Goal: Task Accomplishment & Management: Complete application form

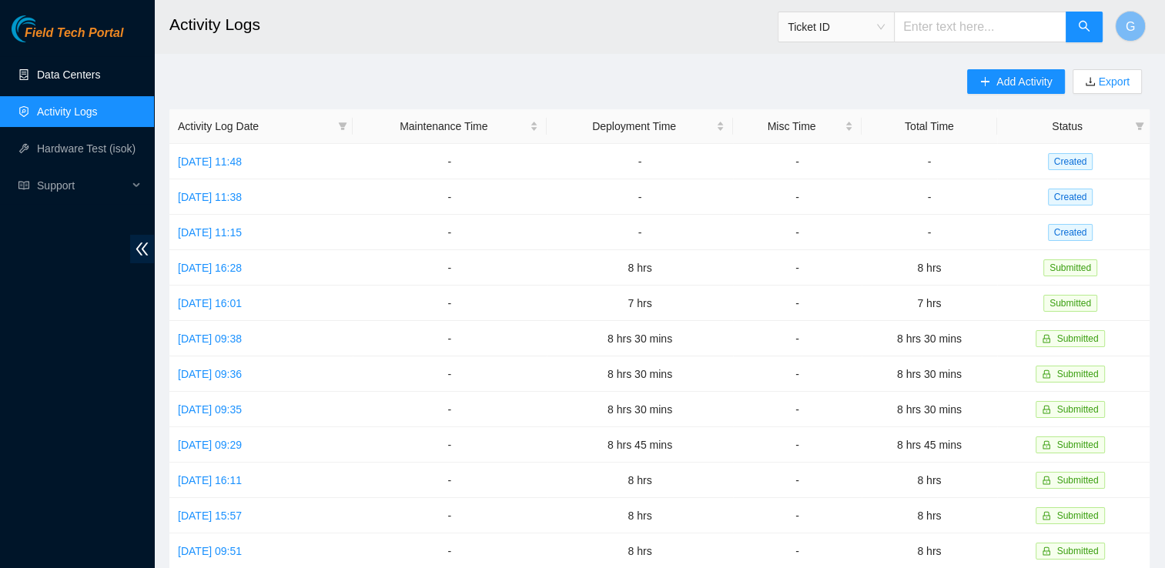
click at [79, 72] on link "Data Centers" at bounding box center [68, 75] width 63 height 12
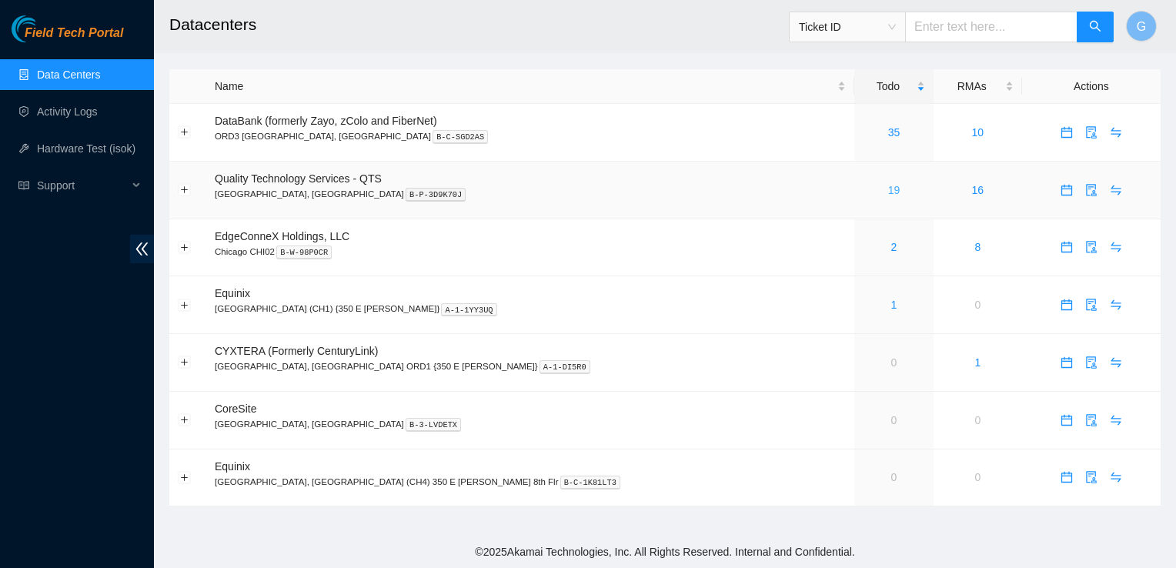
click at [888, 189] on link "19" at bounding box center [894, 190] width 12 height 12
click at [888, 190] on link "19" at bounding box center [894, 190] width 12 height 12
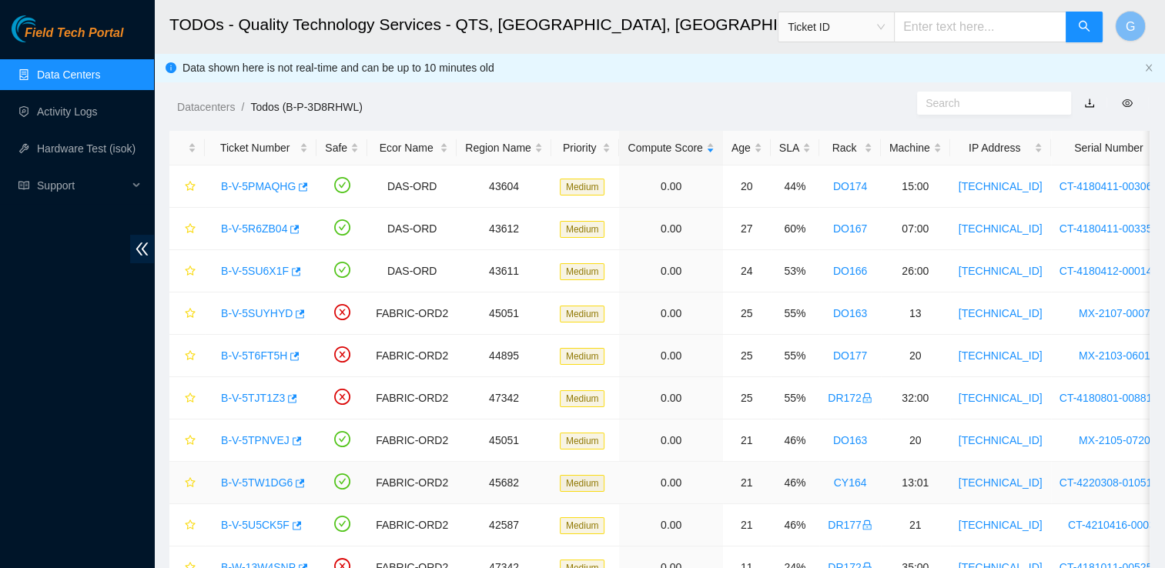
click at [262, 482] on link "B-V-5TW1DG6" at bounding box center [257, 482] width 72 height 12
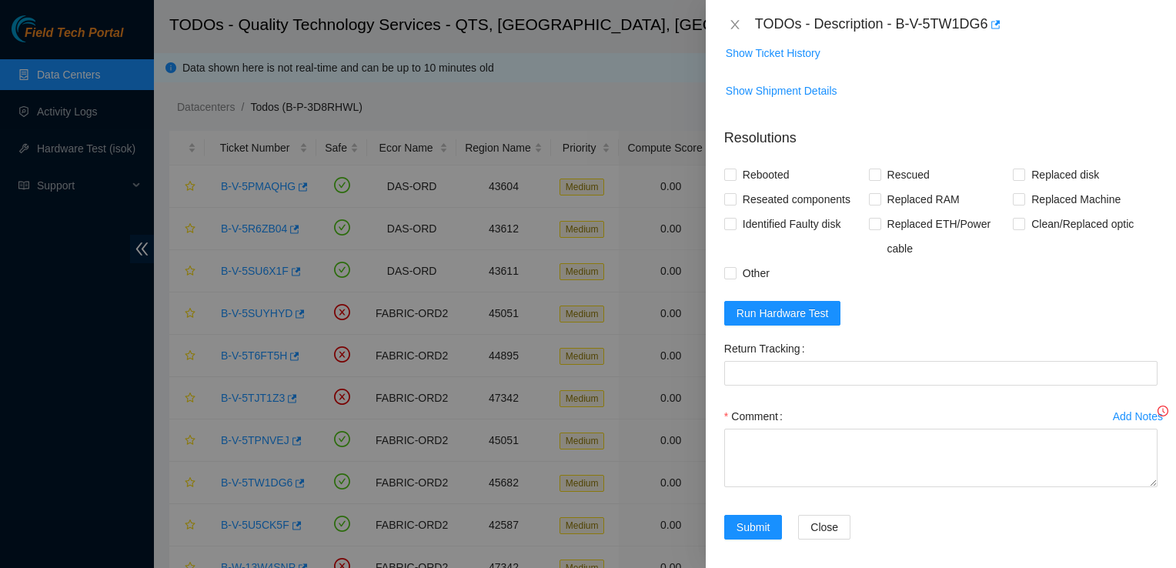
scroll to position [315, 0]
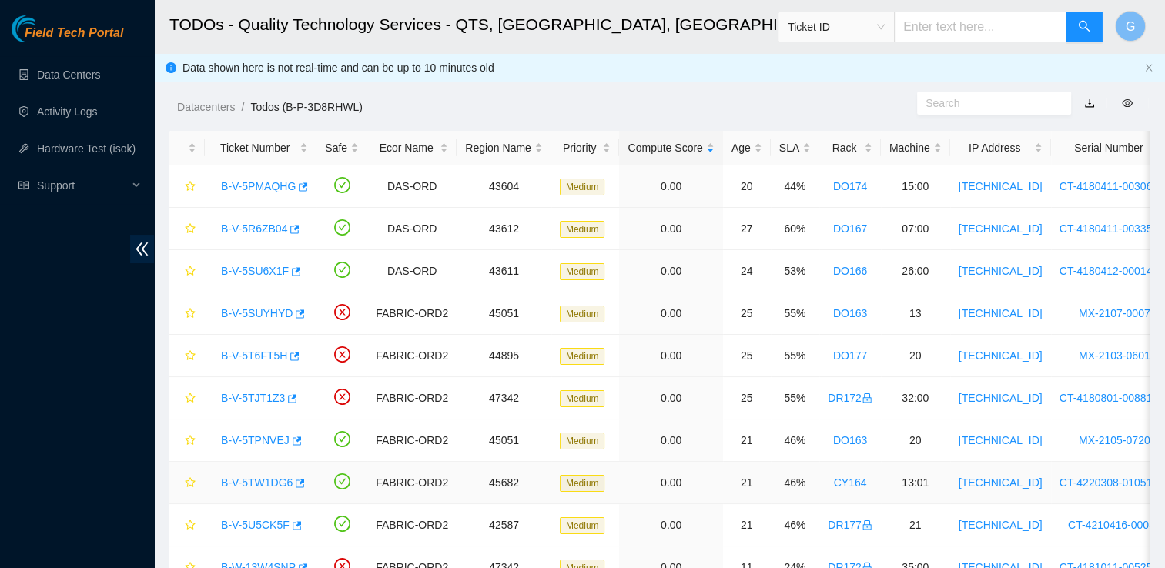
click at [262, 483] on link "B-V-5TW1DG6" at bounding box center [257, 482] width 72 height 12
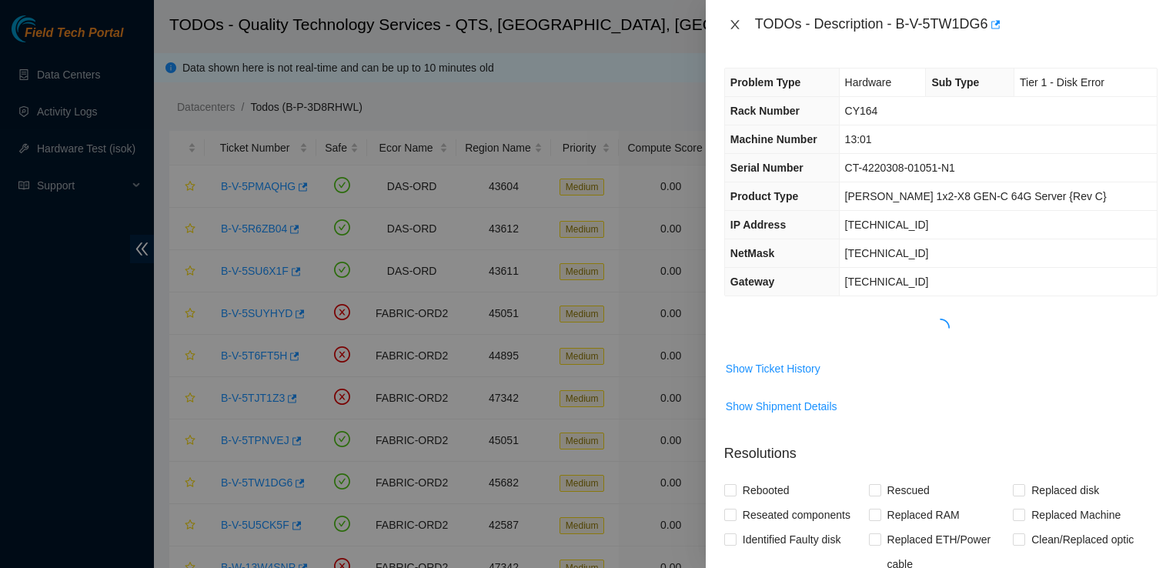
click at [743, 22] on button "Close" at bounding box center [735, 25] width 22 height 15
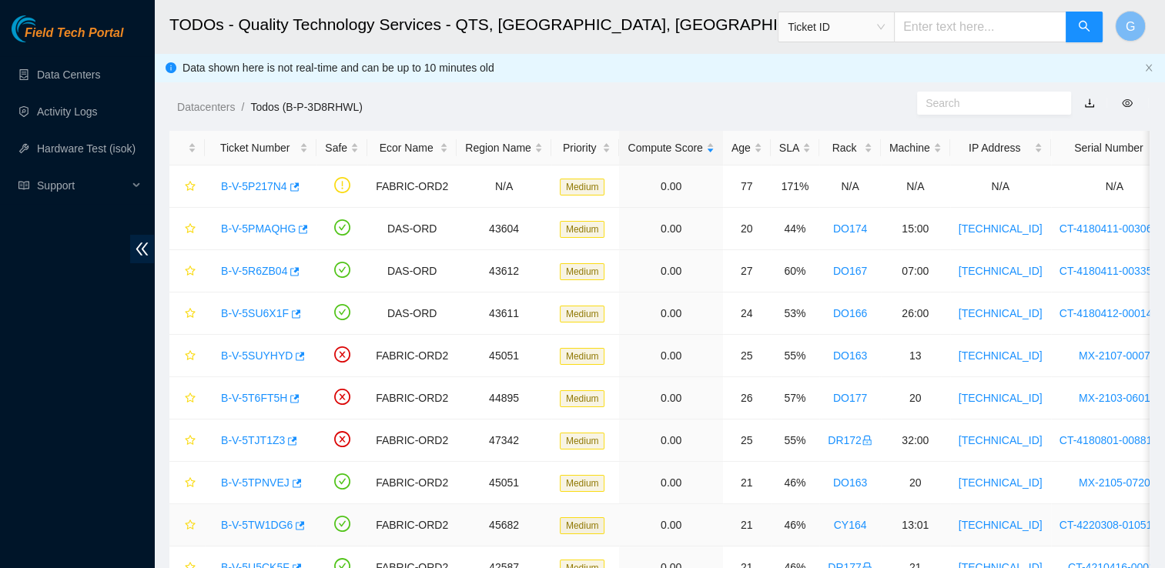
click at [256, 520] on link "B-V-5TW1DG6" at bounding box center [257, 525] width 72 height 12
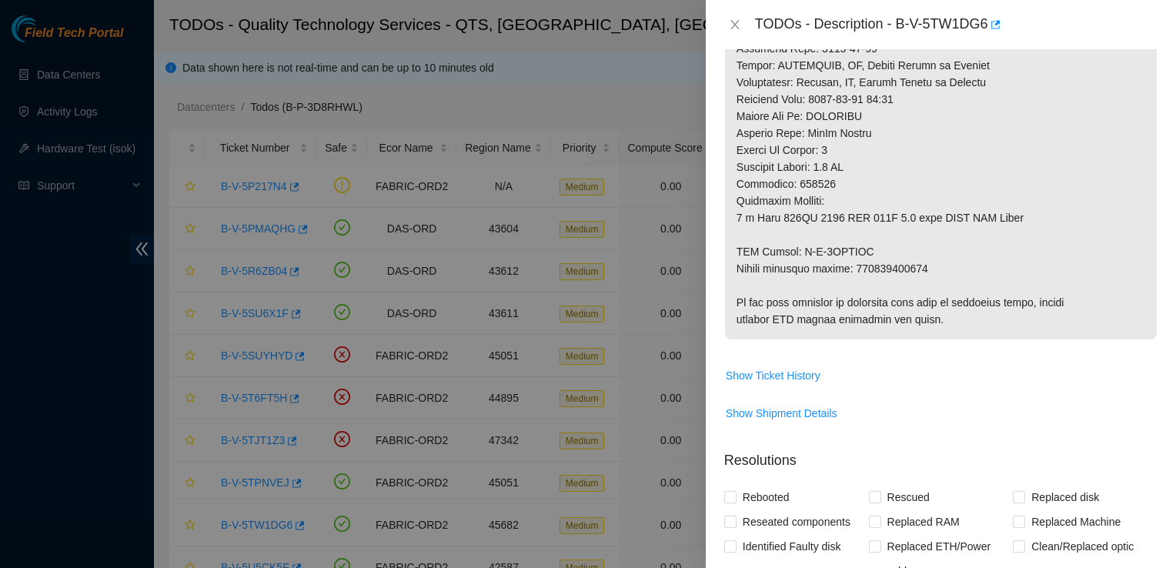
scroll to position [797, 0]
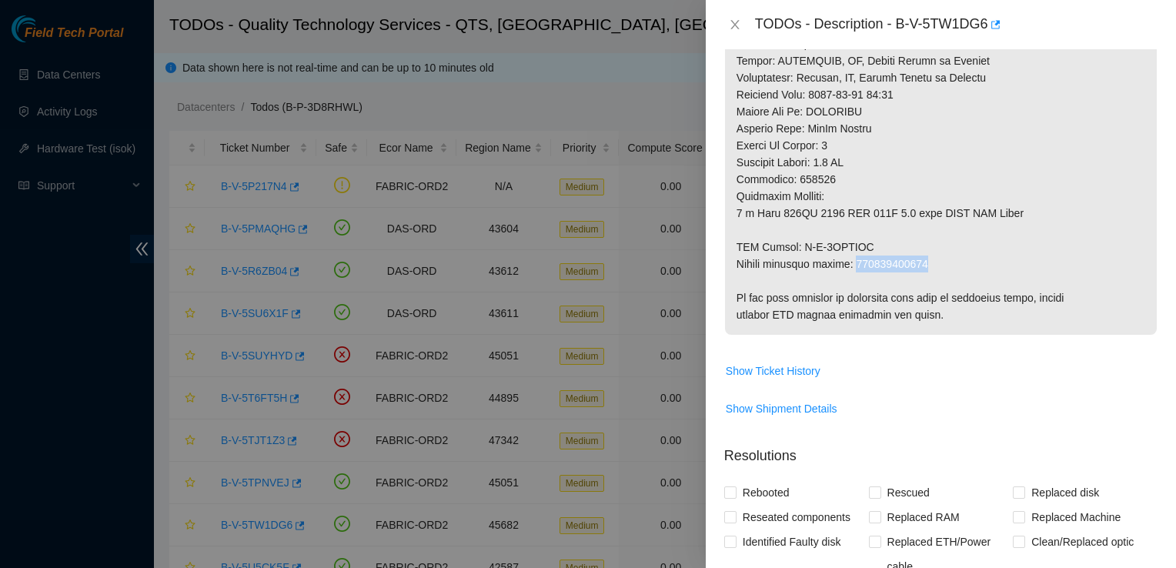
drag, startPoint x: 855, startPoint y: 263, endPoint x: 932, endPoint y: 261, distance: 77.0
drag, startPoint x: 932, startPoint y: 261, endPoint x: 904, endPoint y: 261, distance: 27.7
copy p "463470044300"
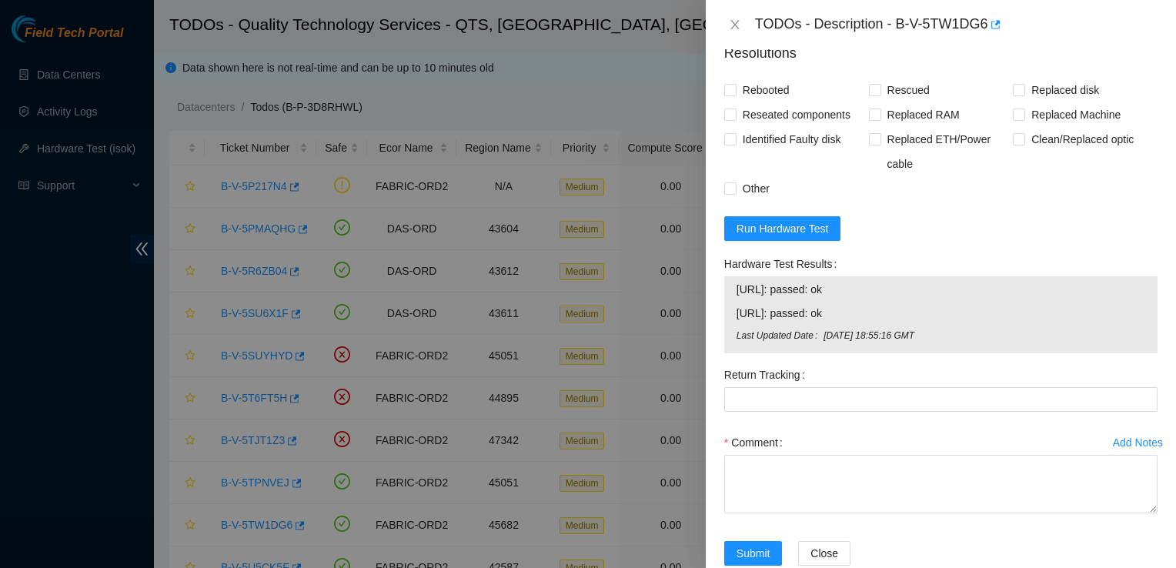
scroll to position [1206, 0]
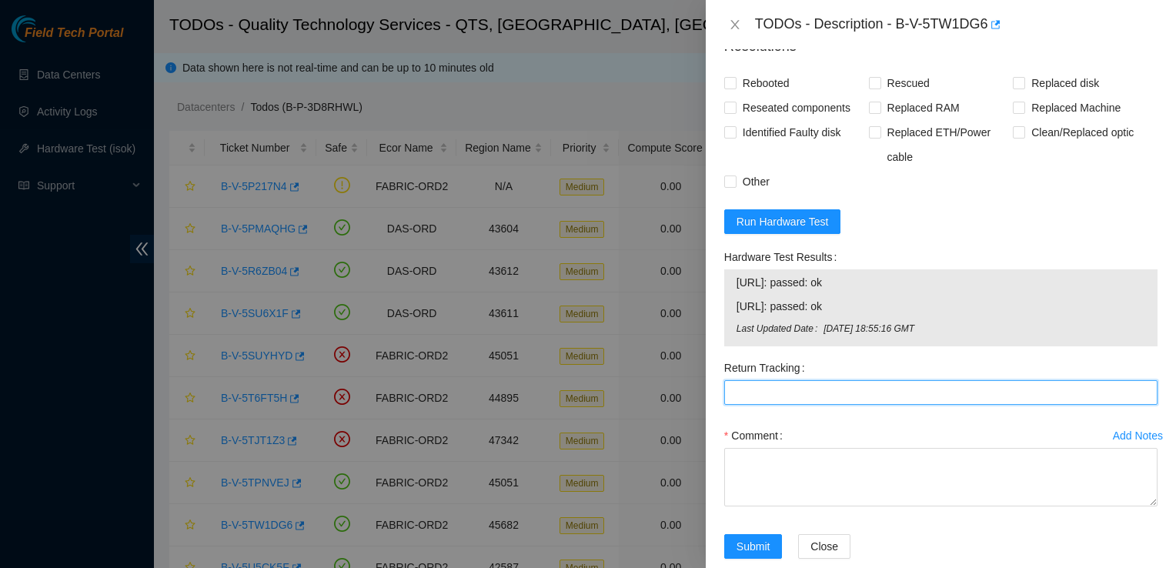
click at [810, 389] on Tracking "Return Tracking" at bounding box center [940, 392] width 433 height 25
paste Tracking "463470044300"
type Tracking "463470044300"
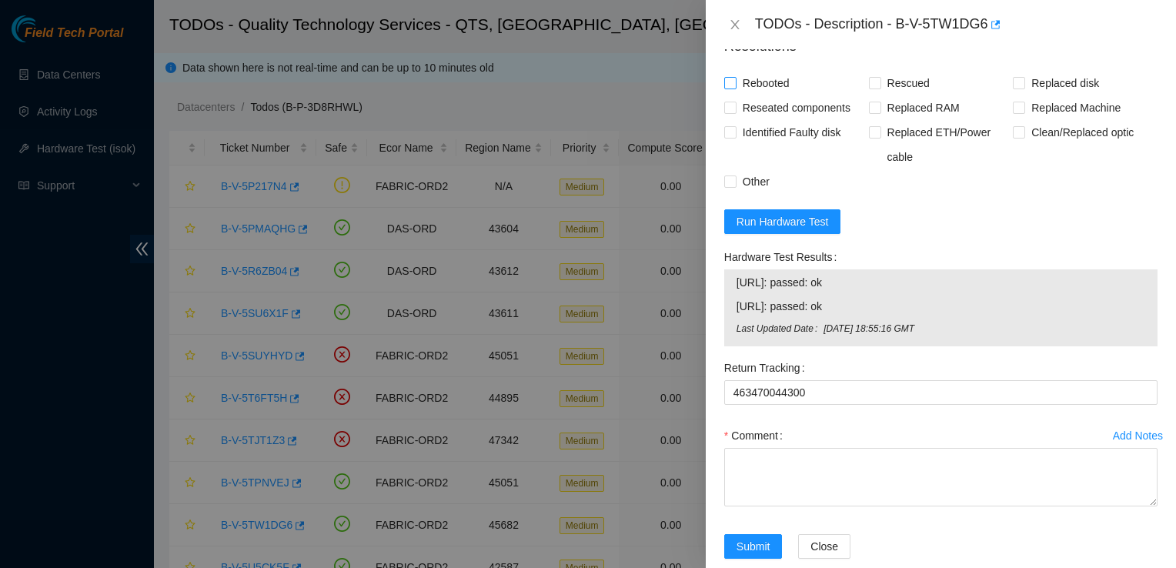
click at [730, 87] on span at bounding box center [730, 83] width 12 height 12
click at [730, 87] on input "Rebooted" at bounding box center [729, 82] width 11 height 11
checkbox input "true"
click at [869, 82] on input "Rescued" at bounding box center [874, 82] width 11 height 11
checkbox input "true"
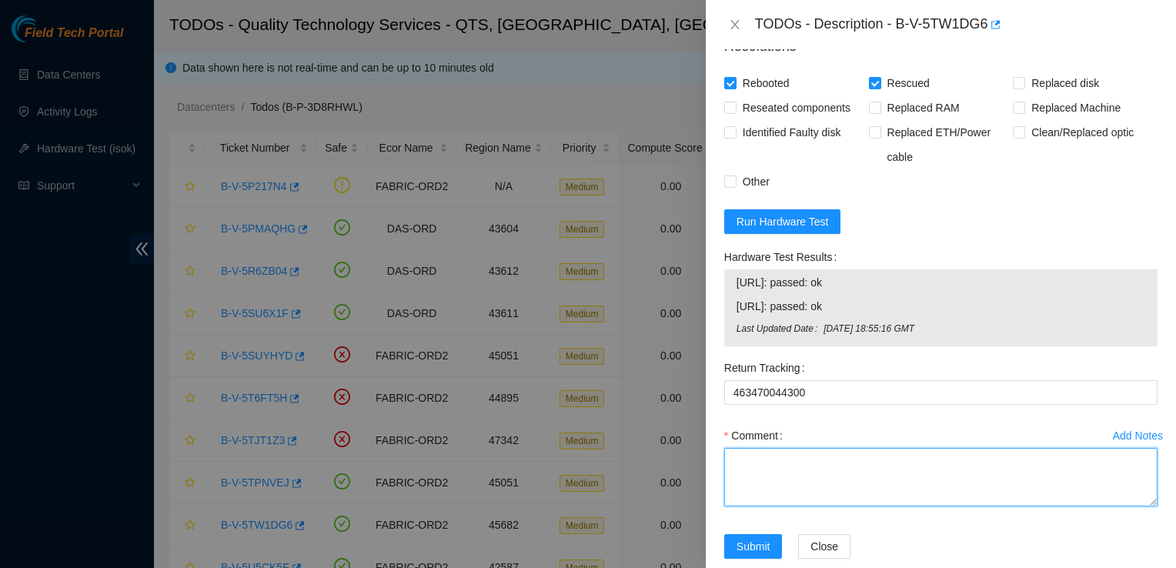
click at [853, 476] on textarea "Comment" at bounding box center [940, 477] width 433 height 59
paste textarea "Old: S45PNC0R695657 New: 21182EC88FE2"
type textarea "Old: S45PNC0R695657 New: 21182EC88FE2"
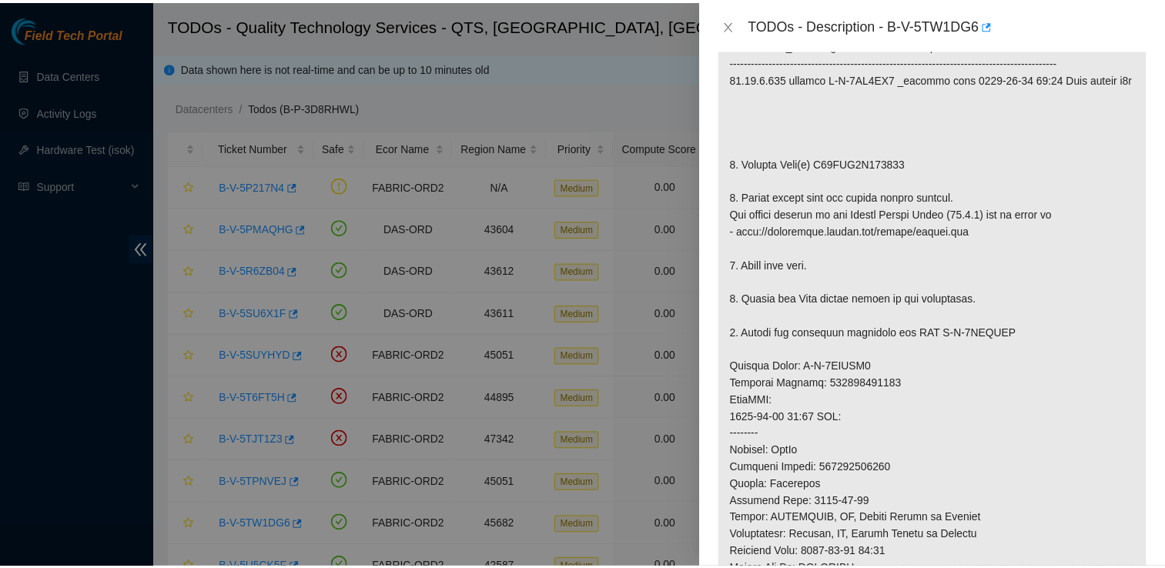
scroll to position [1232, 0]
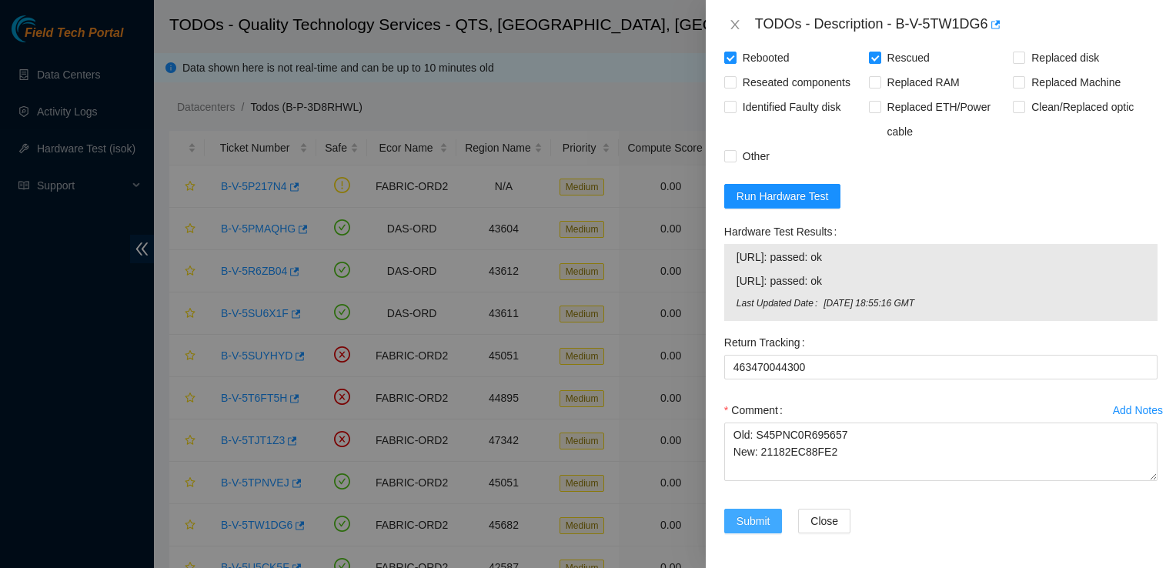
click at [748, 514] on span "Submit" at bounding box center [754, 521] width 34 height 17
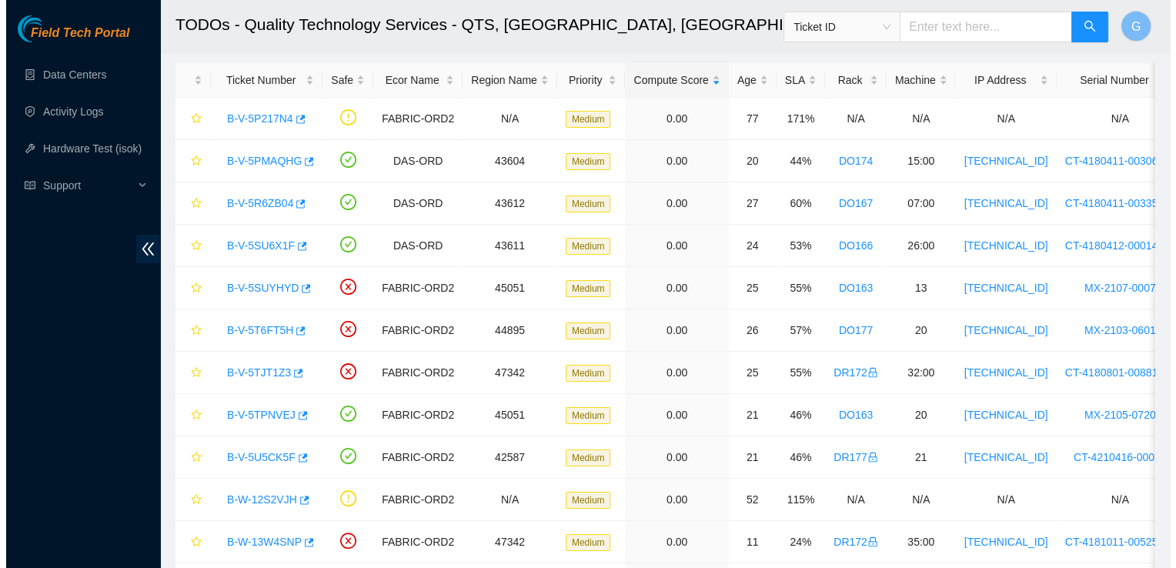
scroll to position [37, 0]
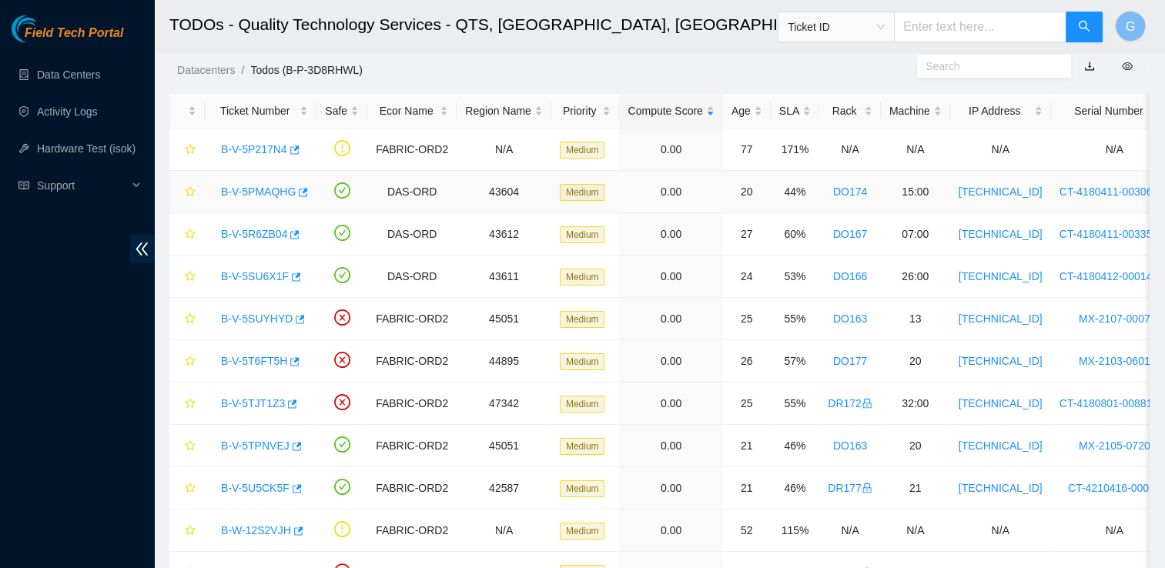
click at [266, 186] on link "B-V-5PMAQHG" at bounding box center [258, 192] width 75 height 12
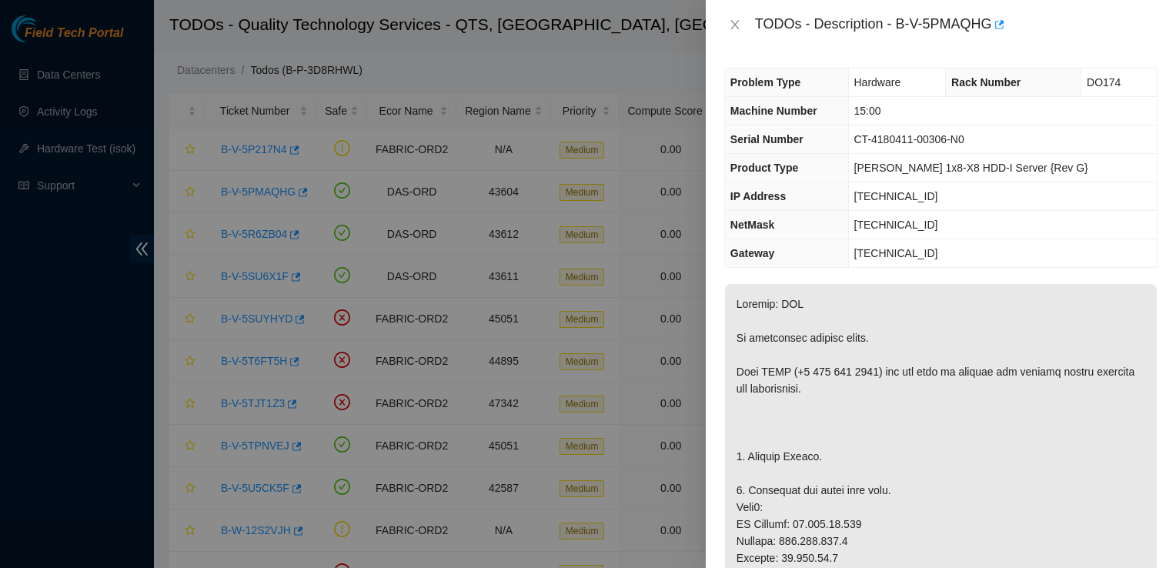
scroll to position [1296, 0]
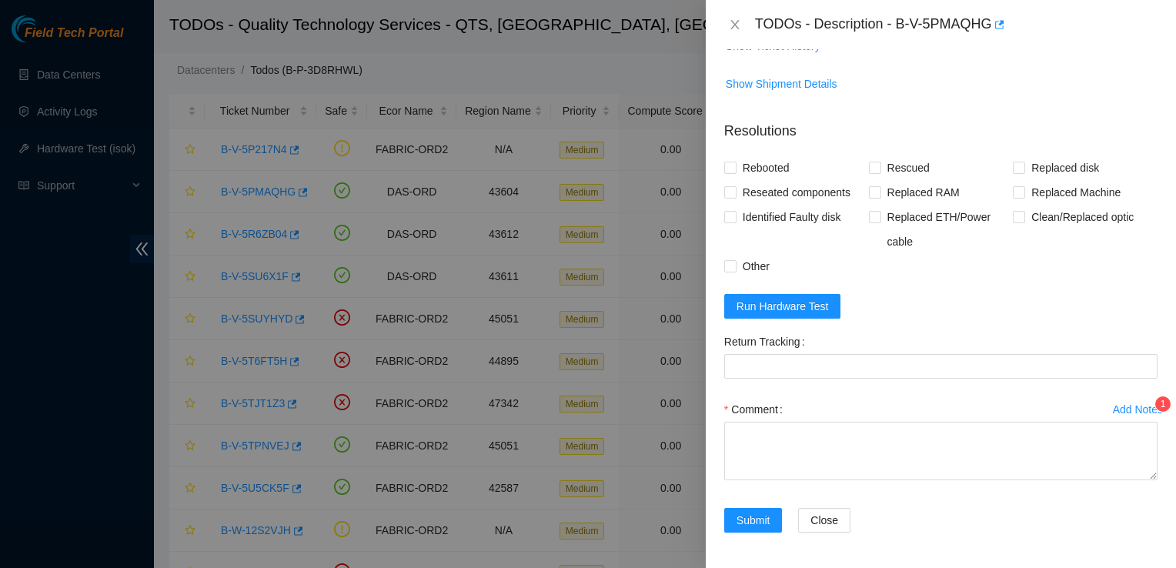
click at [1130, 413] on div "Add Notes" at bounding box center [1138, 409] width 50 height 11
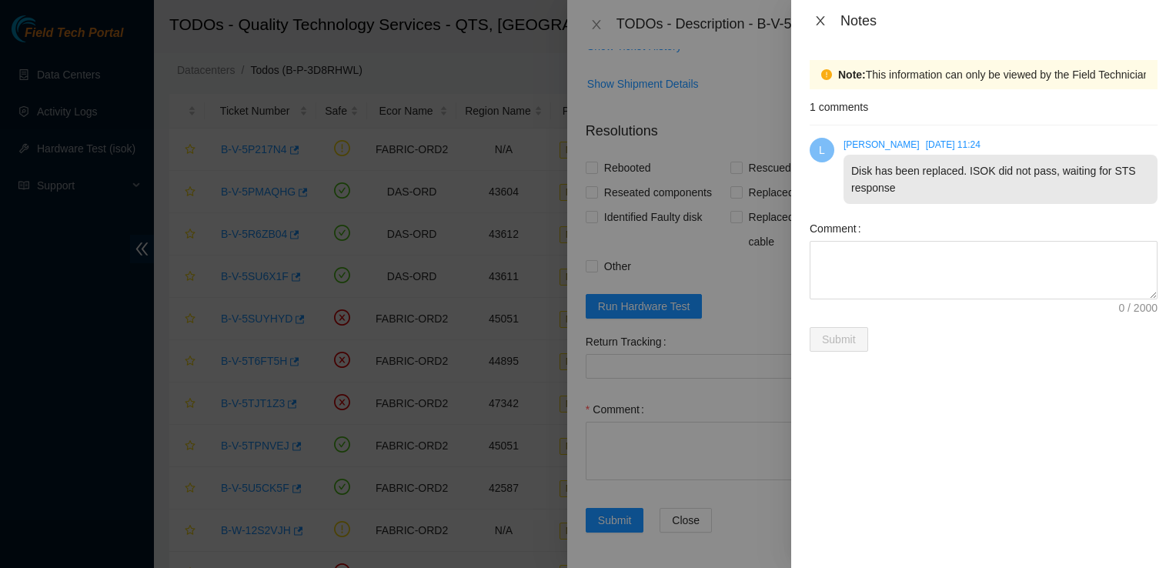
click at [818, 17] on icon "close" at bounding box center [820, 20] width 8 height 9
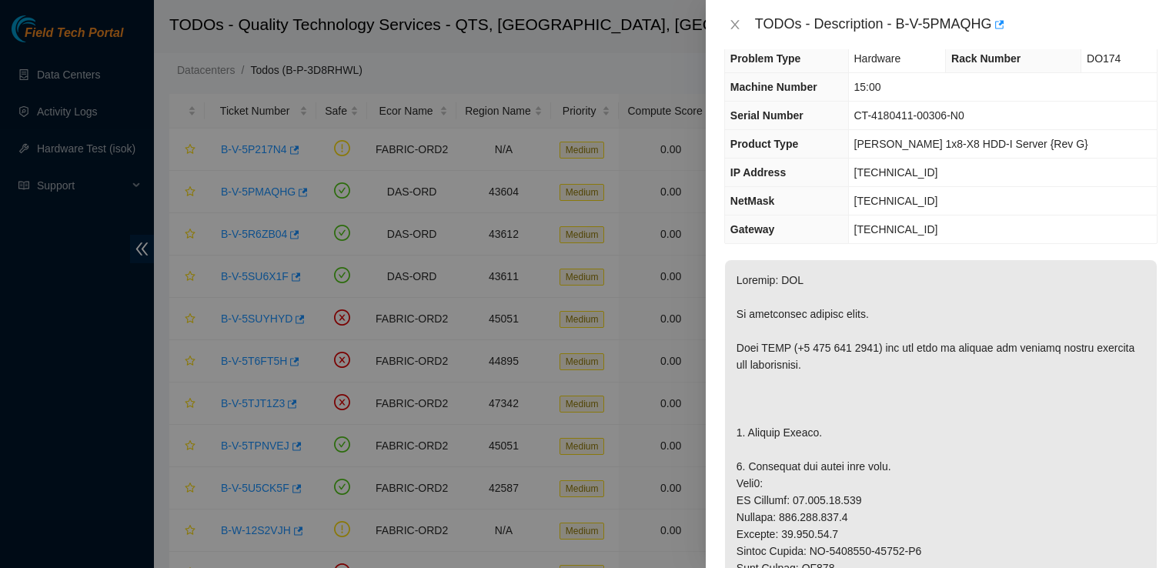
scroll to position [0, 0]
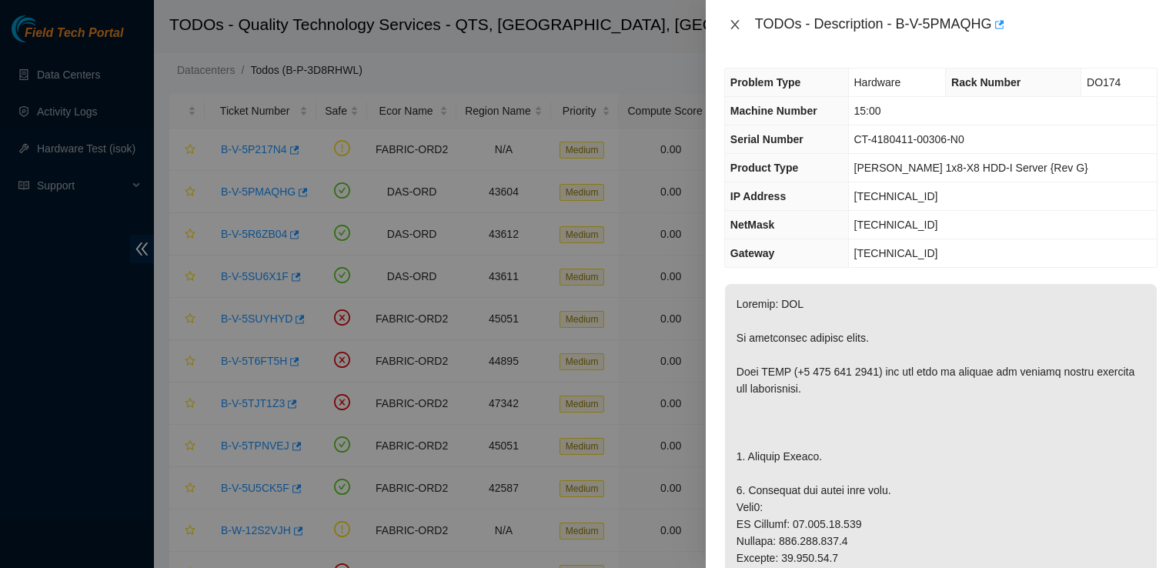
click at [737, 24] on icon "close" at bounding box center [735, 24] width 12 height 12
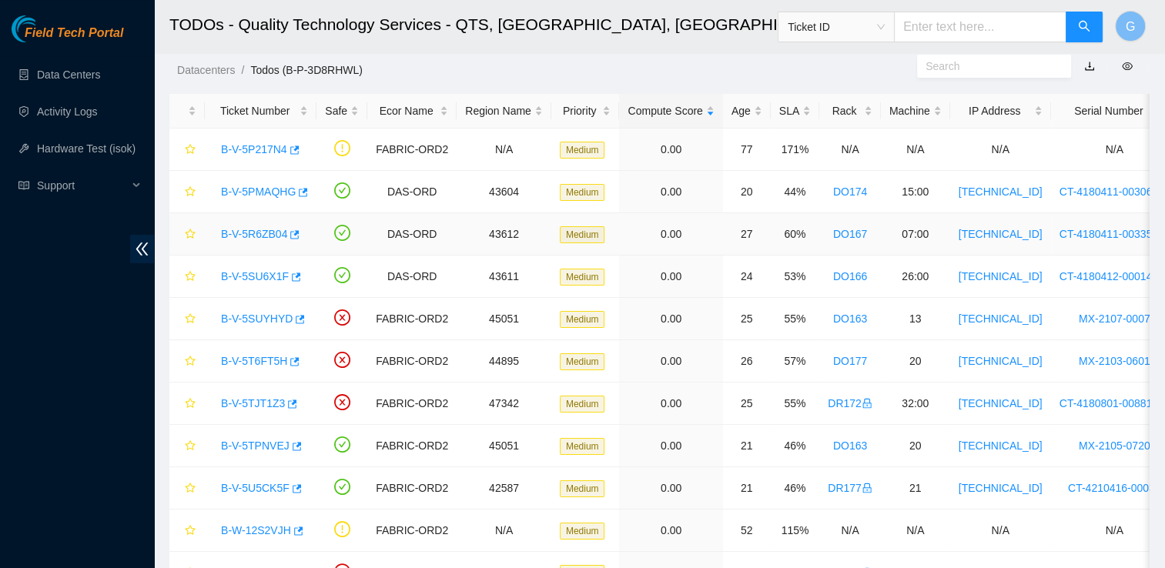
click at [240, 229] on link "B-V-5R6ZB04" at bounding box center [254, 234] width 66 height 12
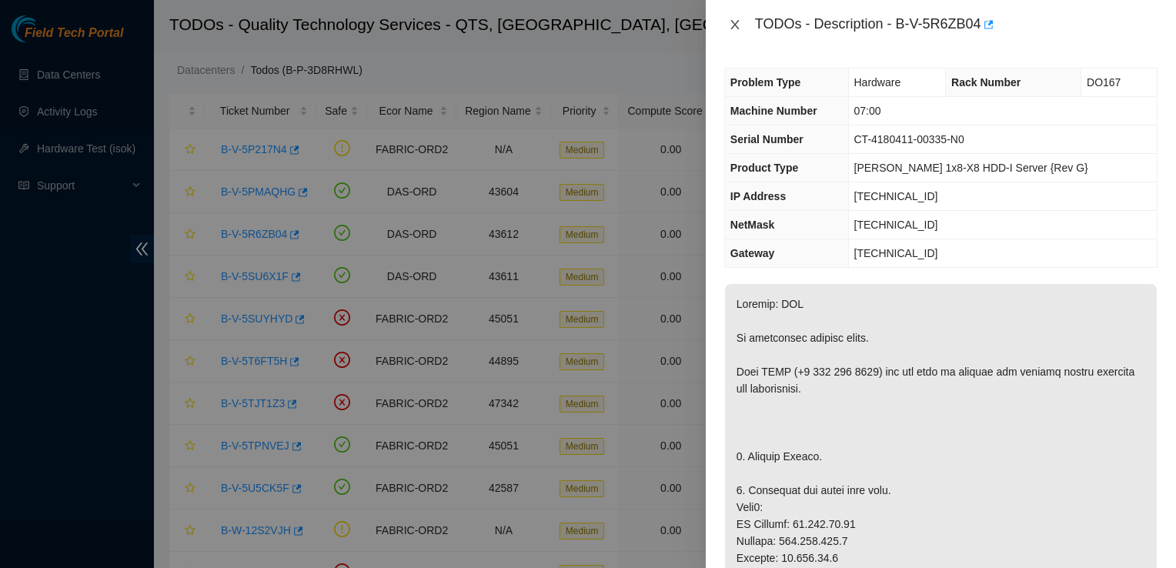
click at [736, 22] on icon "close" at bounding box center [735, 24] width 12 height 12
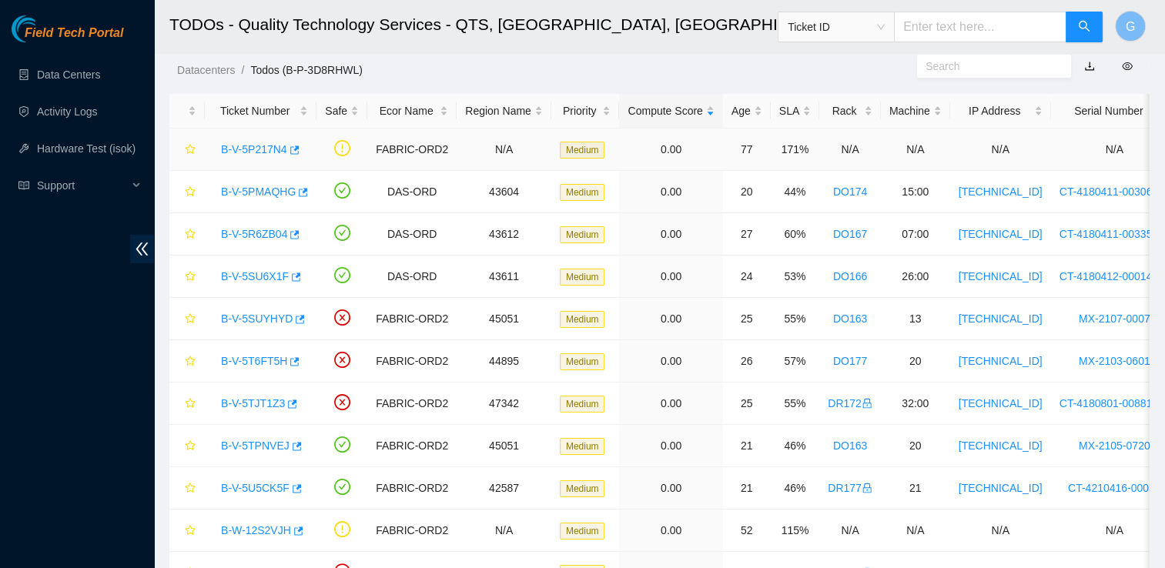
click at [263, 152] on link "B-V-5P217N4" at bounding box center [254, 149] width 66 height 12
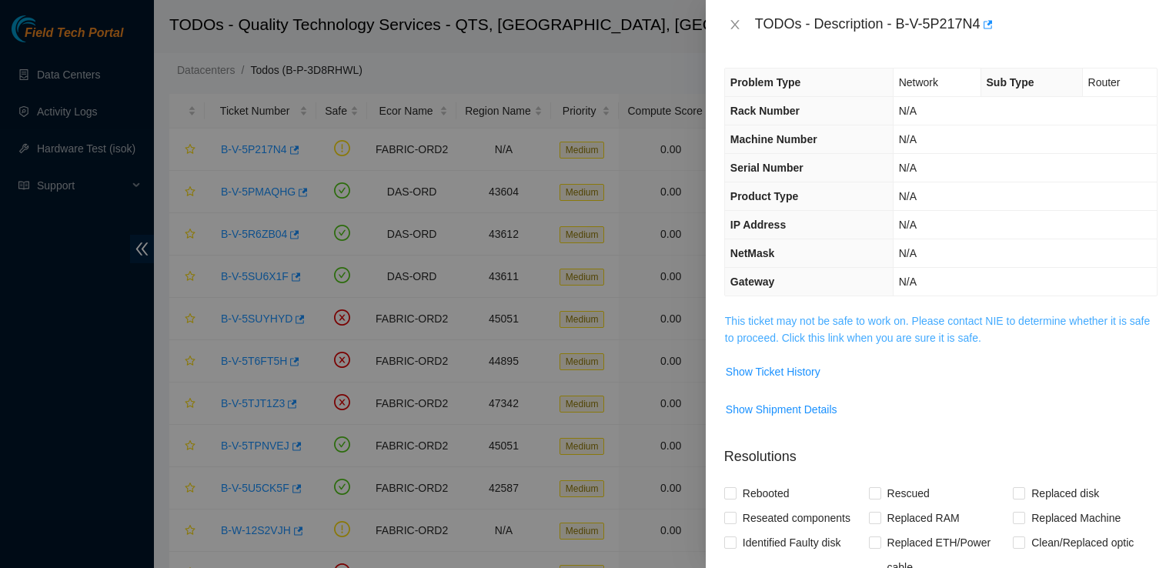
click at [848, 332] on link "This ticket may not be safe to work on. Please contact NIE to determine whether…" at bounding box center [937, 329] width 425 height 29
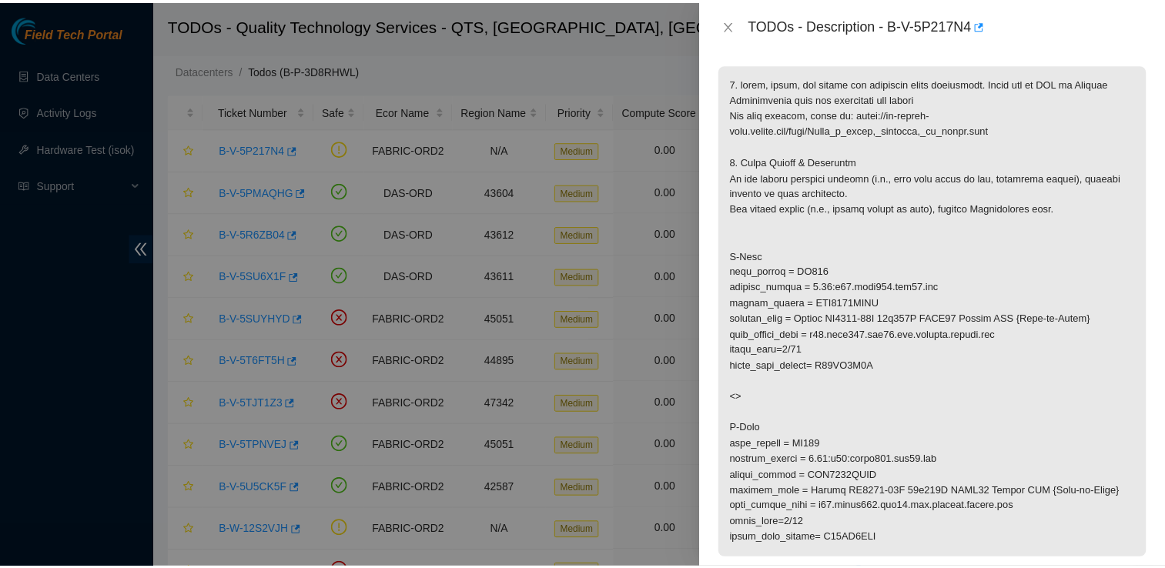
scroll to position [246, 0]
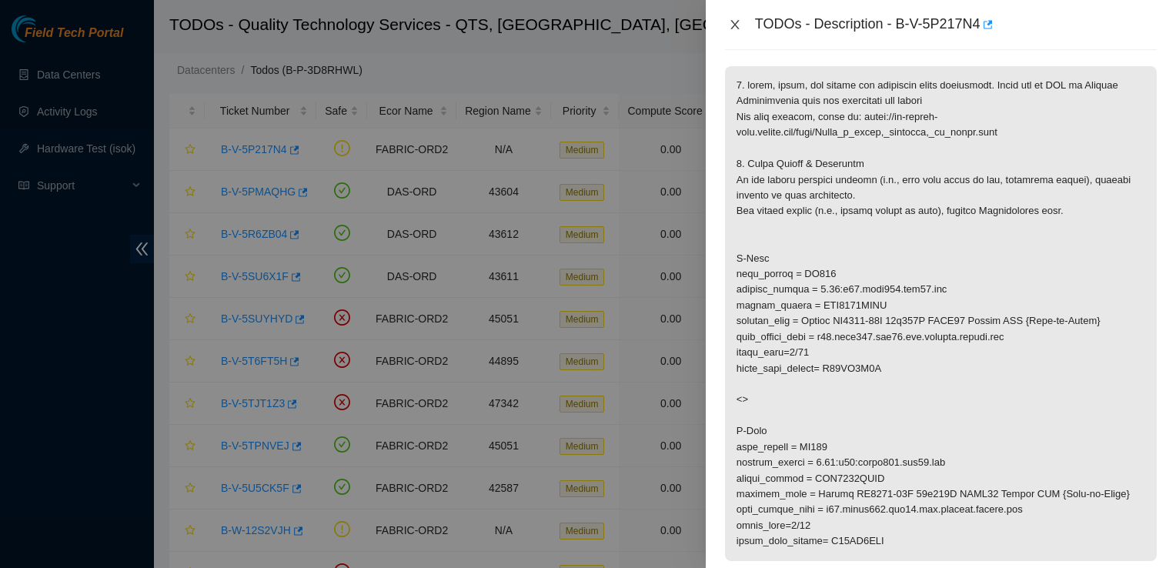
click at [735, 22] on icon "close" at bounding box center [735, 24] width 12 height 12
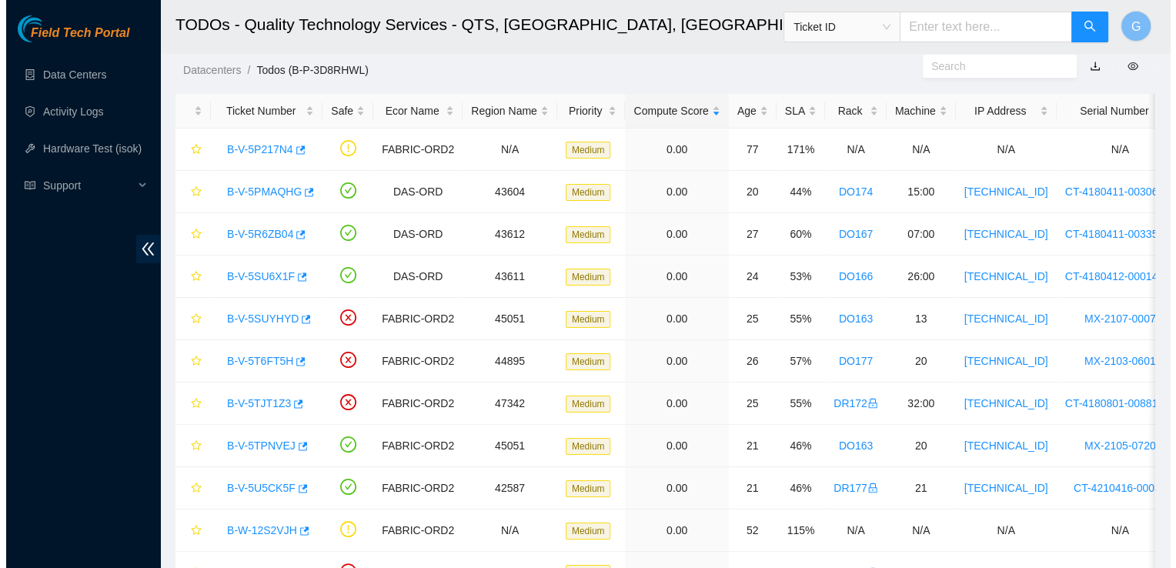
scroll to position [297, 0]
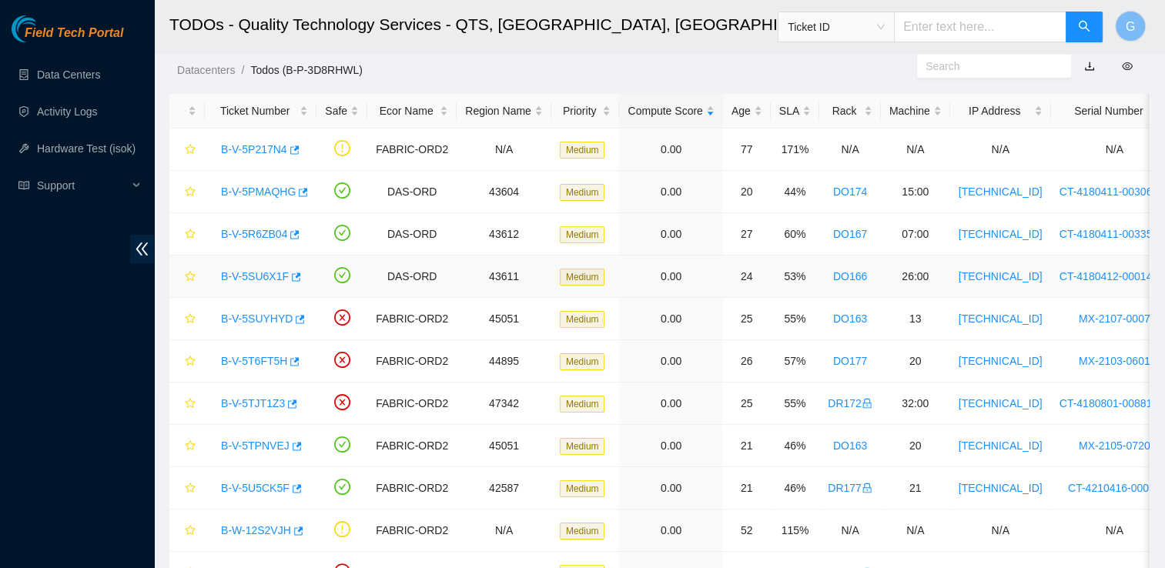
click at [250, 272] on link "B-V-5SU6X1F" at bounding box center [255, 276] width 68 height 12
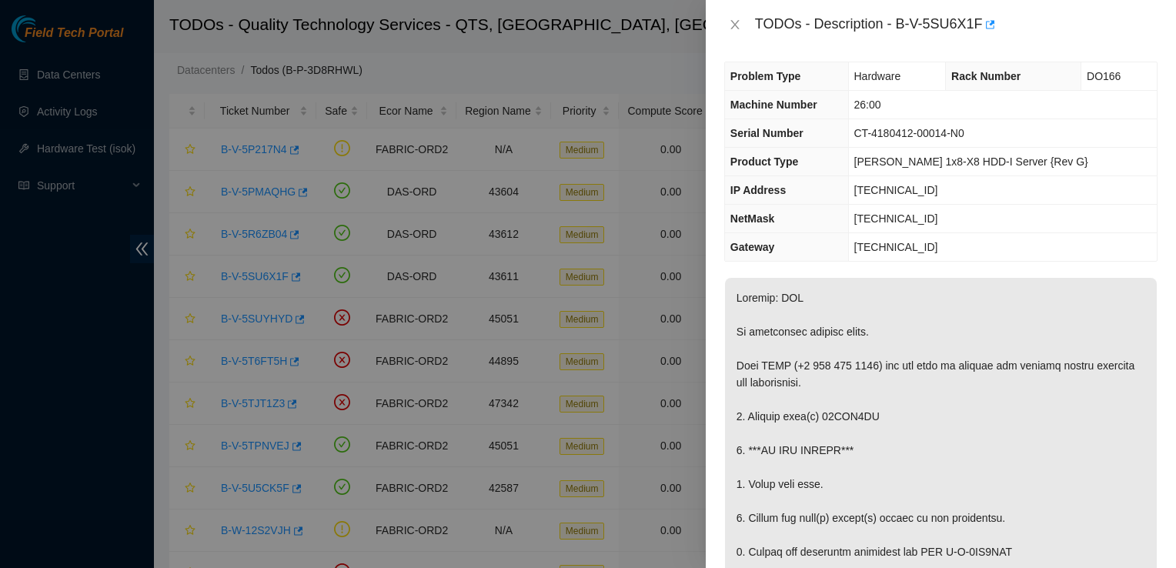
scroll to position [0, 0]
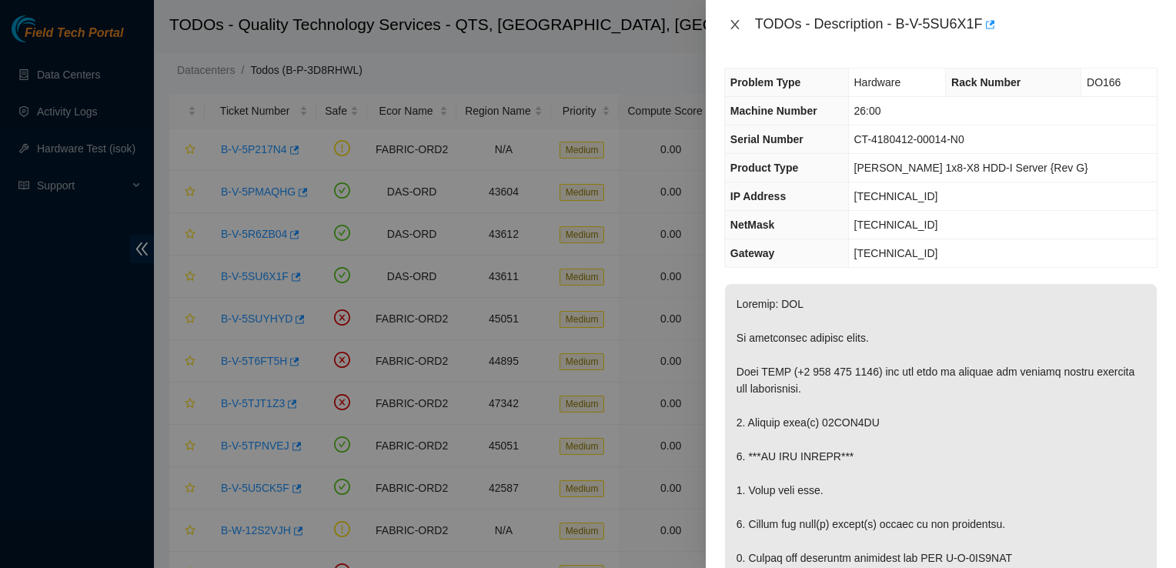
click at [739, 18] on icon "close" at bounding box center [735, 24] width 12 height 12
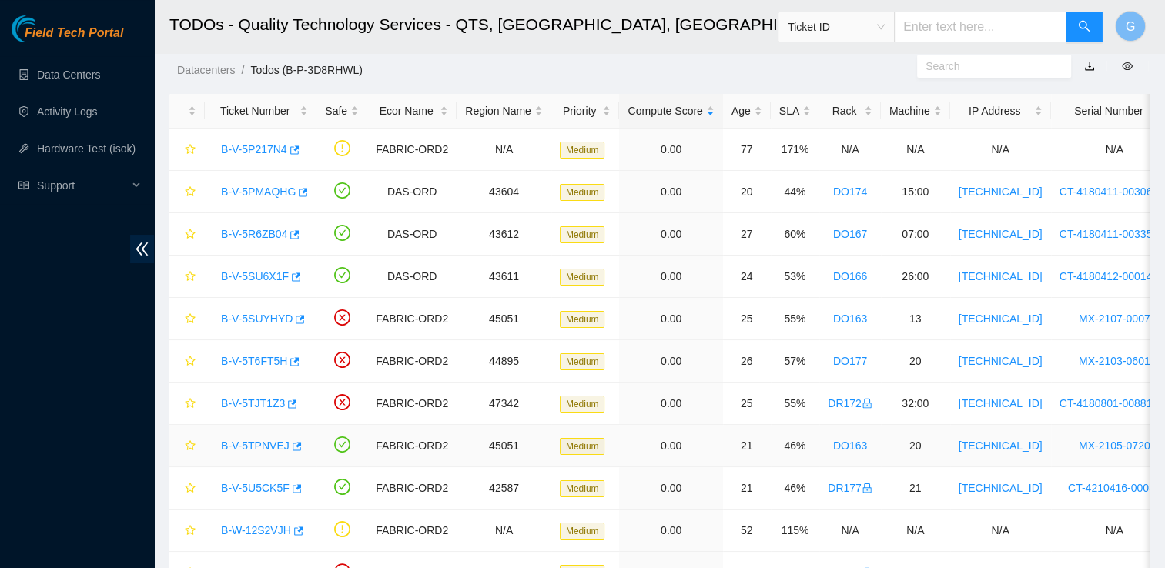
click at [259, 440] on link "B-V-5TPNVEJ" at bounding box center [255, 446] width 69 height 12
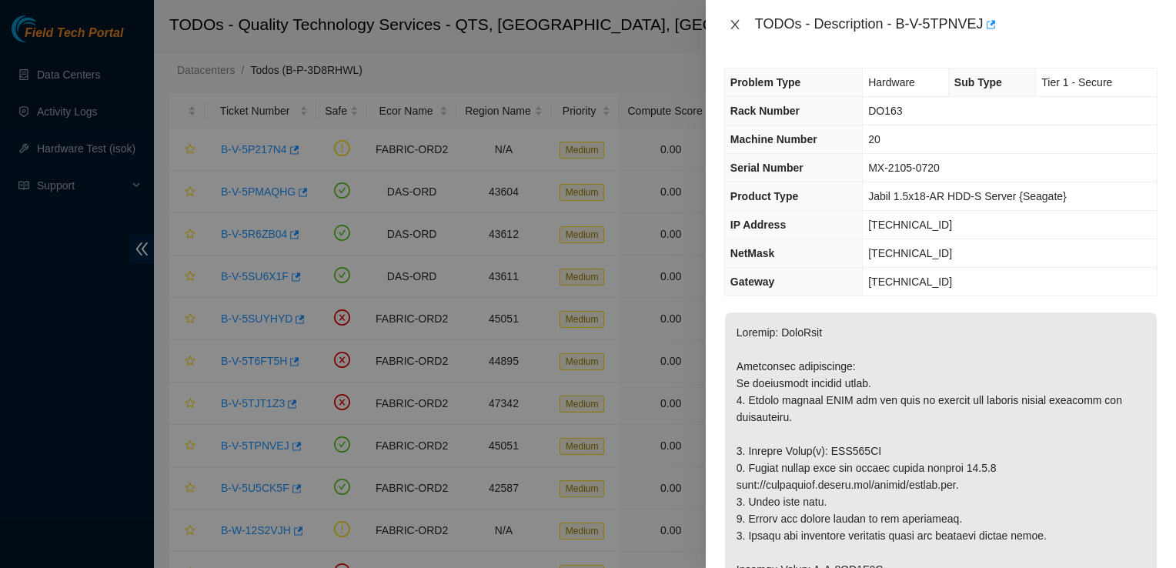
click at [734, 18] on icon "close" at bounding box center [735, 24] width 12 height 12
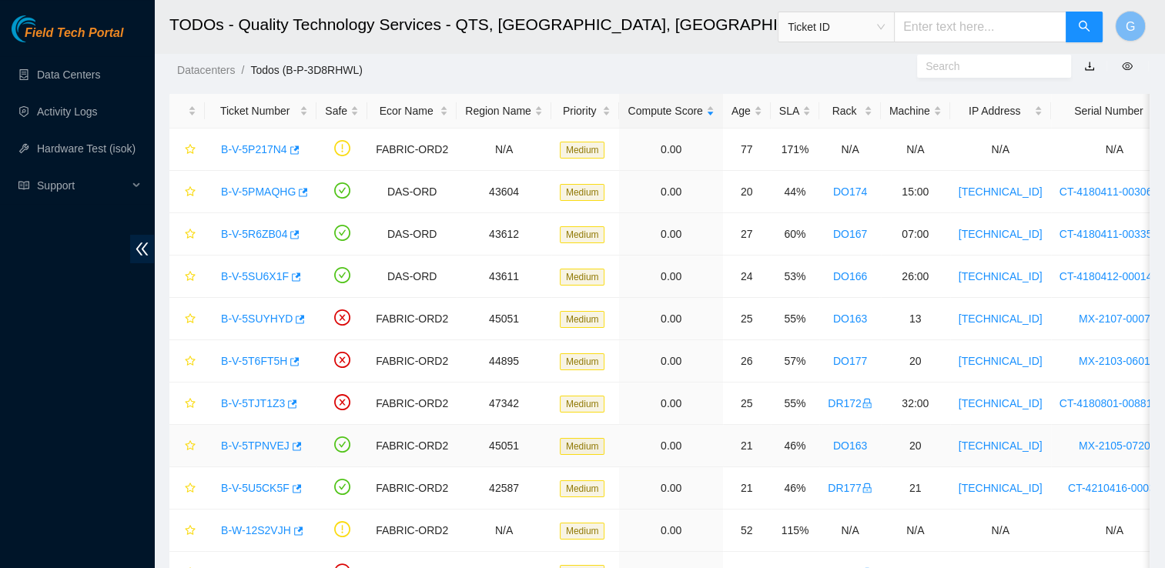
click at [249, 440] on link "B-V-5TPNVEJ" at bounding box center [255, 446] width 69 height 12
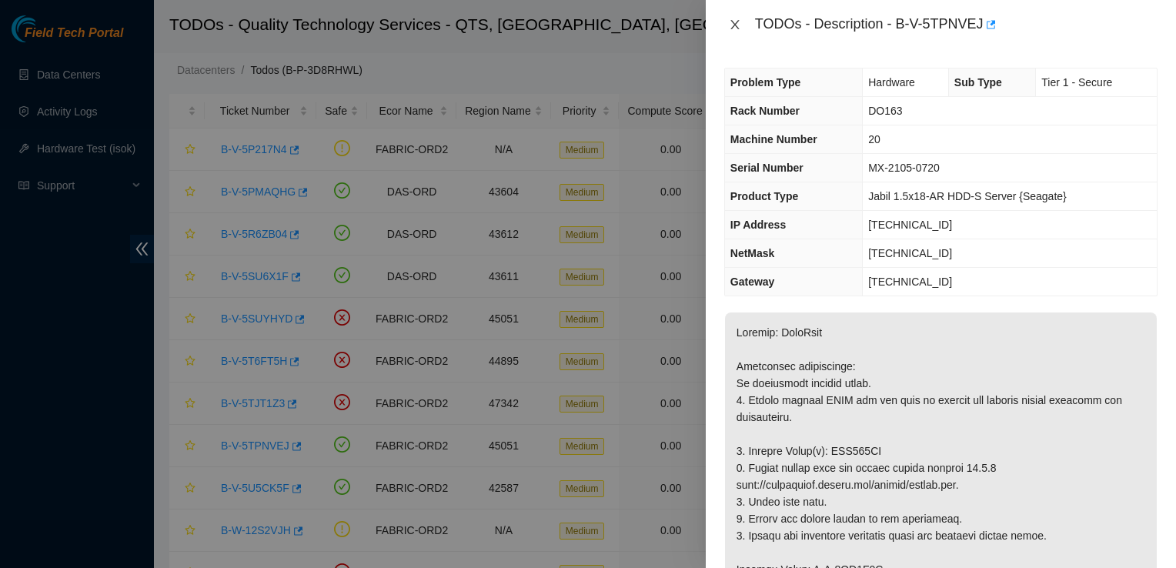
click at [734, 20] on icon "close" at bounding box center [735, 24] width 12 height 12
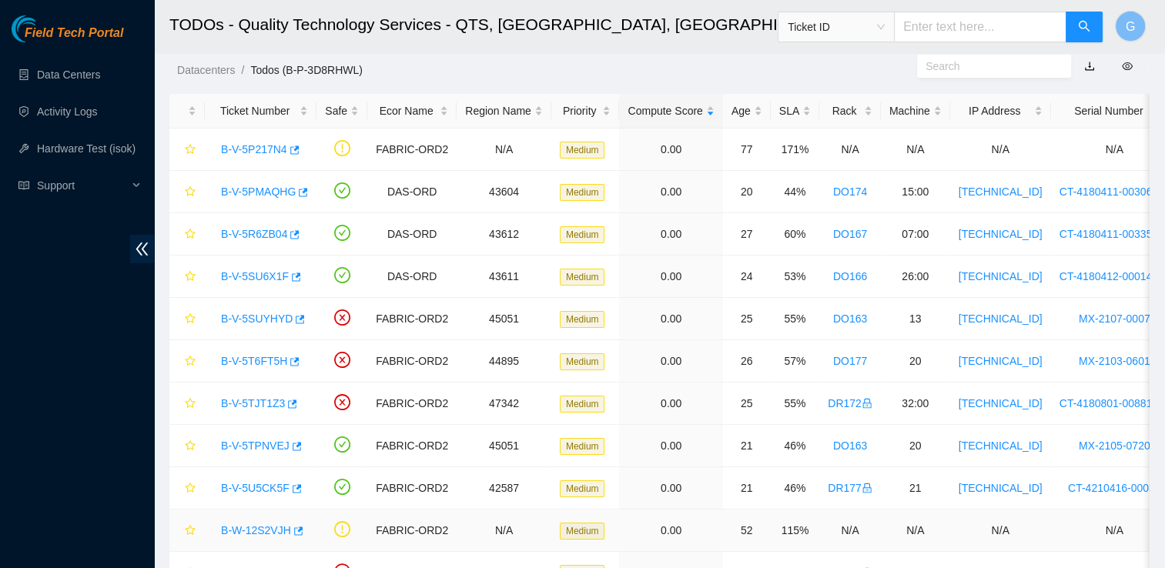
click at [242, 524] on link "B-W-12S2VJH" at bounding box center [256, 530] width 70 height 12
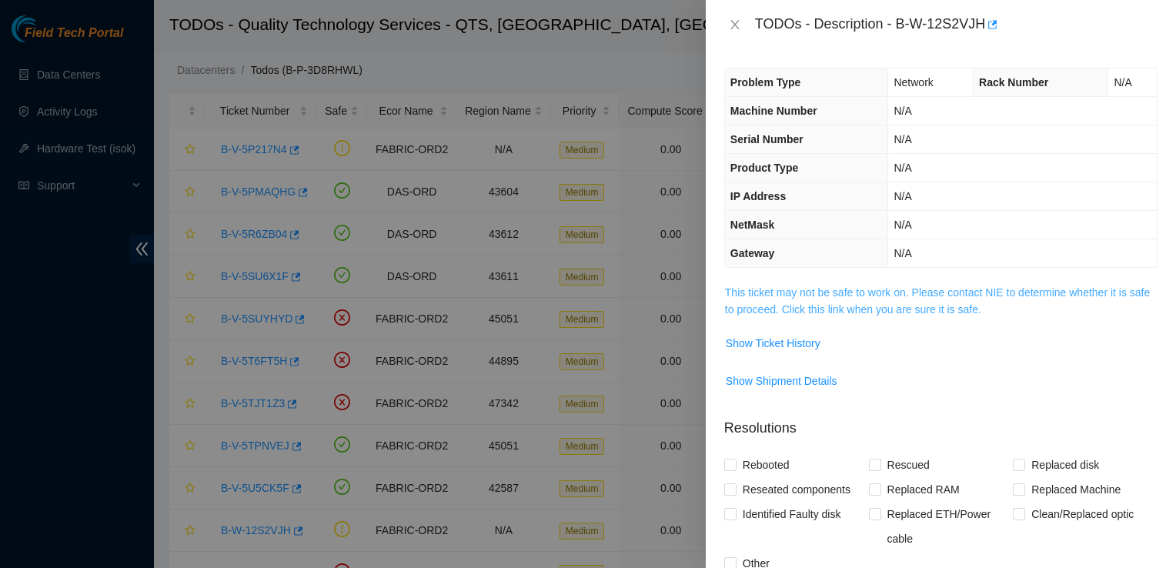
click at [914, 303] on link "This ticket may not be safe to work on. Please contact NIE to determine whether…" at bounding box center [937, 300] width 425 height 29
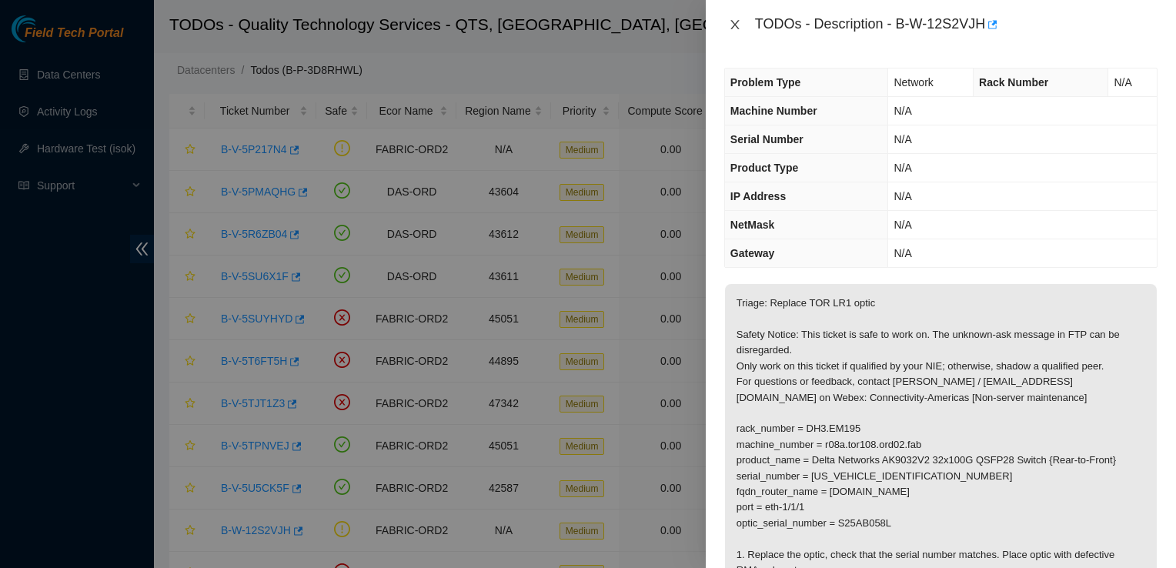
click at [732, 23] on icon "close" at bounding box center [735, 24] width 12 height 12
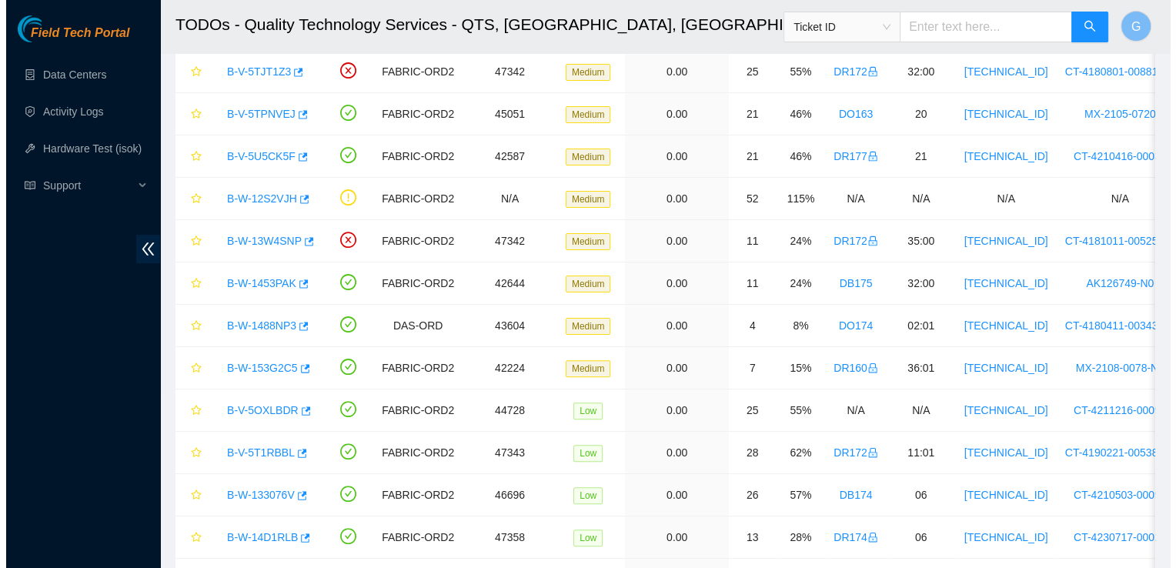
scroll to position [369, 0]
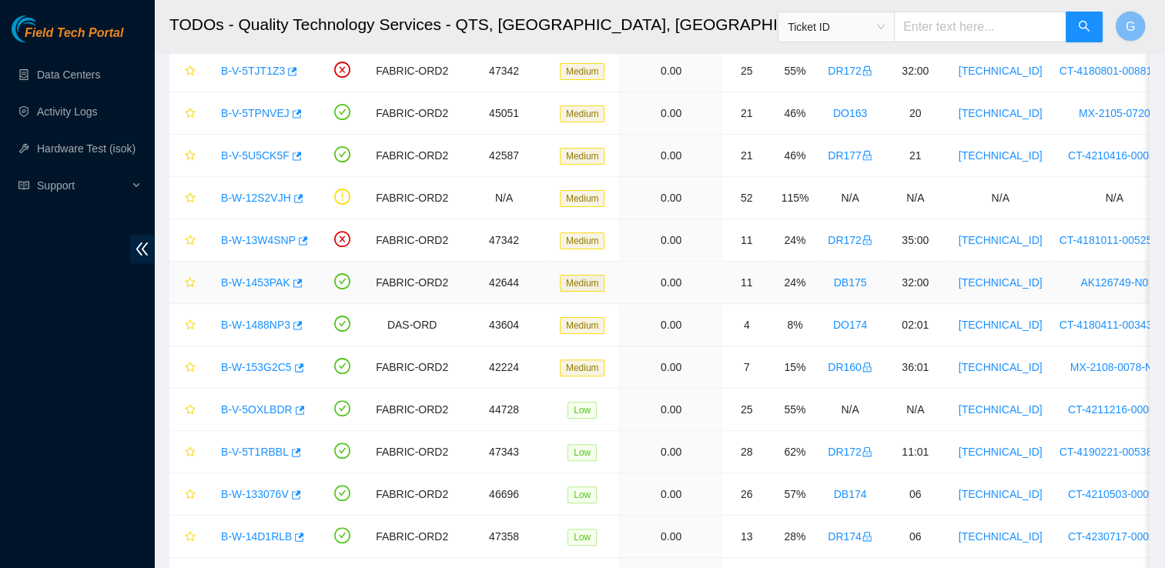
click at [265, 282] on link "B-W-1453PAK" at bounding box center [255, 282] width 69 height 12
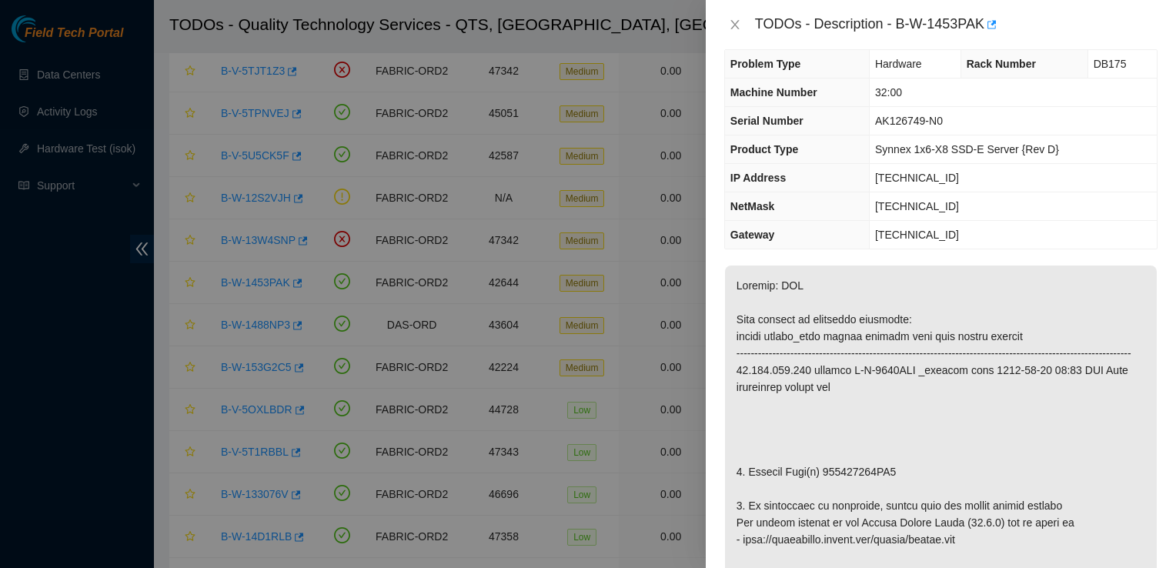
scroll to position [0, 0]
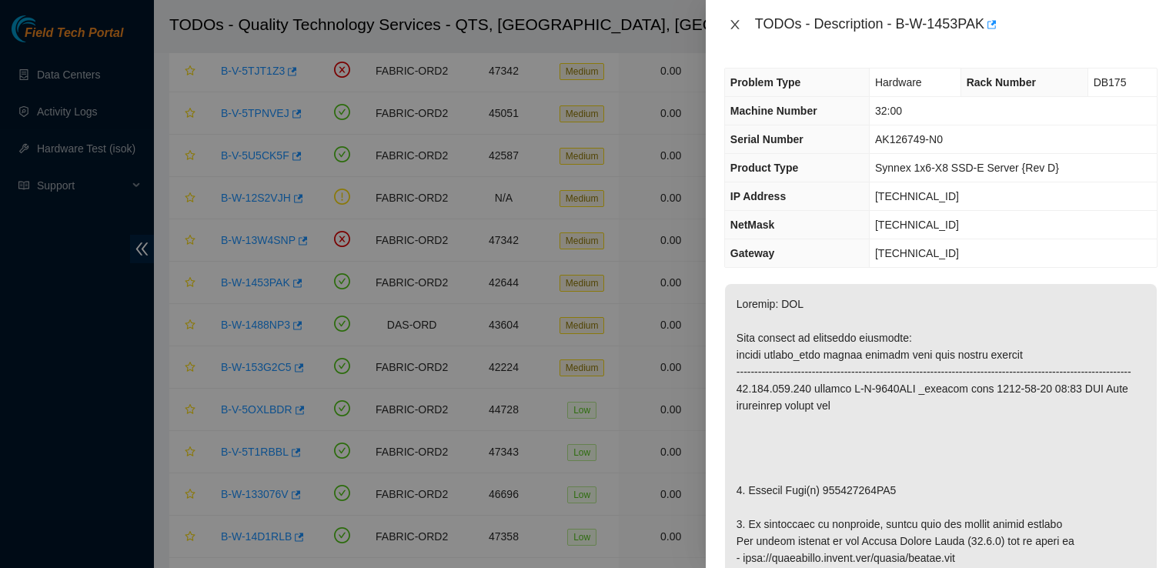
click at [733, 26] on icon "close" at bounding box center [734, 24] width 8 height 9
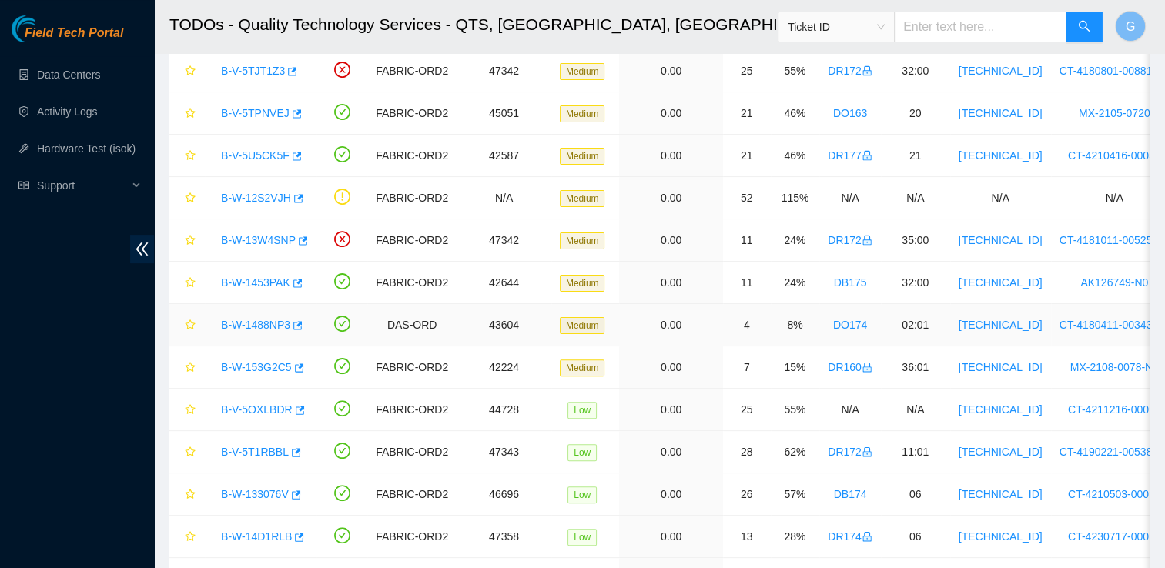
click at [266, 321] on link "B-W-1488NP3" at bounding box center [255, 325] width 69 height 12
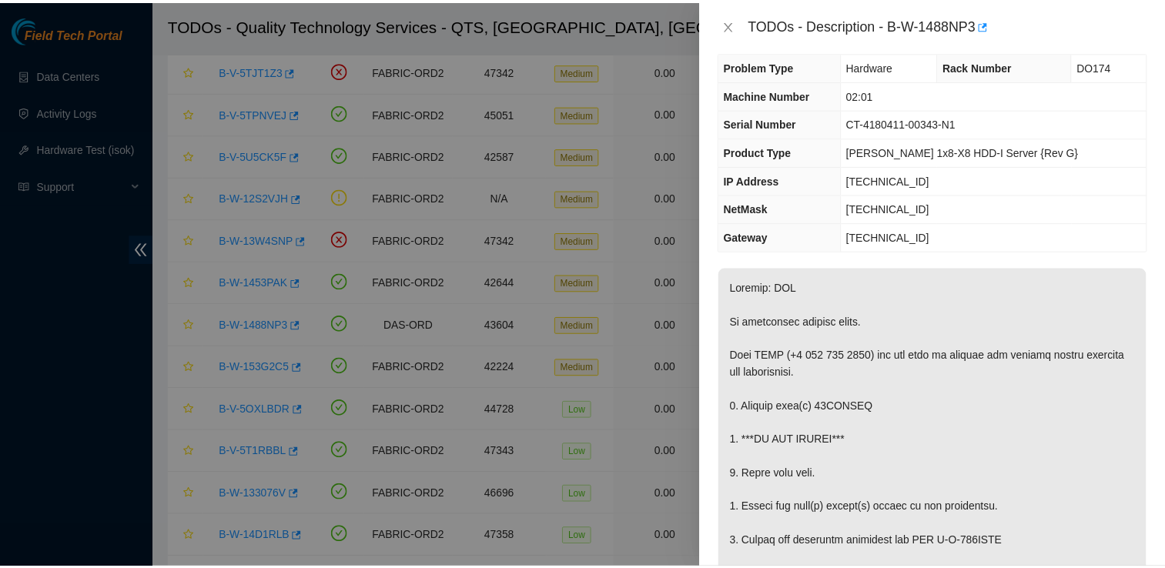
scroll to position [5, 0]
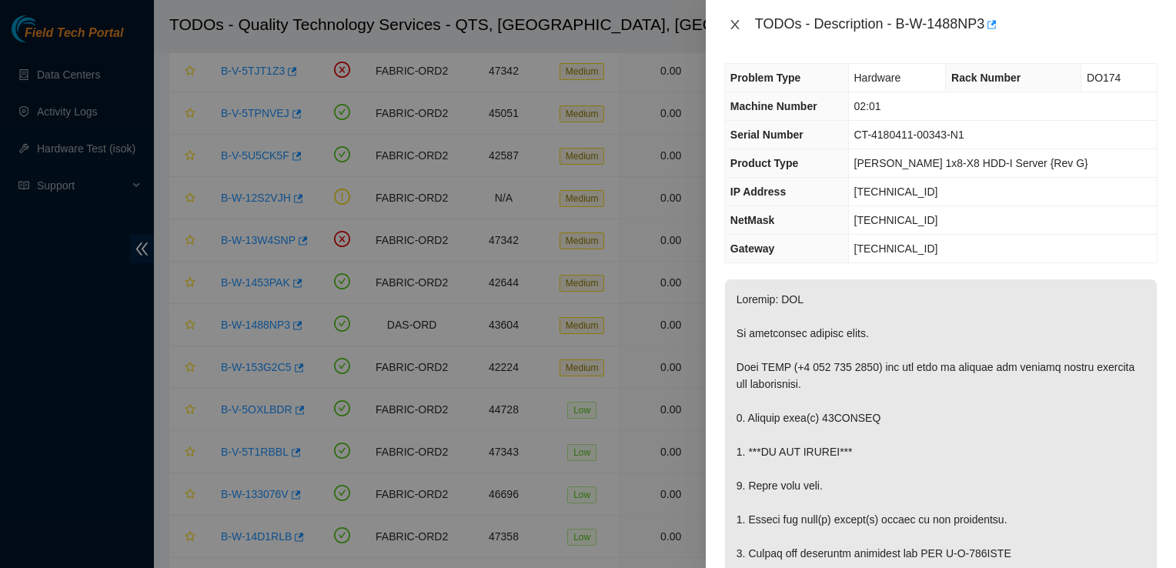
click at [732, 27] on icon "close" at bounding box center [734, 24] width 8 height 9
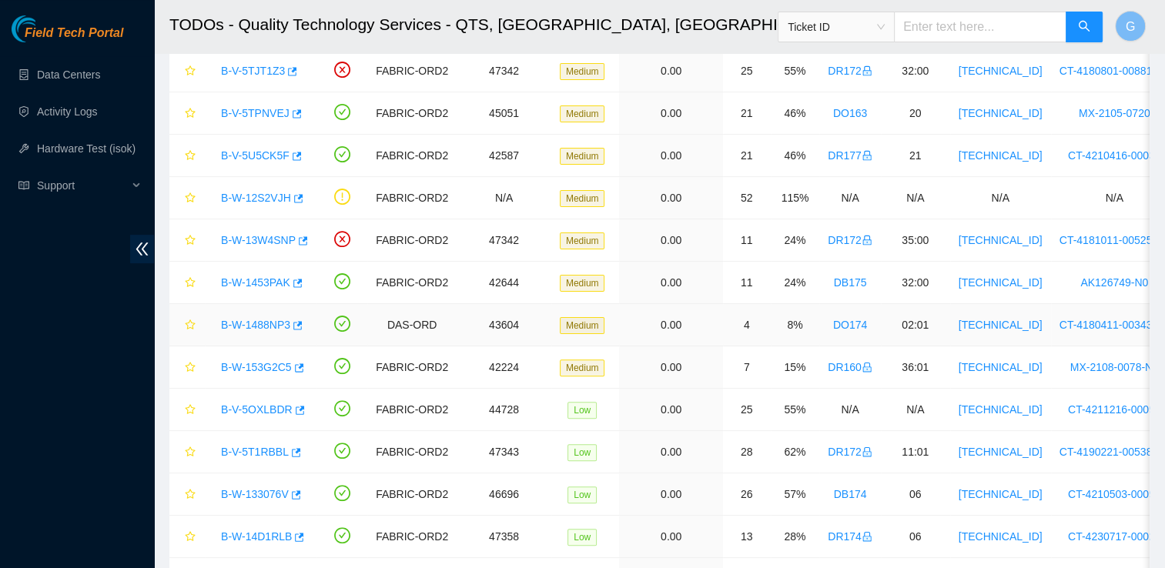
click at [259, 326] on link "B-W-1488NP3" at bounding box center [255, 325] width 69 height 12
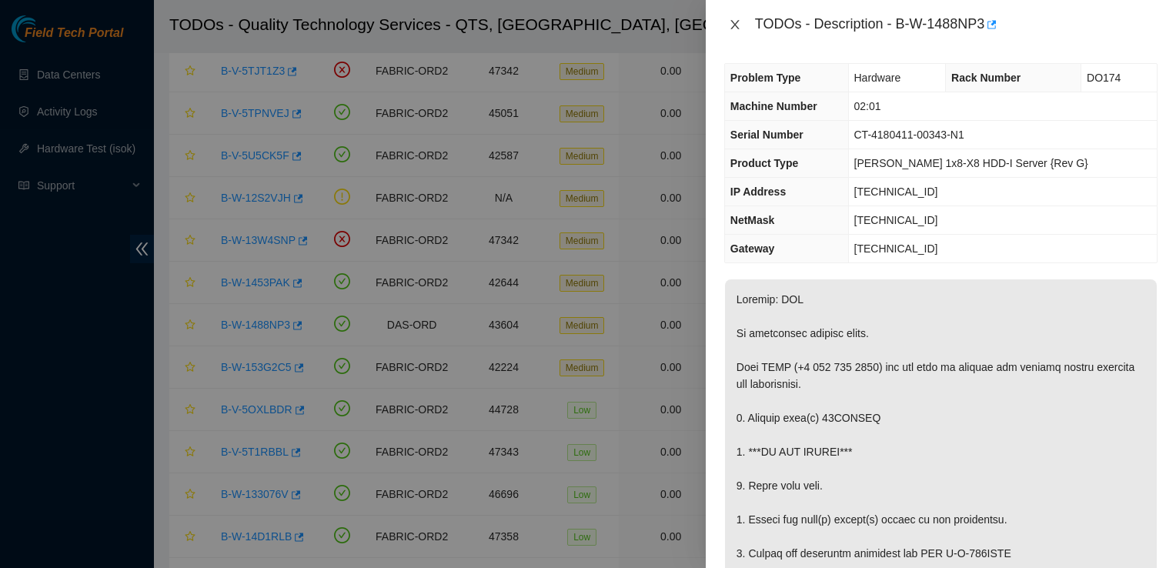
click at [734, 29] on icon "close" at bounding box center [735, 24] width 12 height 12
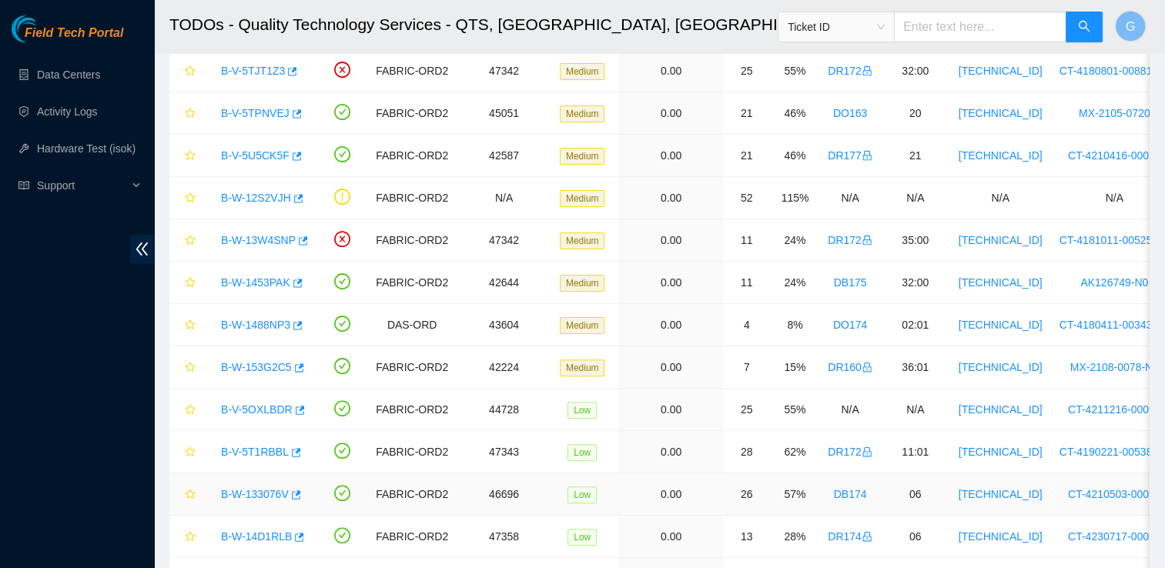
click at [256, 489] on link "B-W-133076V" at bounding box center [255, 494] width 68 height 12
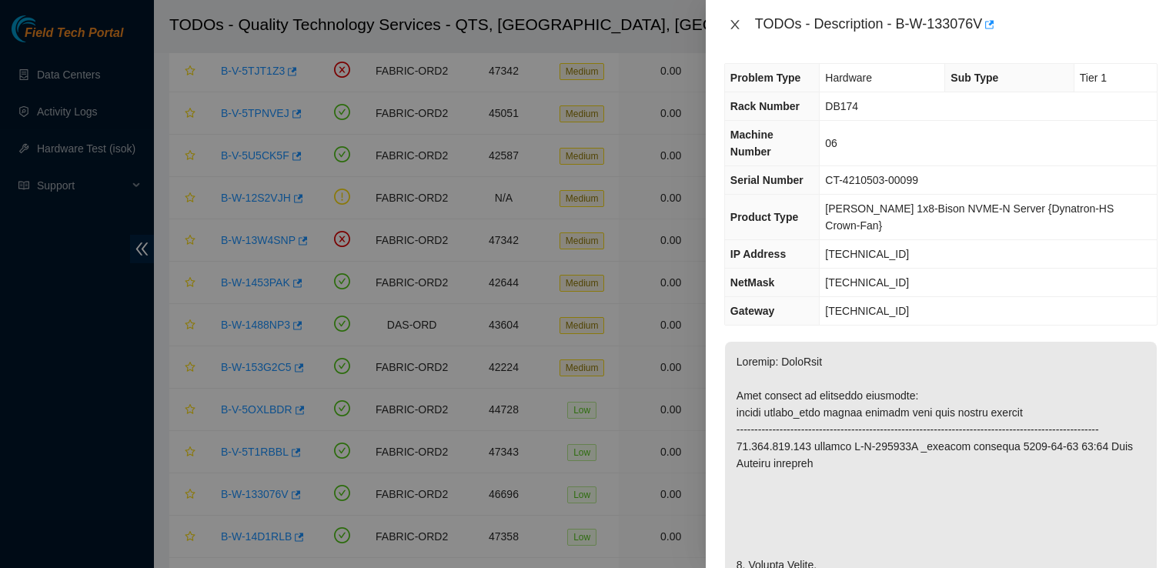
click at [730, 21] on icon "close" at bounding box center [735, 24] width 12 height 12
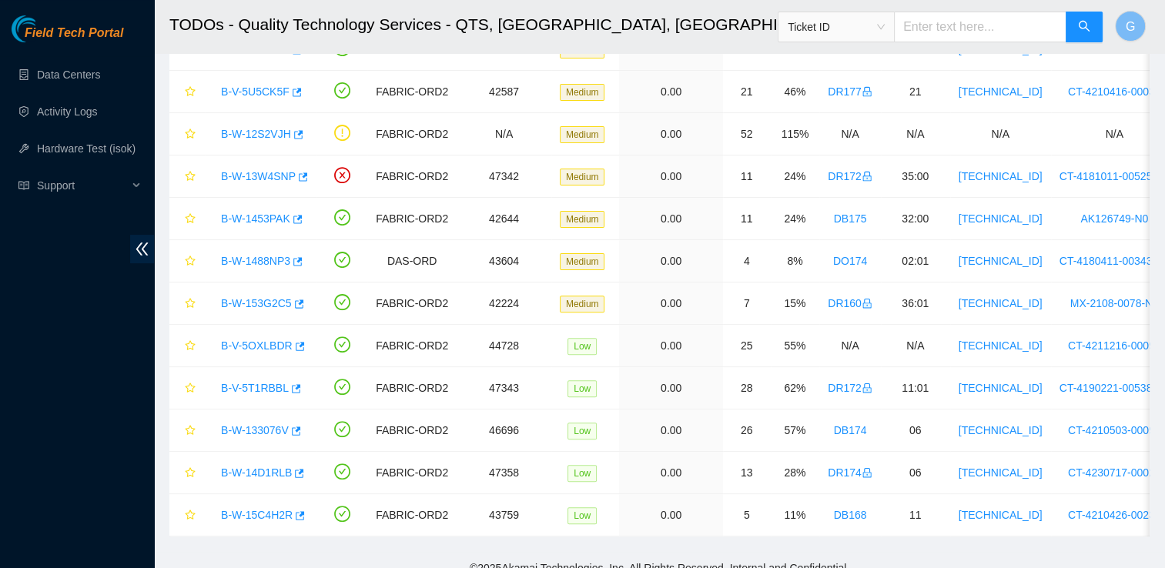
scroll to position [458, 0]
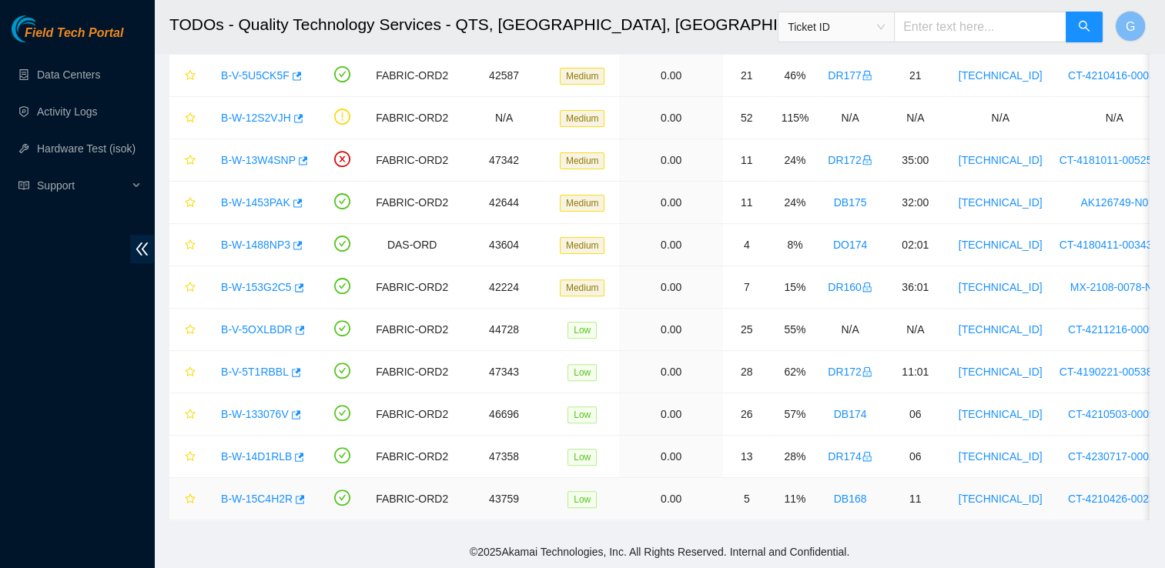
click at [270, 493] on link "B-W-15C4H2R" at bounding box center [257, 499] width 72 height 12
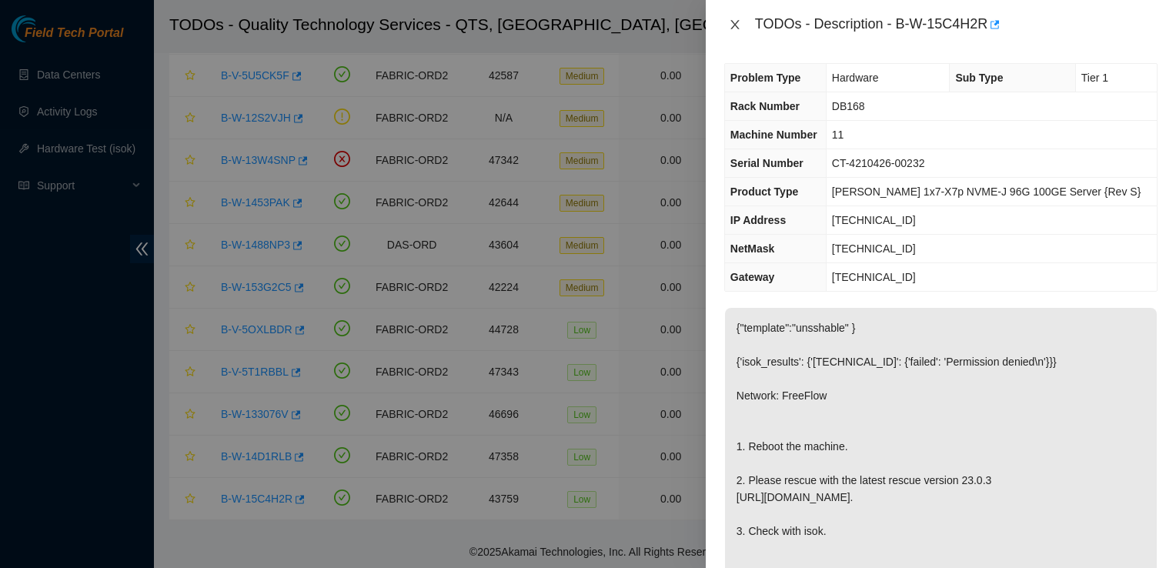
click at [739, 18] on icon "close" at bounding box center [735, 24] width 12 height 12
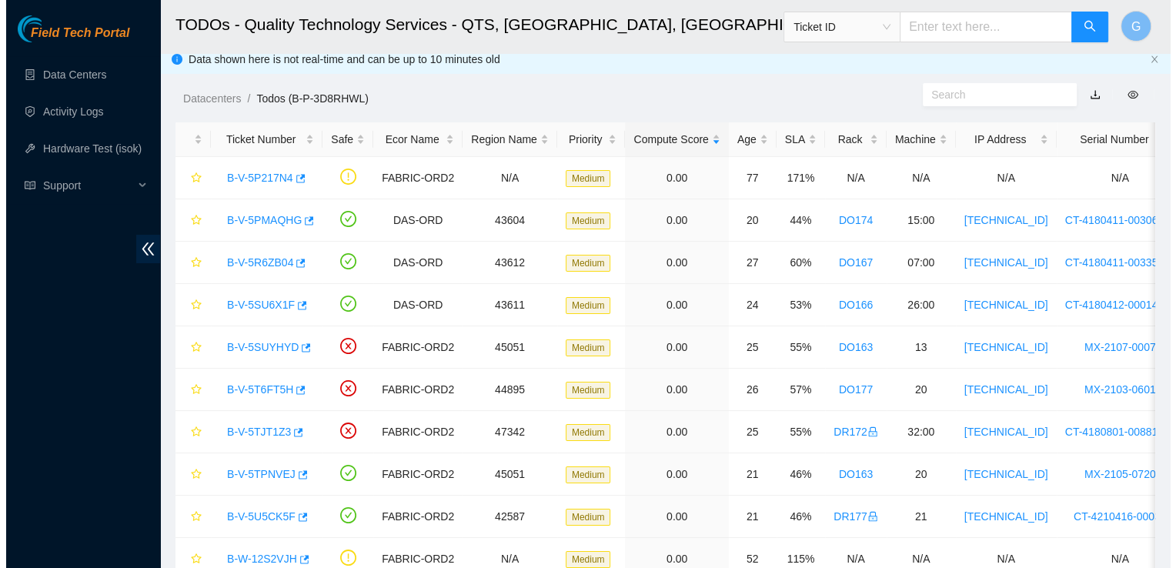
scroll to position [8, 0]
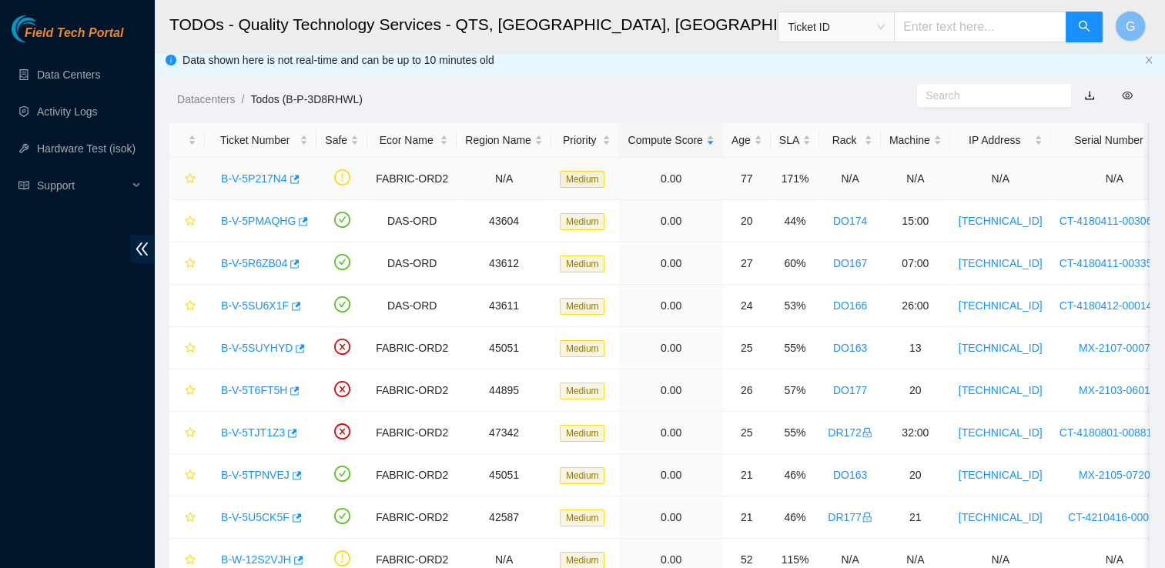
click at [255, 178] on link "B-V-5P217N4" at bounding box center [254, 178] width 66 height 12
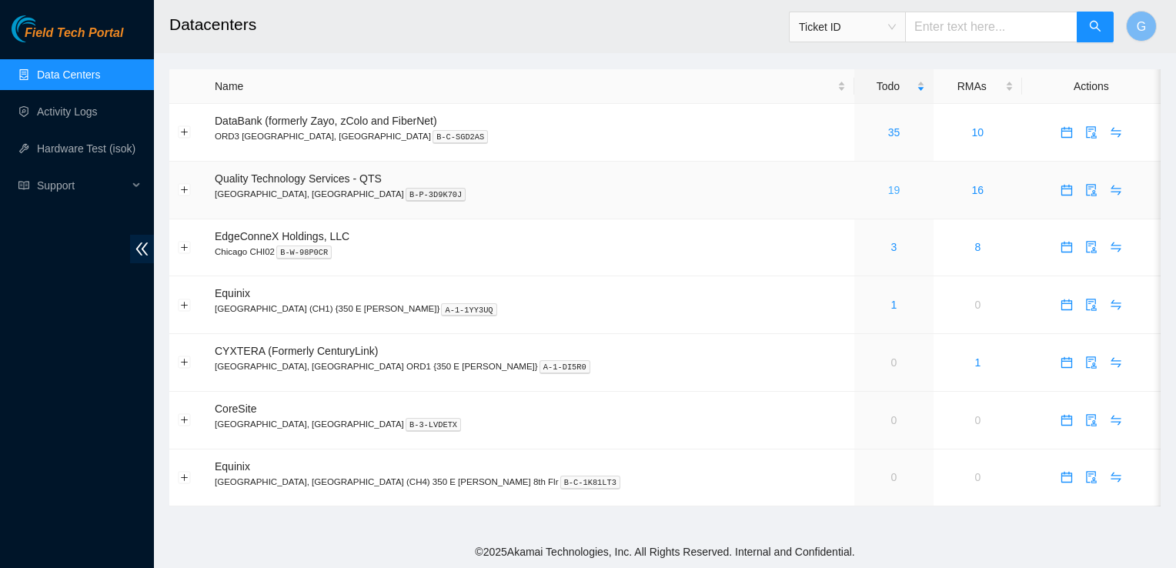
click at [888, 196] on link "19" at bounding box center [894, 190] width 12 height 12
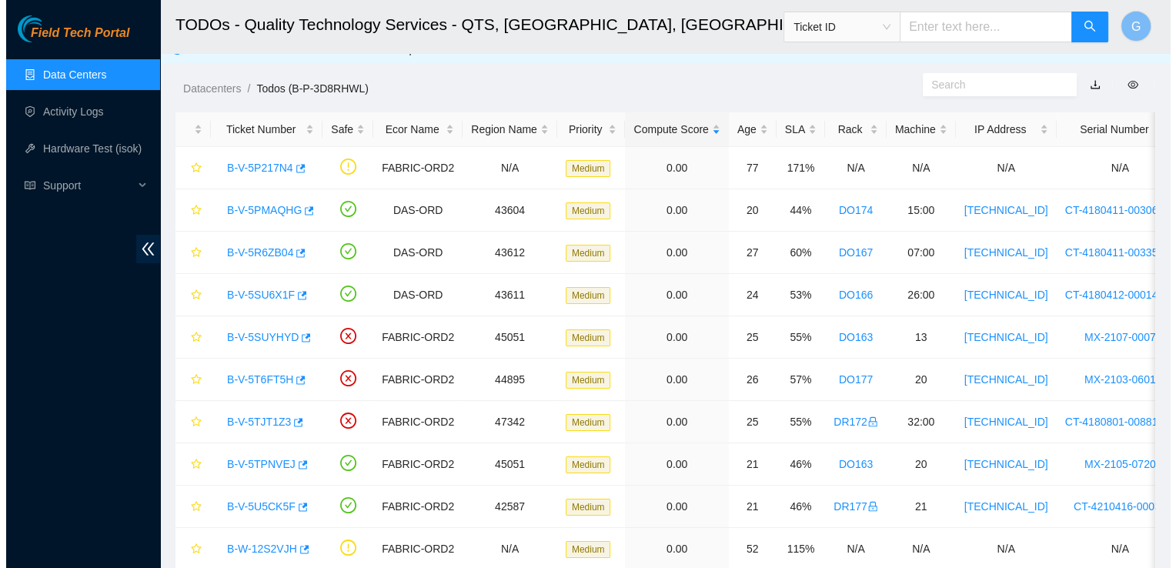
scroll to position [15, 0]
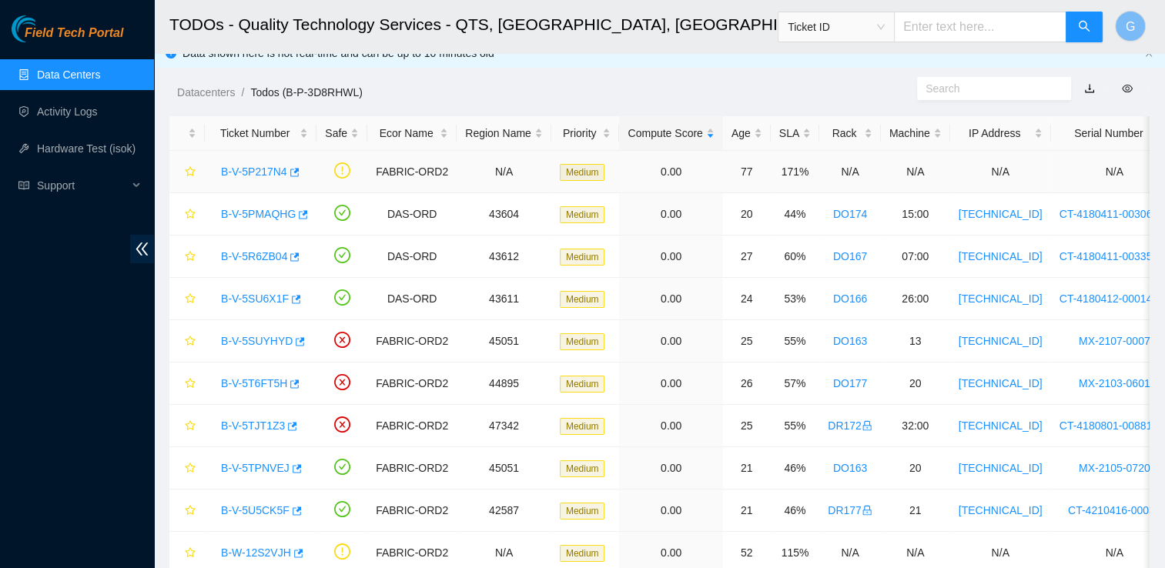
click at [252, 169] on link "B-V-5P217N4" at bounding box center [254, 171] width 66 height 12
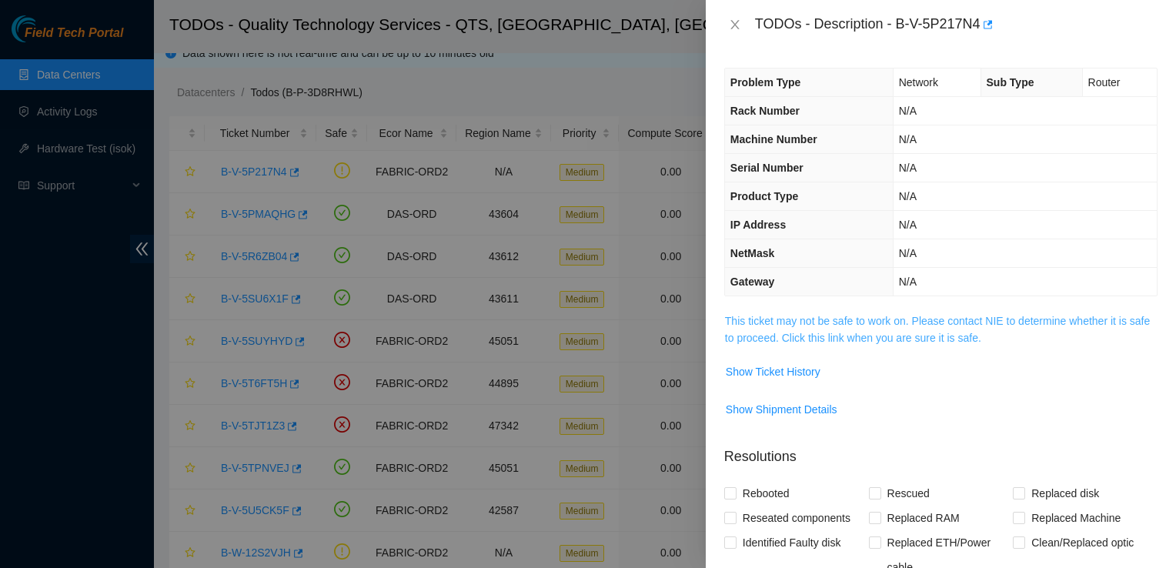
click at [861, 330] on link "This ticket may not be safe to work on. Please contact NIE to determine whether…" at bounding box center [937, 329] width 425 height 29
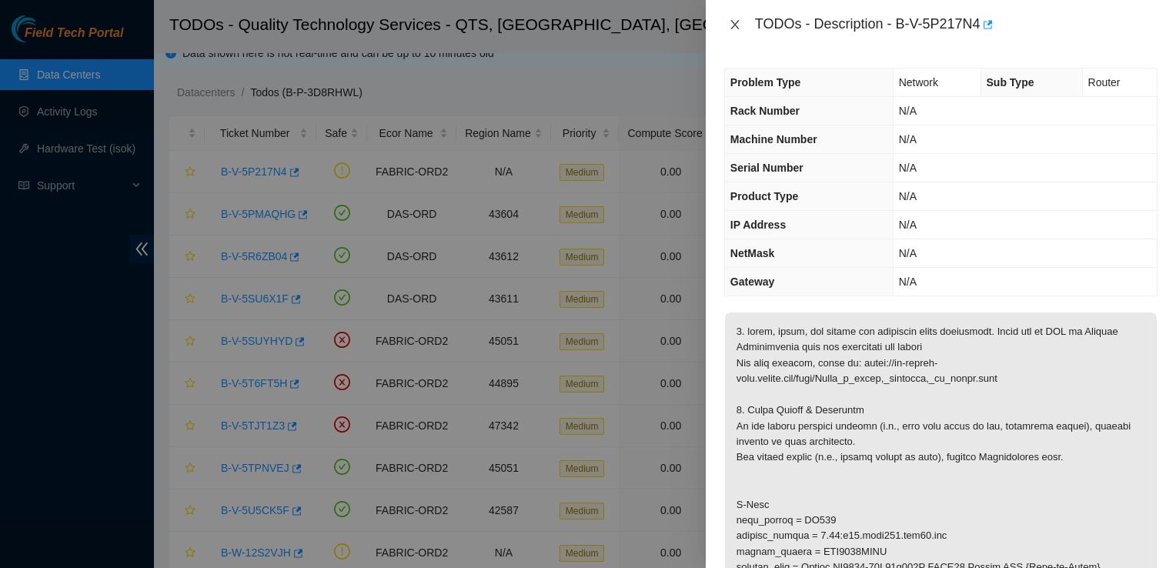
click at [737, 23] on icon "close" at bounding box center [735, 24] width 12 height 12
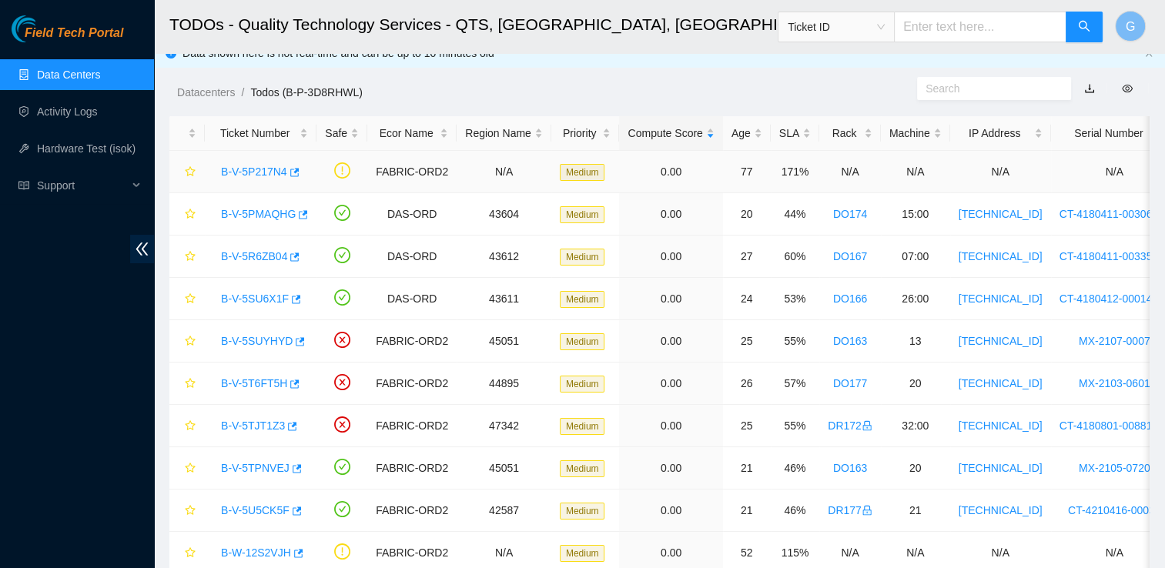
click at [265, 167] on link "B-V-5P217N4" at bounding box center [254, 171] width 66 height 12
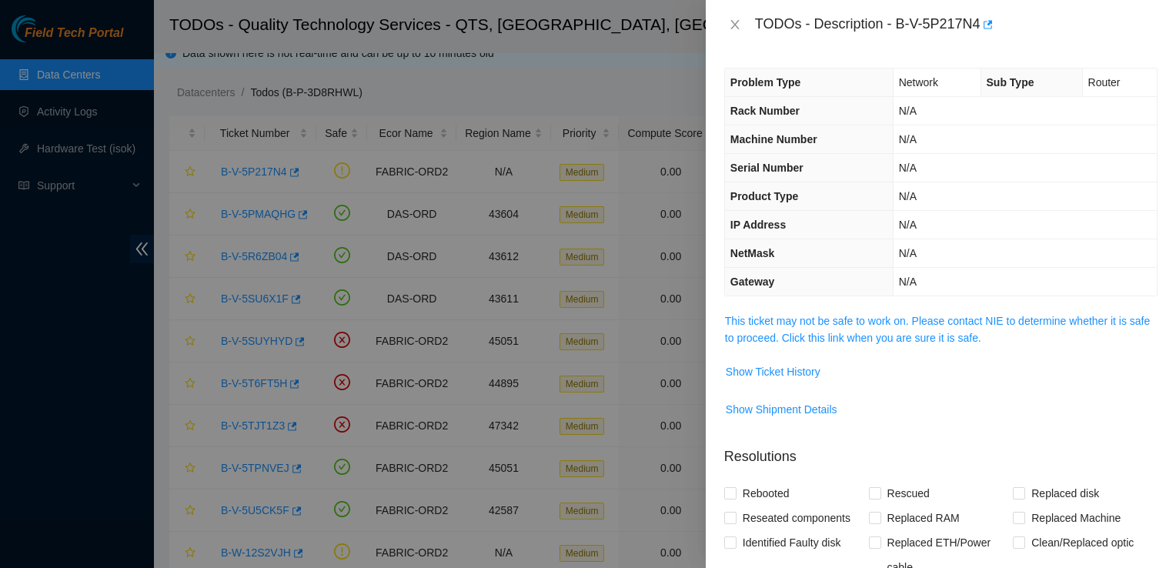
click at [911, 327] on span "This ticket may not be safe to work on. Please contact NIE to determine whether…" at bounding box center [941, 330] width 432 height 34
click at [917, 333] on link "This ticket may not be safe to work on. Please contact NIE to determine whether…" at bounding box center [937, 329] width 425 height 29
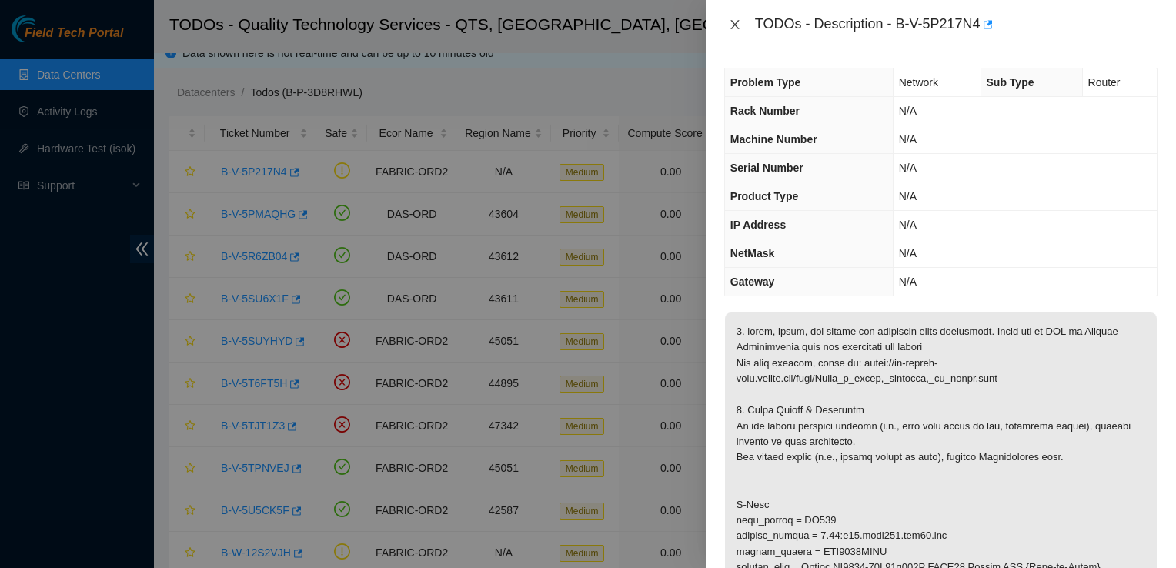
click at [734, 25] on icon "close" at bounding box center [735, 24] width 12 height 12
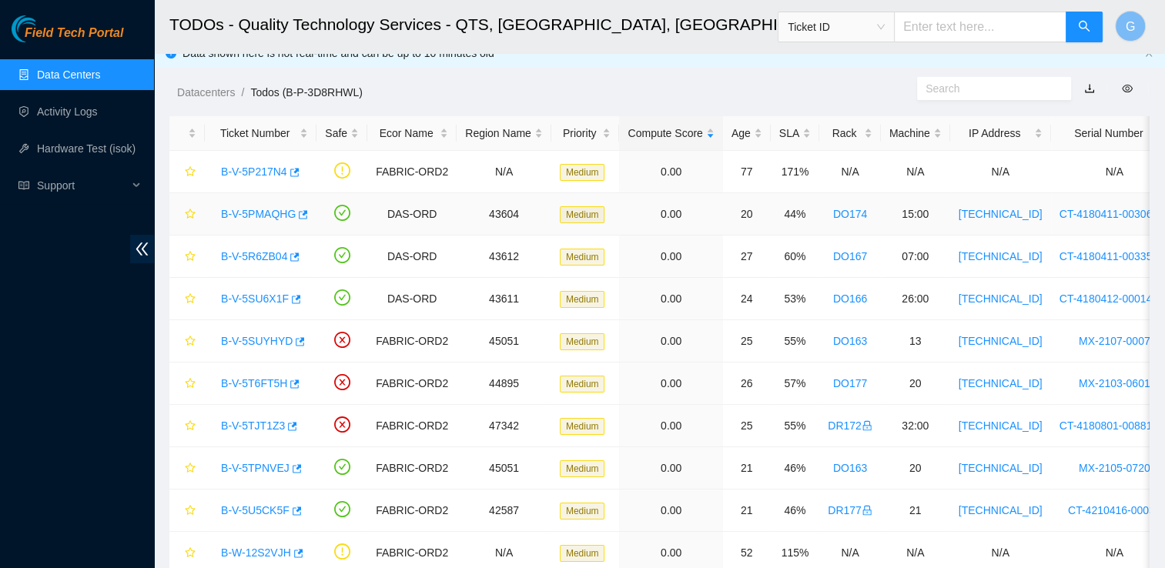
click at [254, 214] on link "B-V-5PMAQHG" at bounding box center [258, 214] width 75 height 12
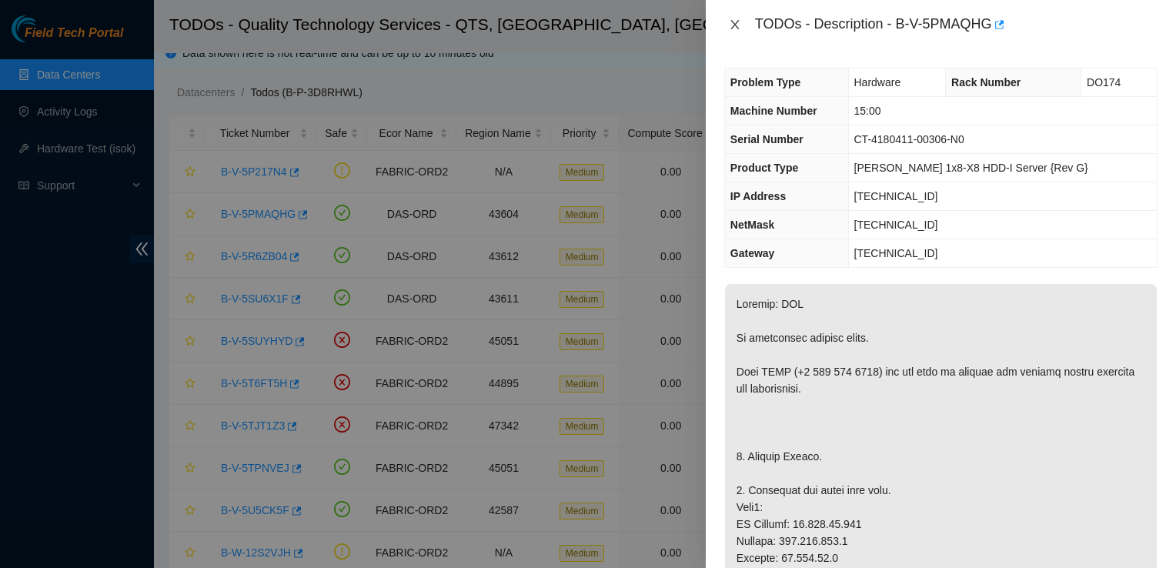
click at [737, 21] on icon "close" at bounding box center [735, 24] width 12 height 12
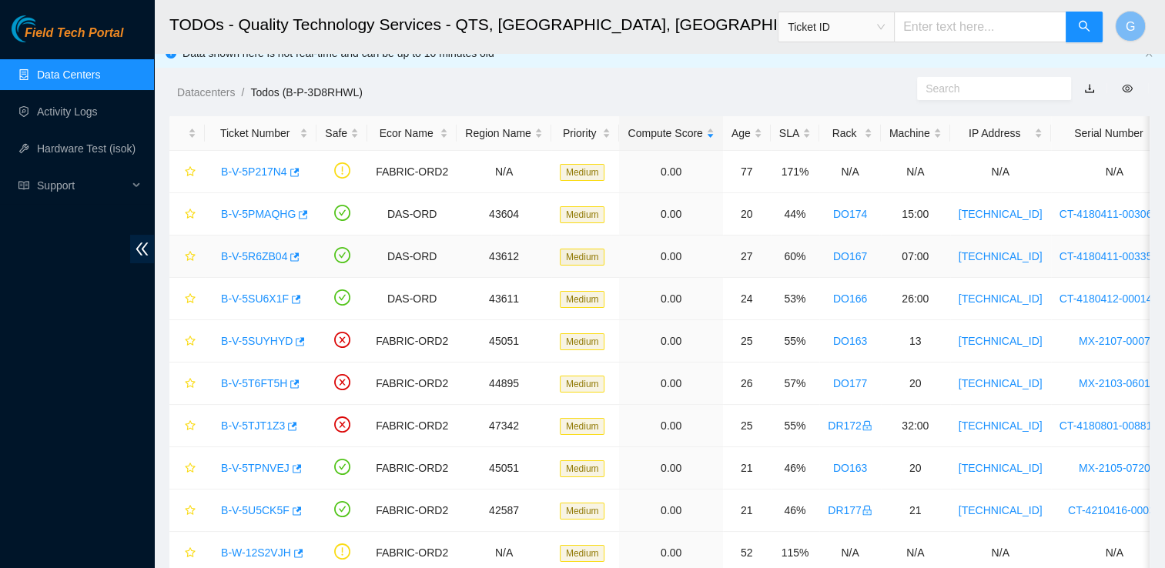
click at [249, 260] on link "B-V-5R6ZB04" at bounding box center [254, 256] width 66 height 12
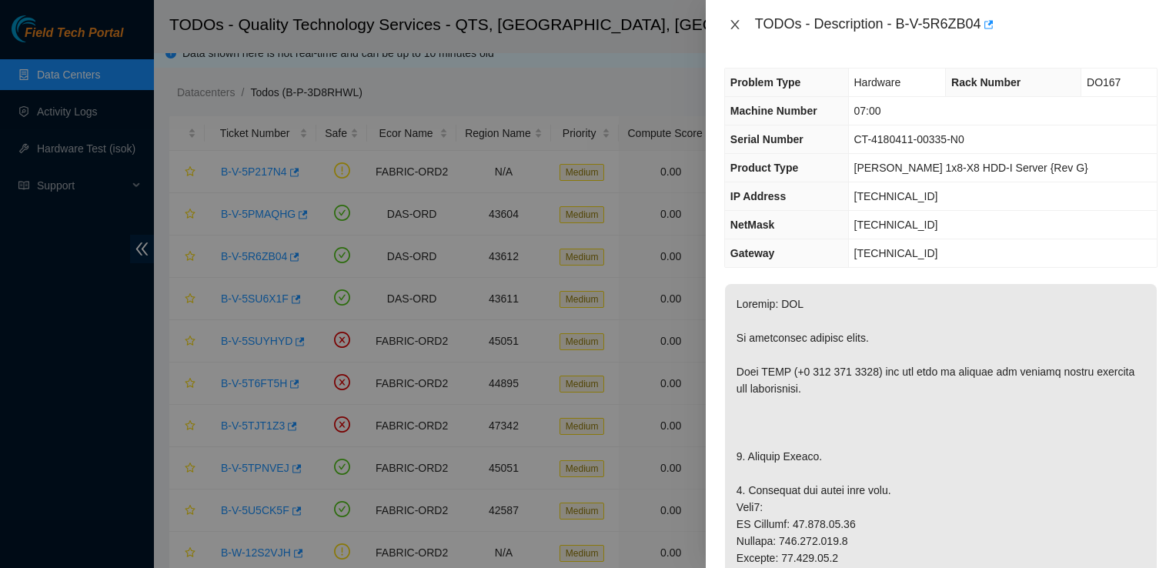
click at [733, 24] on icon "close" at bounding box center [735, 24] width 12 height 12
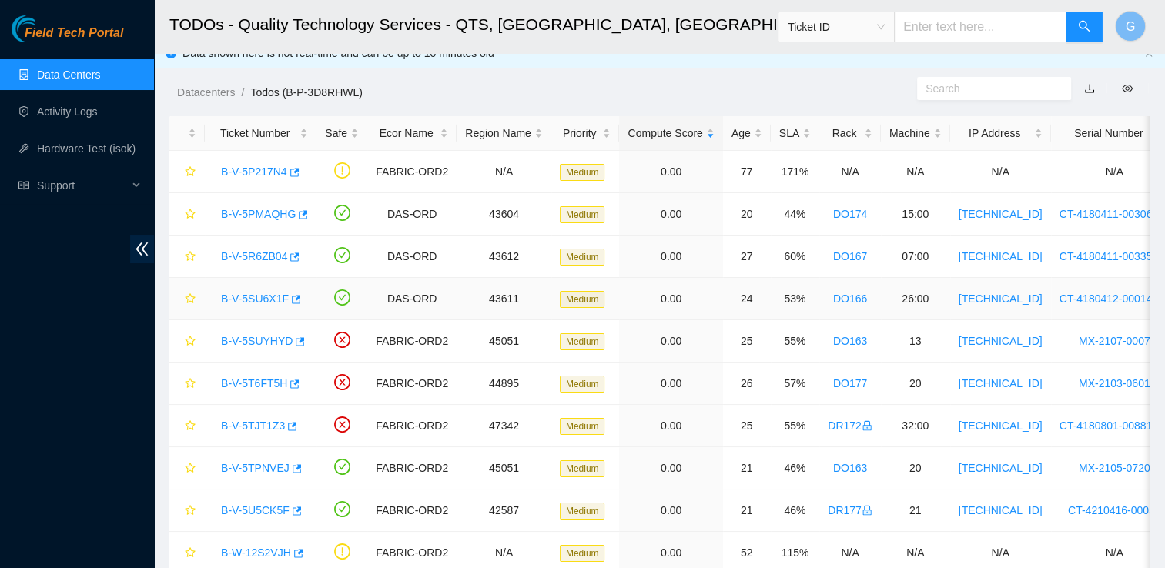
click at [246, 296] on link "B-V-5SU6X1F" at bounding box center [255, 299] width 68 height 12
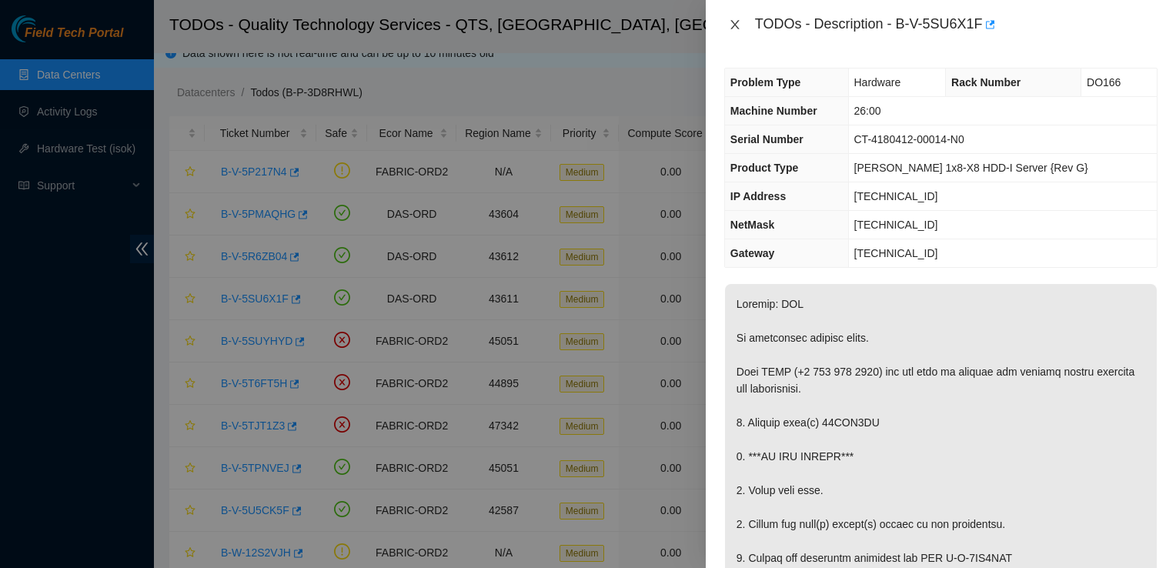
click at [736, 21] on icon "close" at bounding box center [735, 24] width 12 height 12
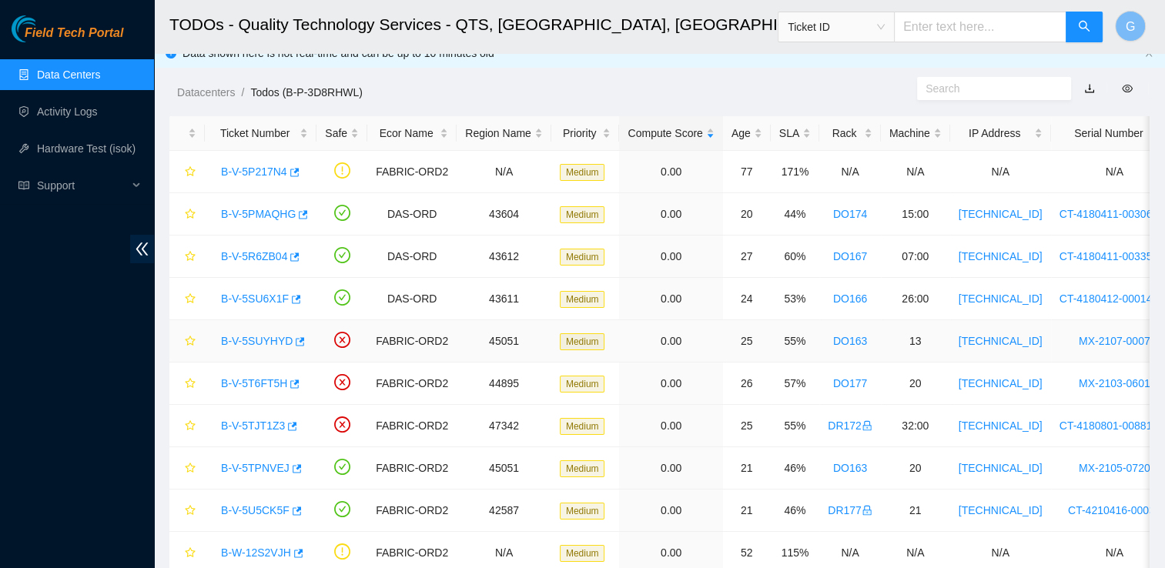
click at [251, 337] on link "B-V-5SUYHYD" at bounding box center [257, 341] width 72 height 12
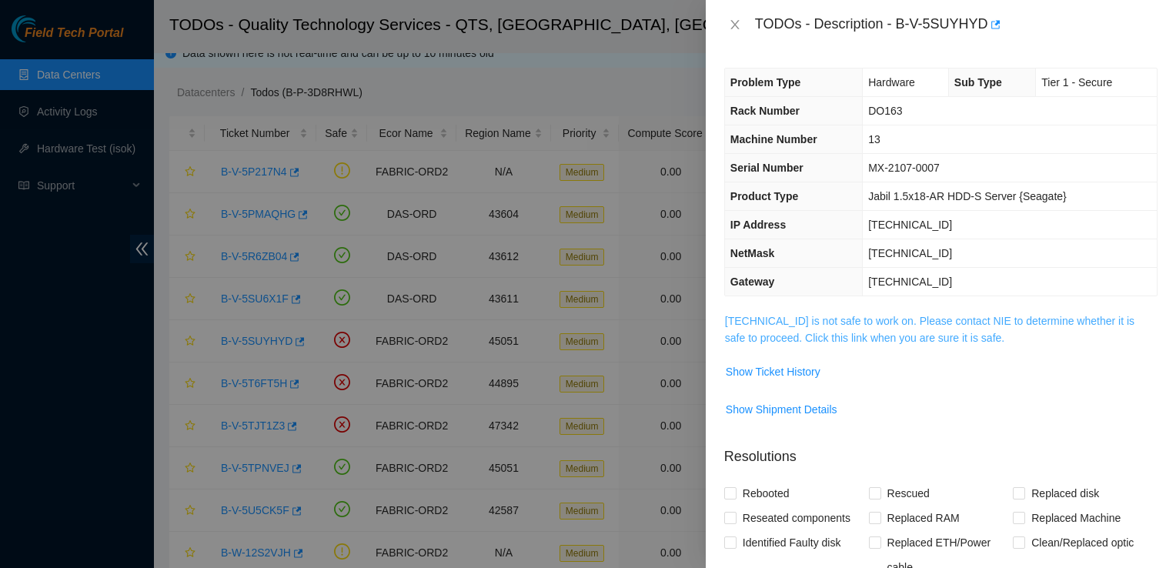
click at [885, 337] on link "[TECHNICAL_ID] is not safe to work on. Please contact NIE to determine whether …" at bounding box center [930, 329] width 410 height 29
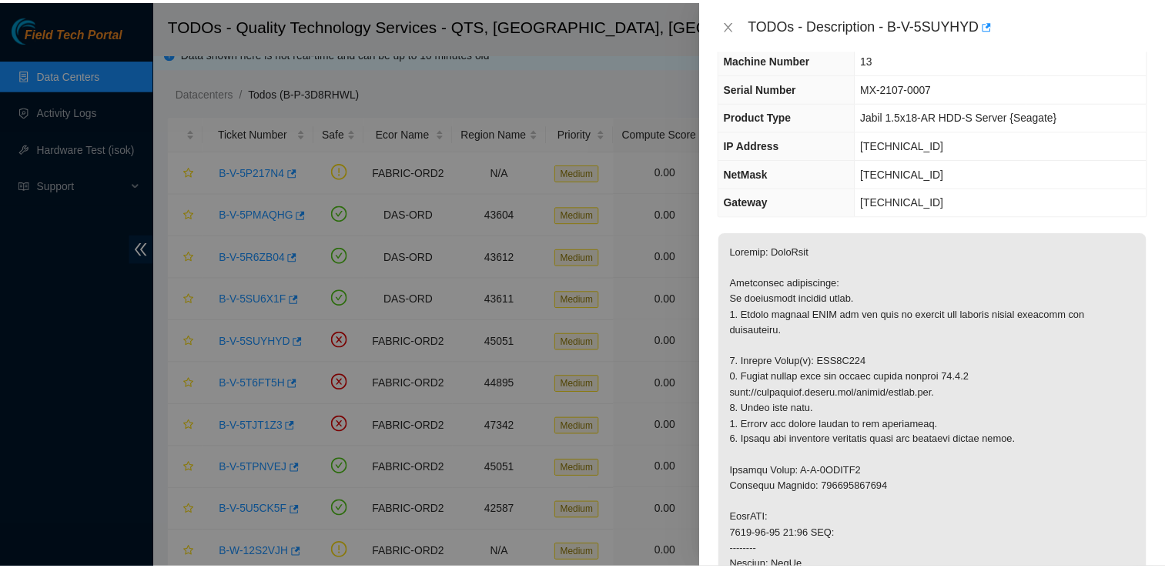
scroll to position [85, 0]
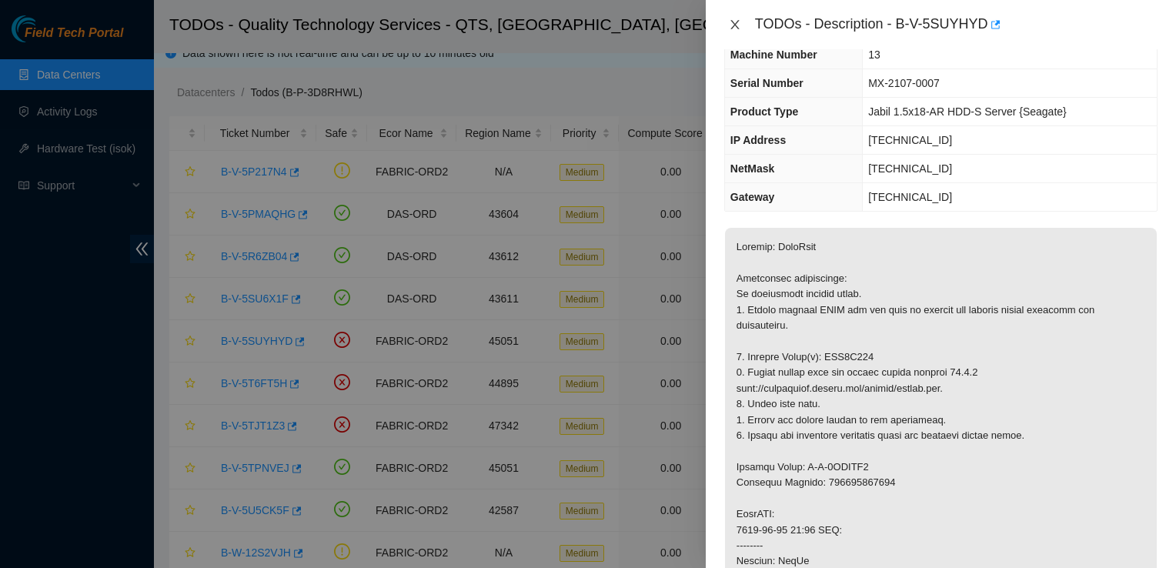
click at [734, 30] on icon "close" at bounding box center [735, 24] width 12 height 12
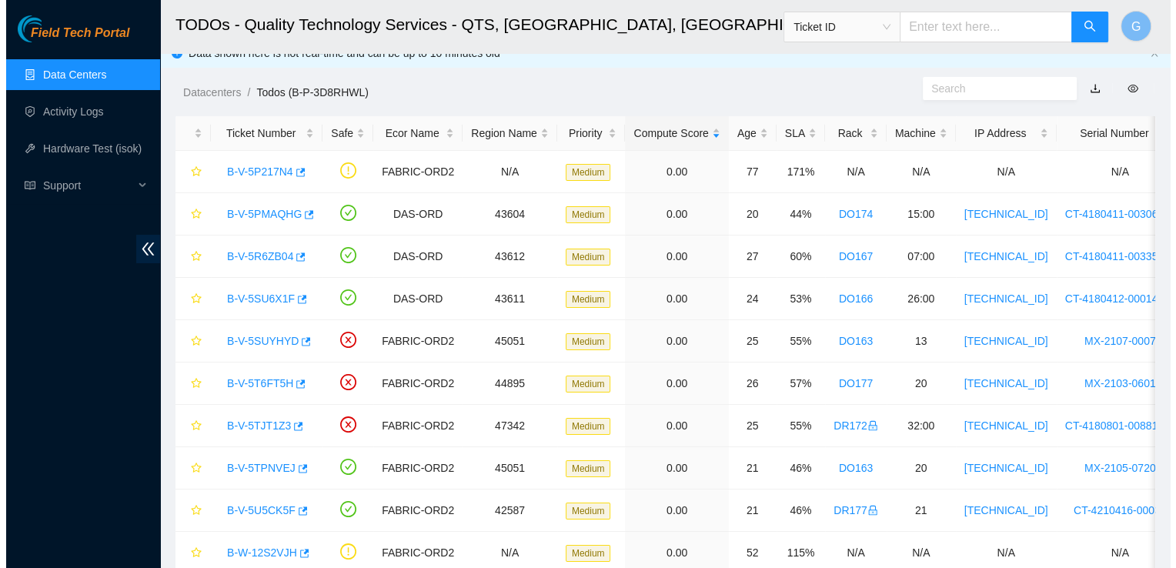
scroll to position [119, 0]
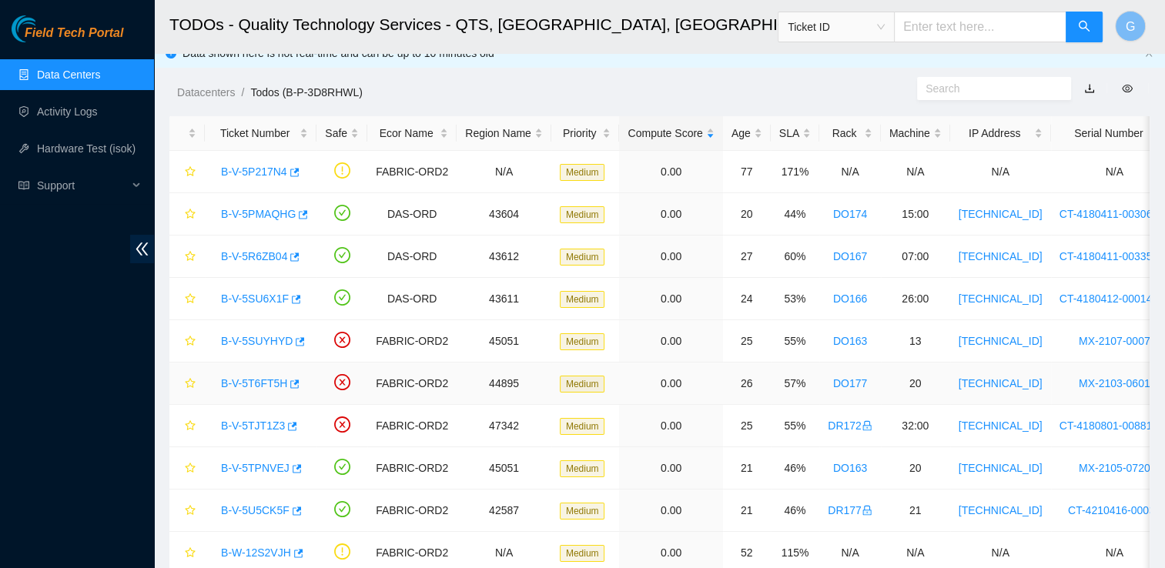
click at [256, 379] on link "B-V-5T6FT5H" at bounding box center [254, 383] width 66 height 12
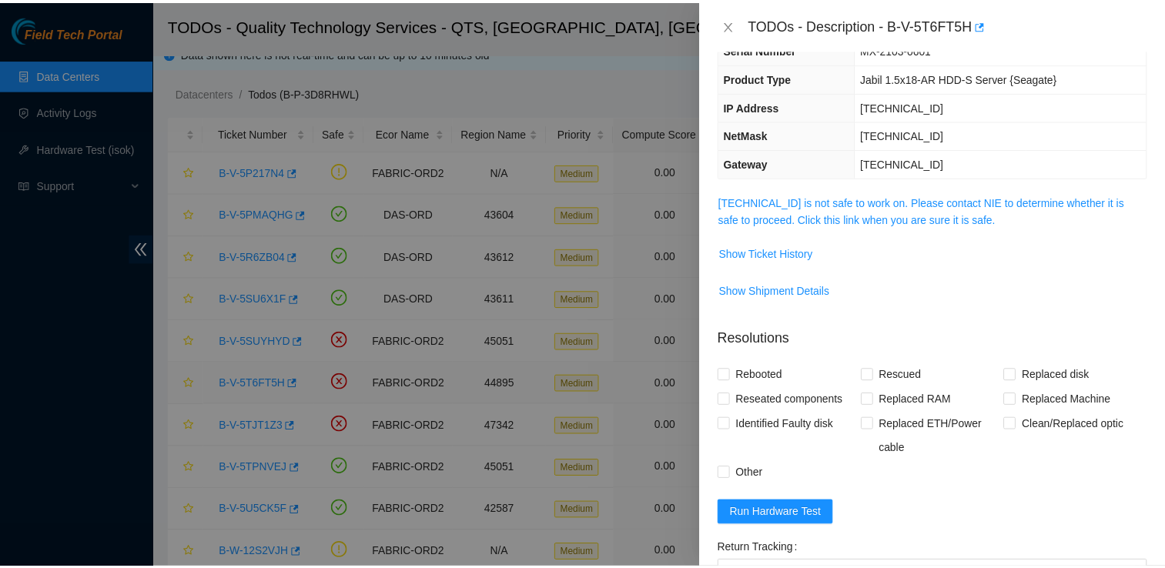
scroll to position [85, 0]
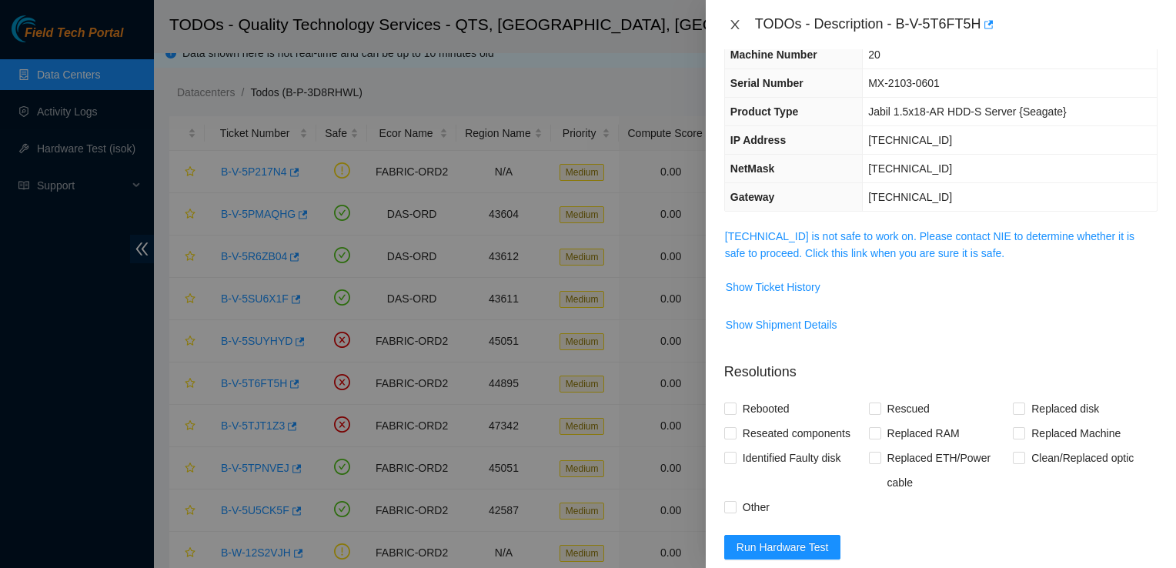
click at [734, 26] on icon "close" at bounding box center [735, 24] width 12 height 12
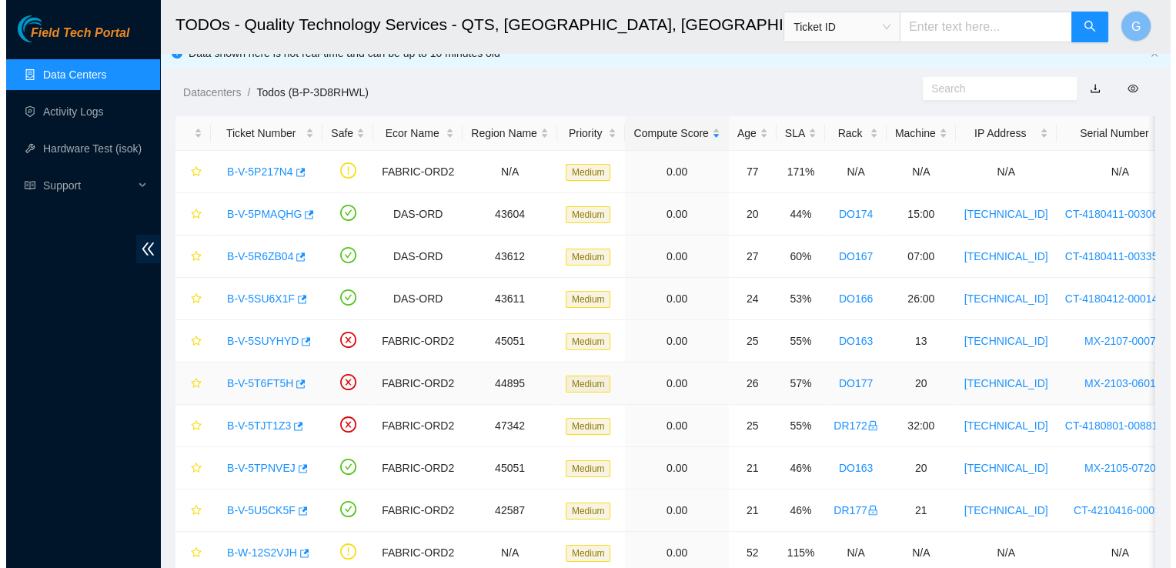
scroll to position [119, 0]
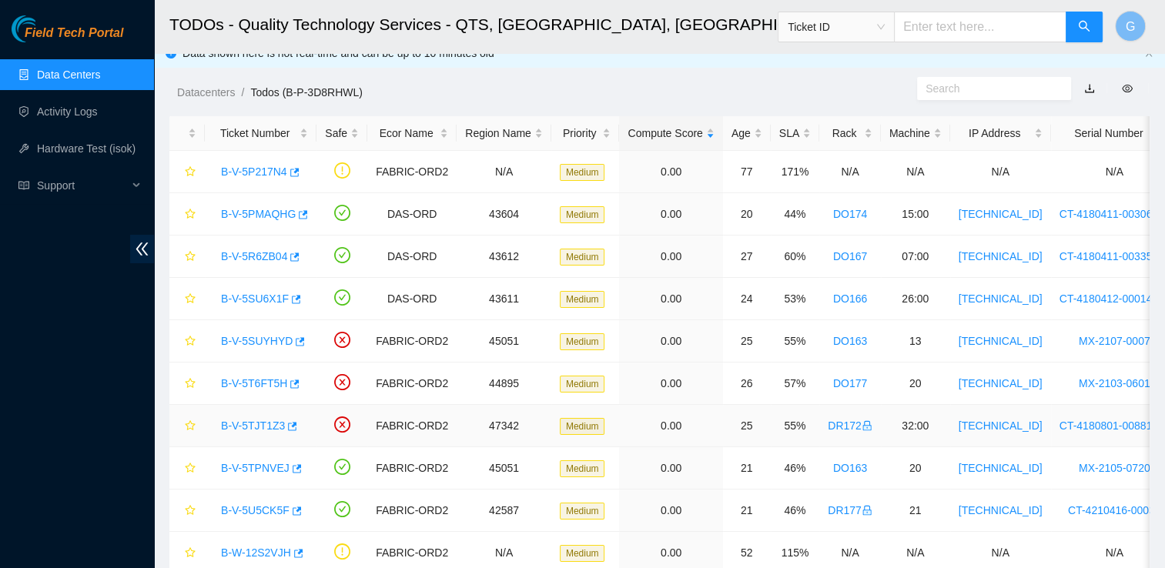
click at [259, 430] on link "B-V-5TJT1Z3" at bounding box center [253, 426] width 64 height 12
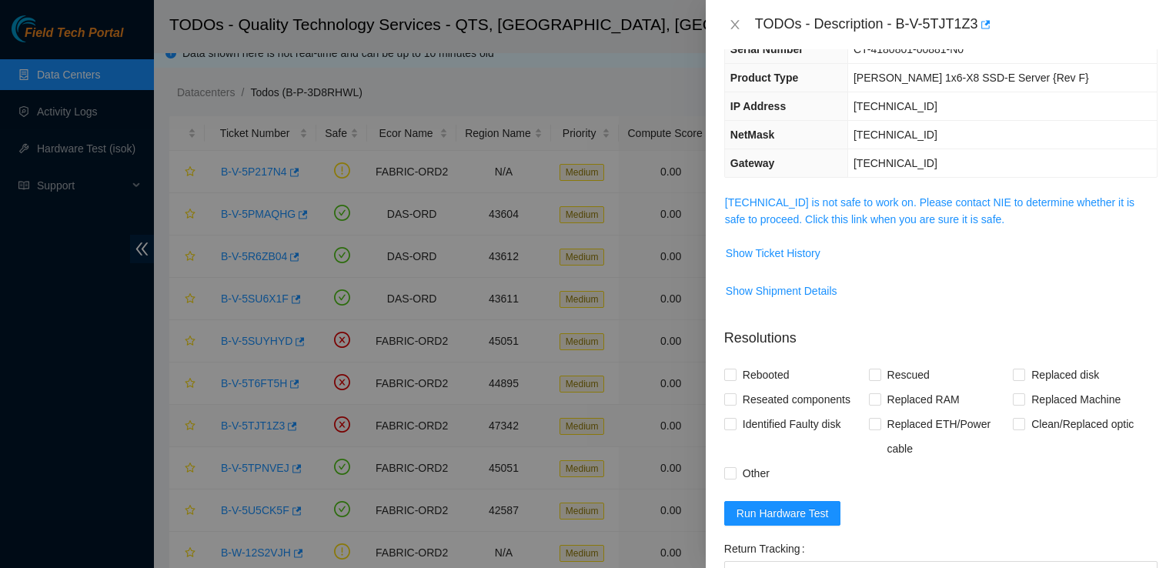
scroll to position [85, 0]
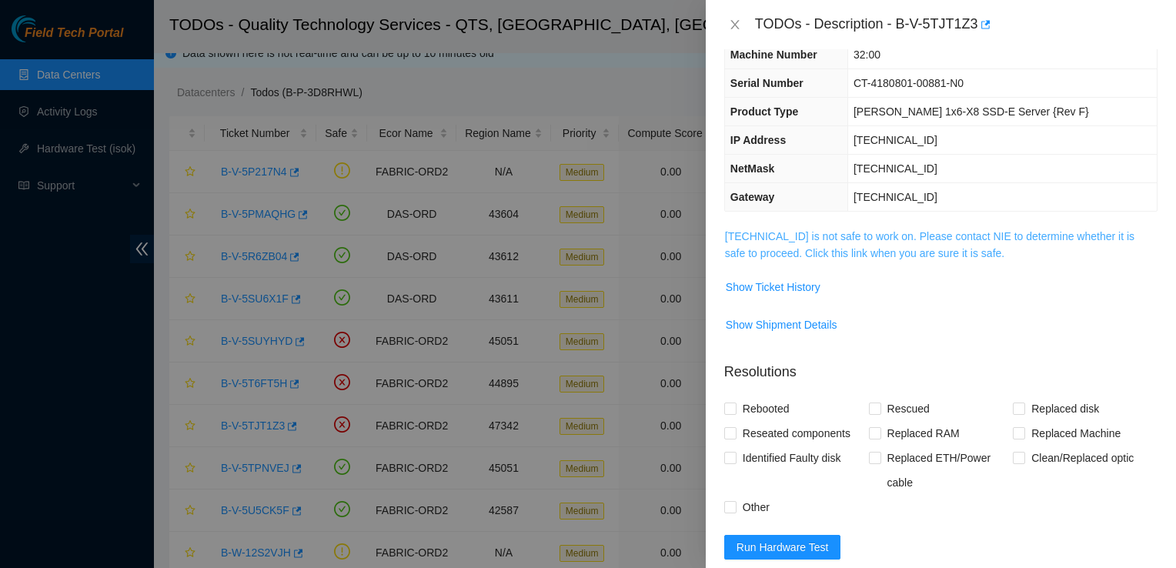
drag, startPoint x: 933, startPoint y: 246, endPoint x: 887, endPoint y: 252, distance: 46.7
click at [887, 252] on link "[TECHNICAL_ID] is not safe to work on. Please contact NIE to determine whether …" at bounding box center [930, 244] width 410 height 29
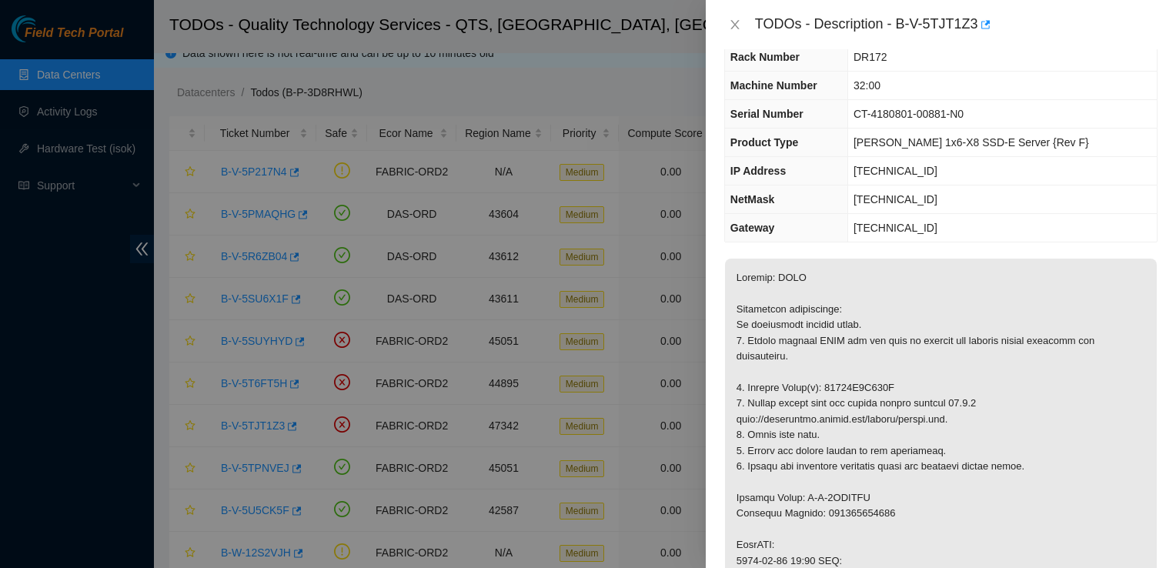
scroll to position [0, 0]
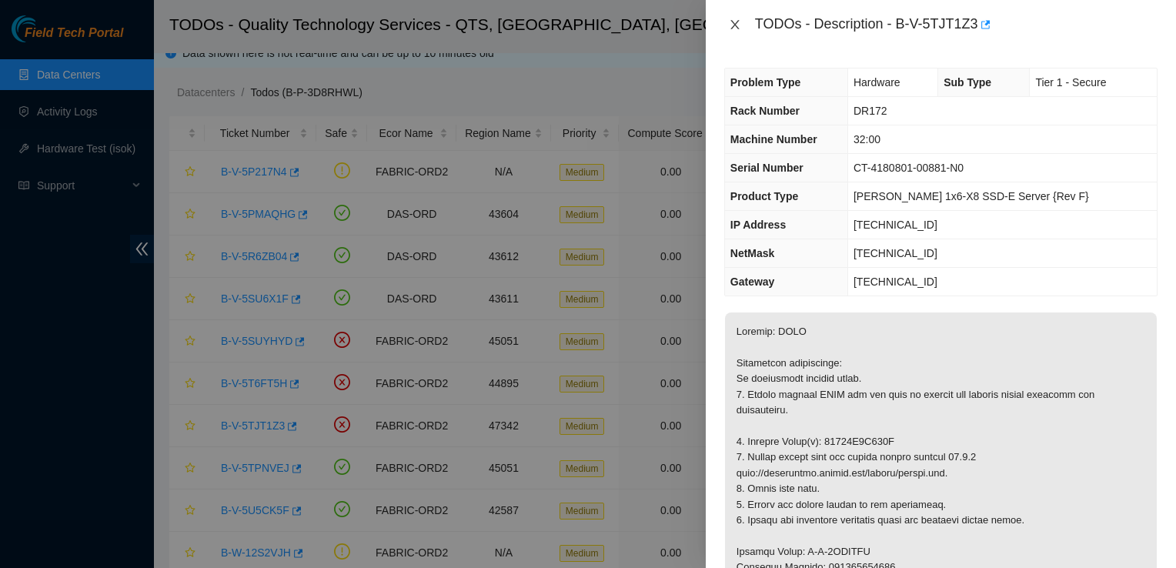
click at [738, 19] on icon "close" at bounding box center [735, 24] width 12 height 12
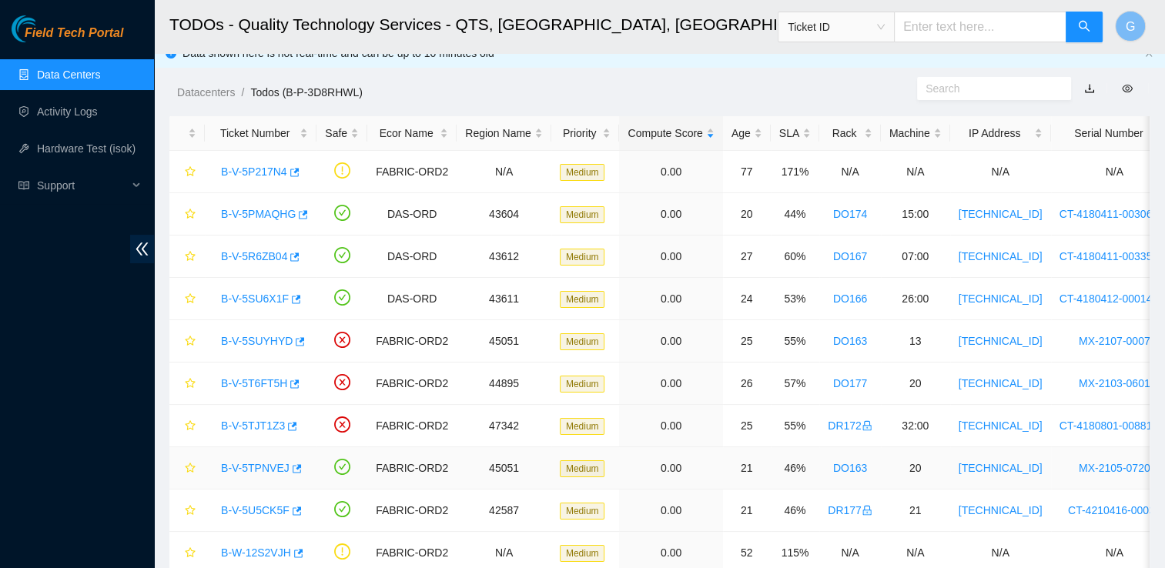
click at [258, 470] on link "B-V-5TPNVEJ" at bounding box center [255, 468] width 69 height 12
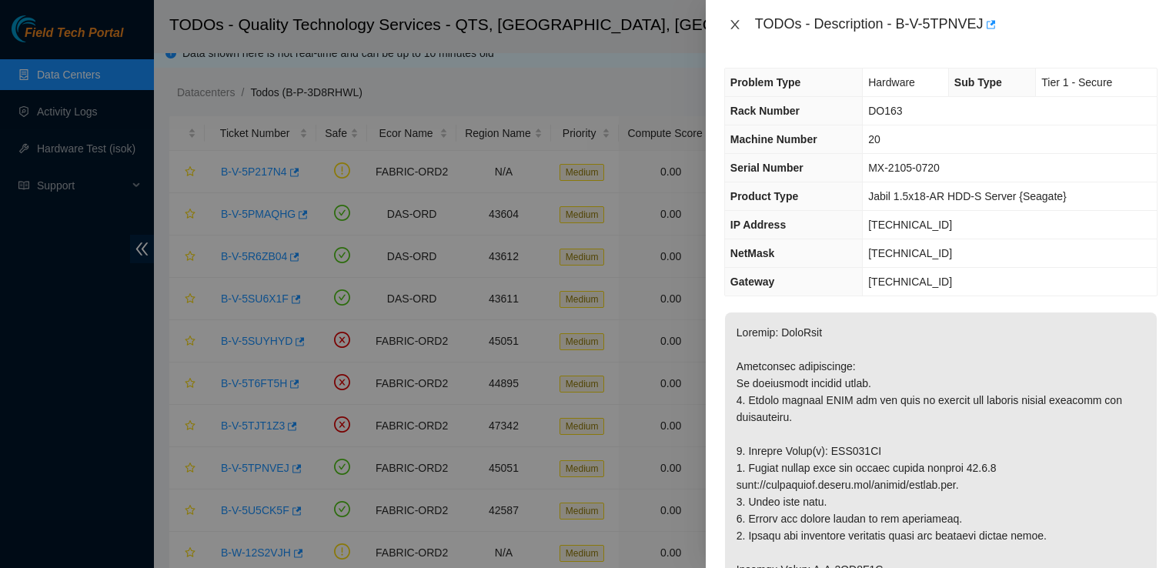
click at [736, 26] on icon "close" at bounding box center [734, 24] width 8 height 9
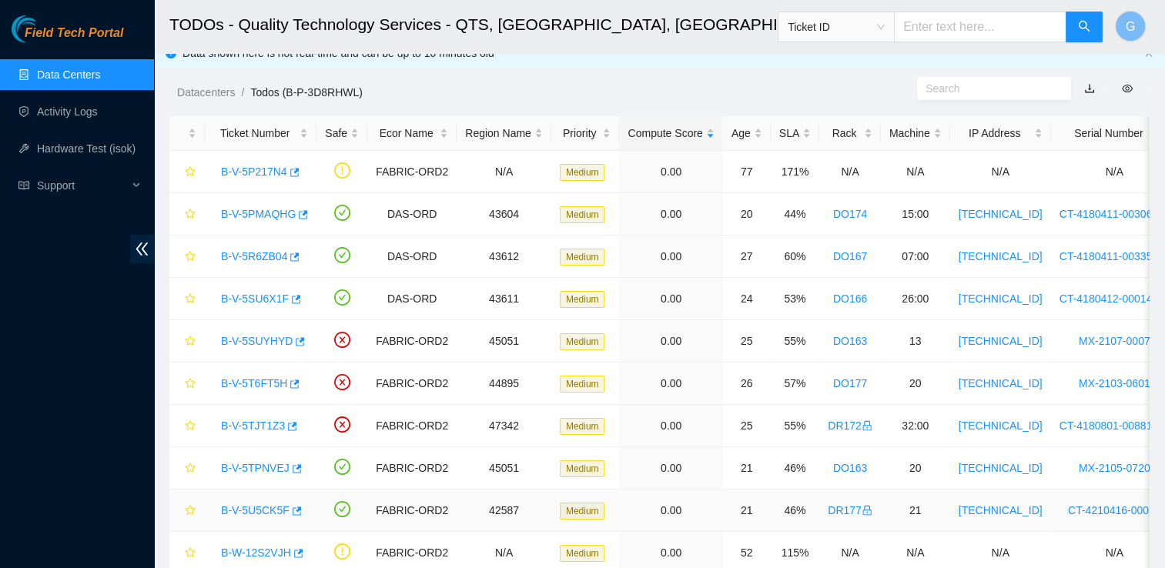
click at [265, 512] on link "B-V-5U5CK5F" at bounding box center [255, 510] width 69 height 12
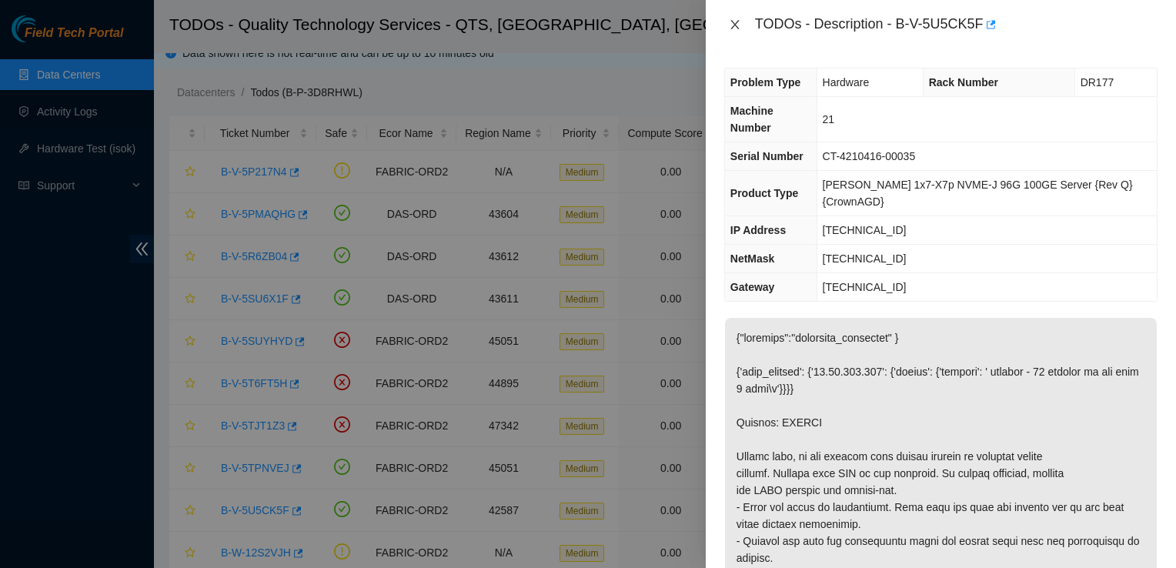
click at [737, 22] on icon "close" at bounding box center [734, 24] width 8 height 9
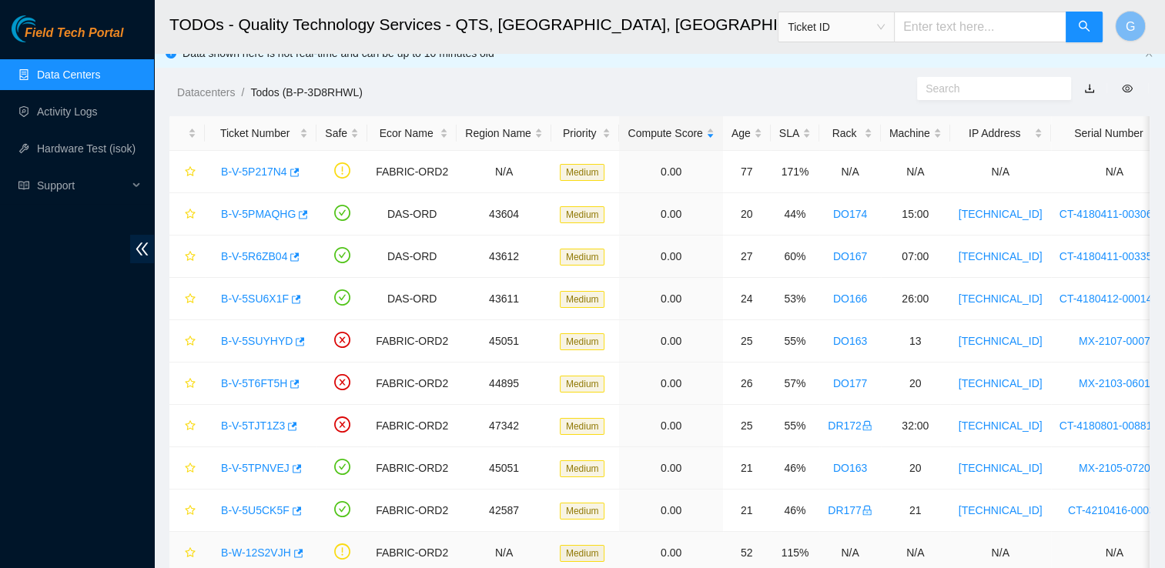
click at [242, 552] on link "B-W-12S2VJH" at bounding box center [256, 553] width 70 height 12
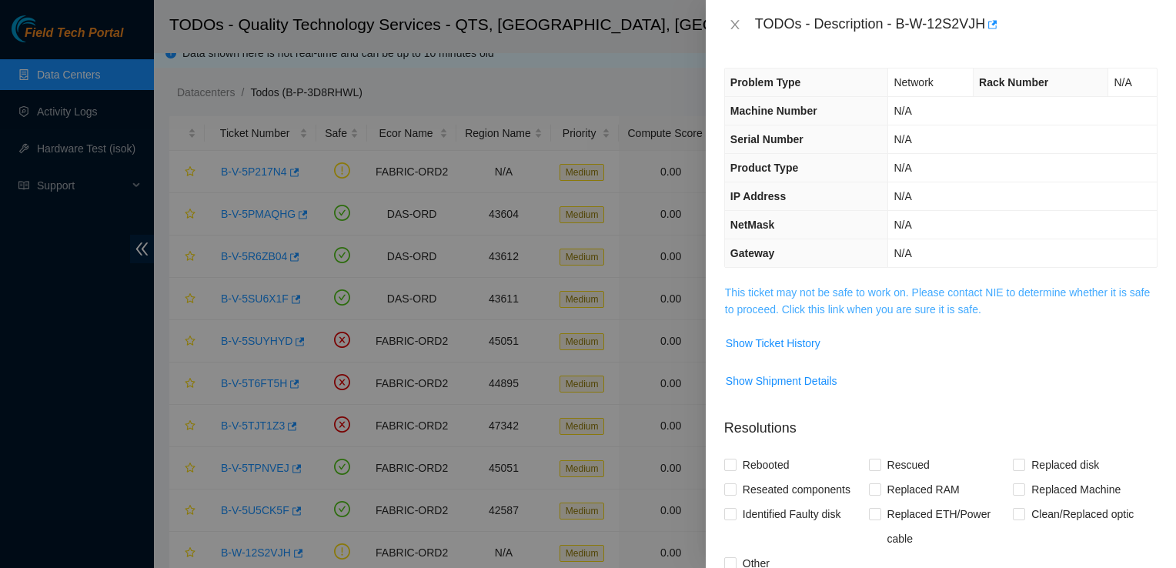
click at [862, 306] on link "This ticket may not be safe to work on. Please contact NIE to determine whether…" at bounding box center [937, 300] width 425 height 29
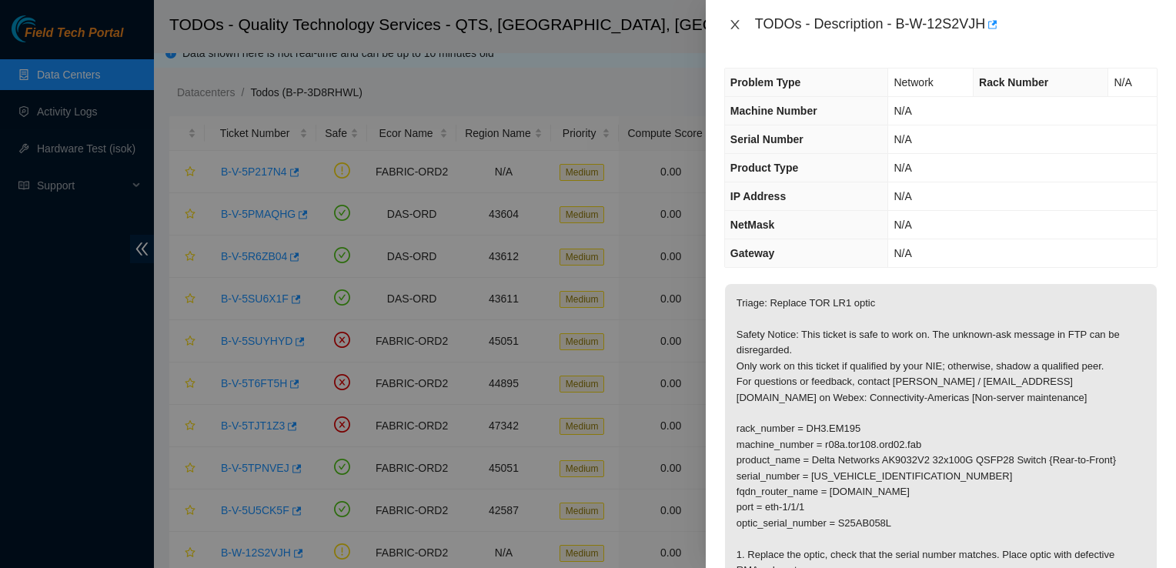
click at [733, 21] on icon "close" at bounding box center [735, 24] width 12 height 12
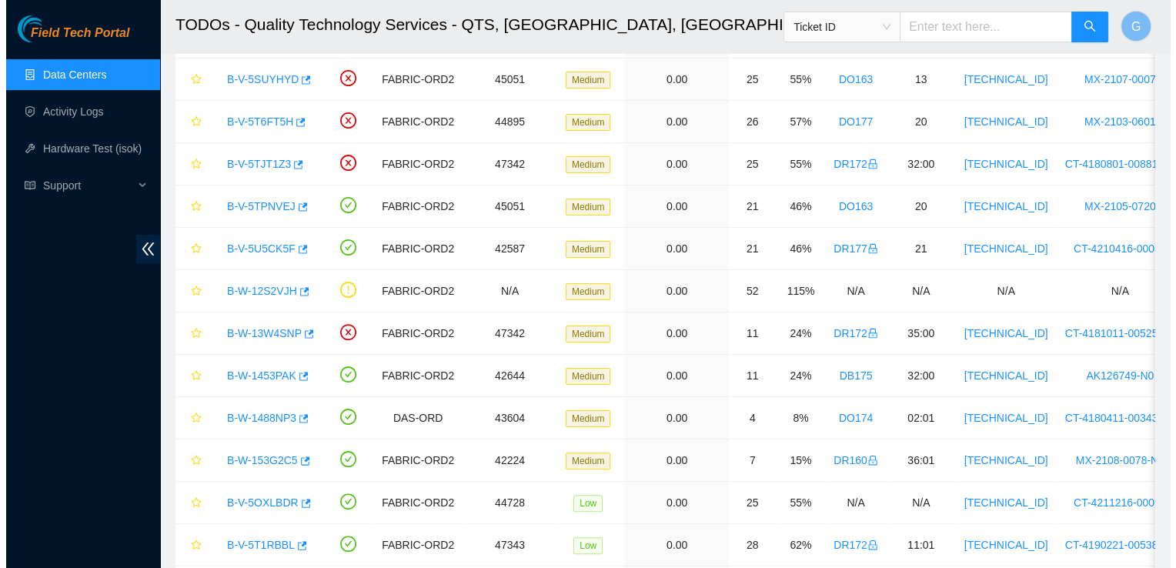
scroll to position [277, 0]
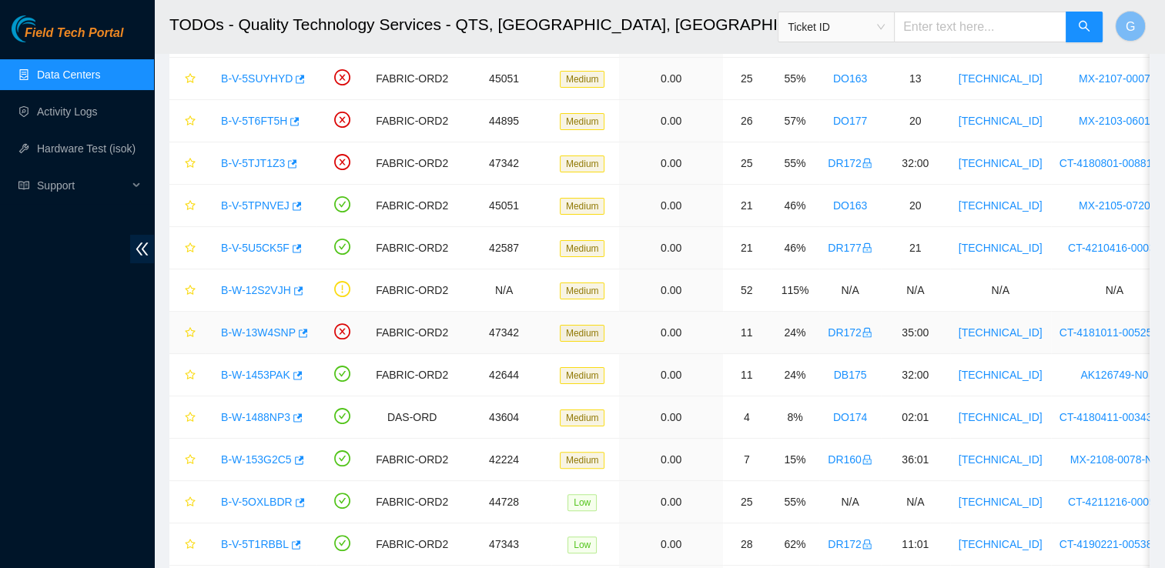
click at [269, 327] on link "B-W-13W4SNP" at bounding box center [258, 332] width 75 height 12
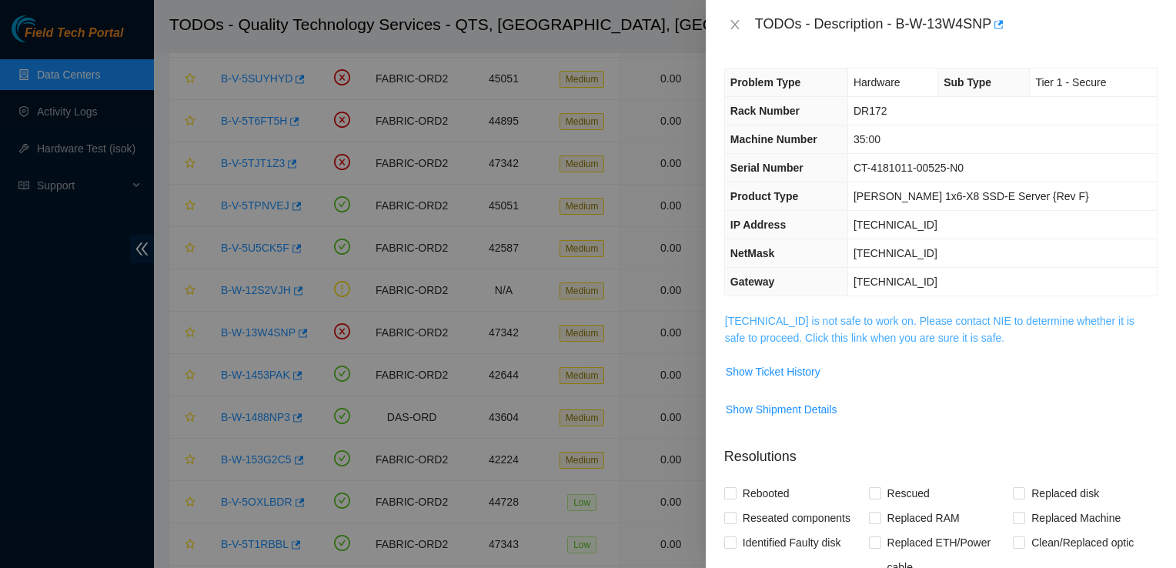
click at [810, 329] on link "[TECHNICAL_ID] is not safe to work on. Please contact NIE to determine whether …" at bounding box center [930, 329] width 410 height 29
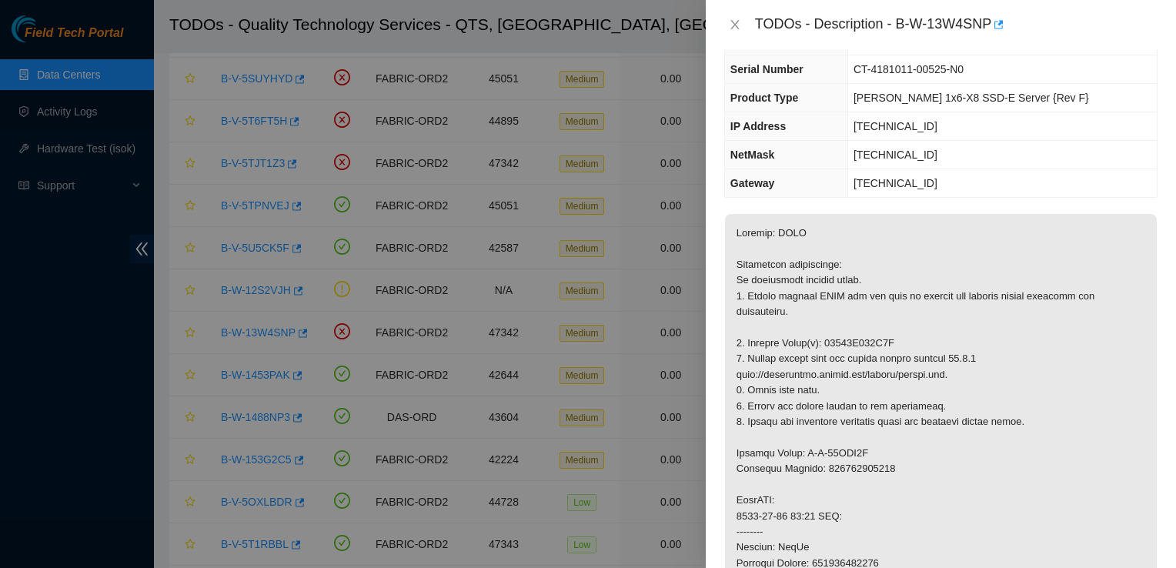
scroll to position [0, 0]
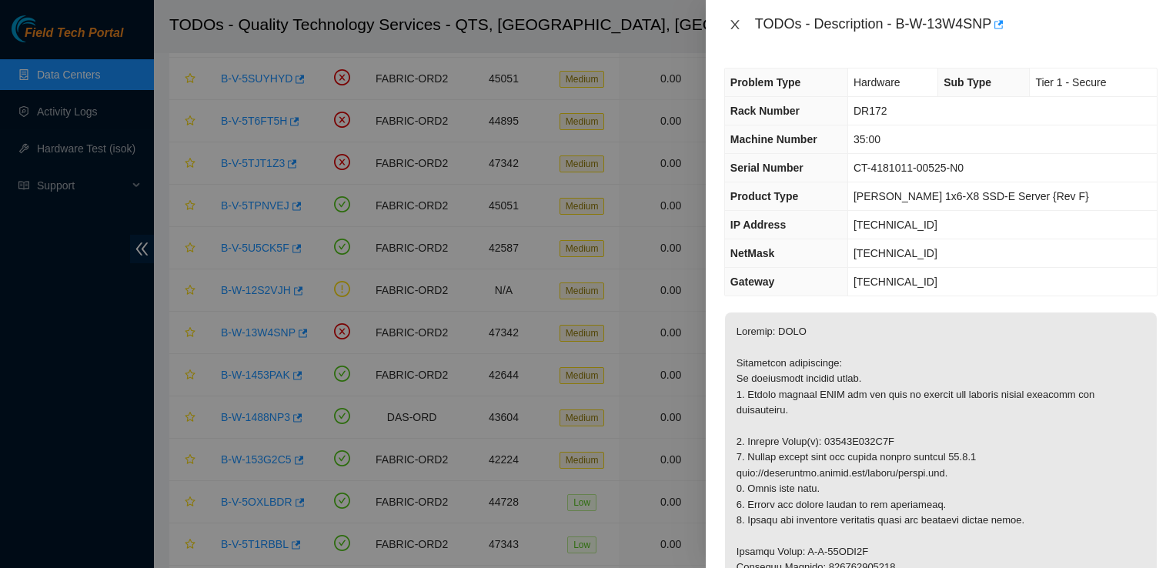
click at [735, 24] on icon "close" at bounding box center [734, 24] width 8 height 9
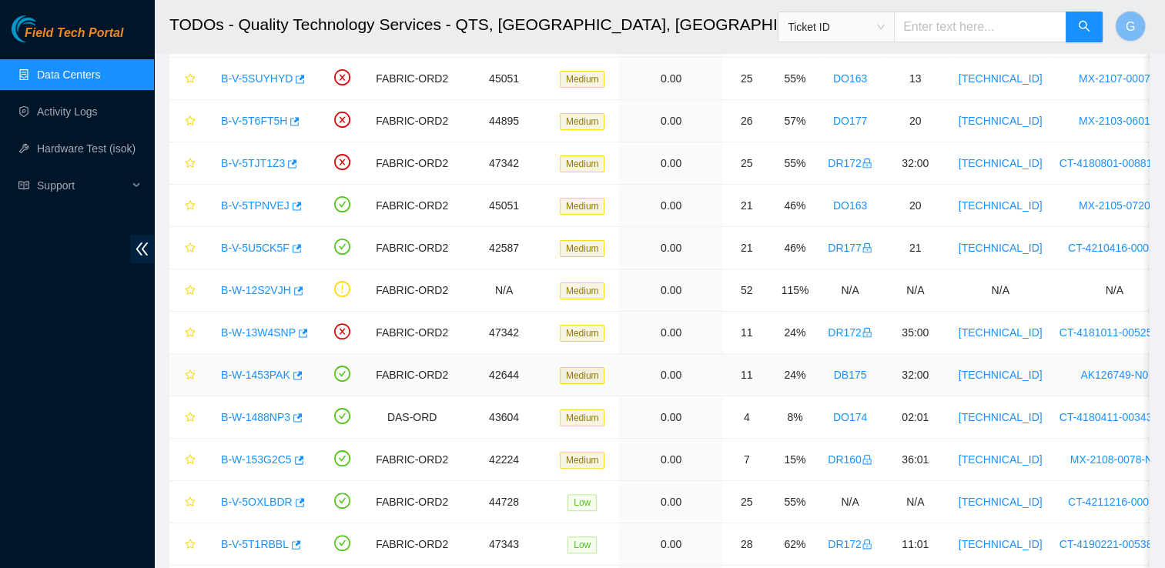
click at [269, 369] on link "B-W-1453PAK" at bounding box center [255, 375] width 69 height 12
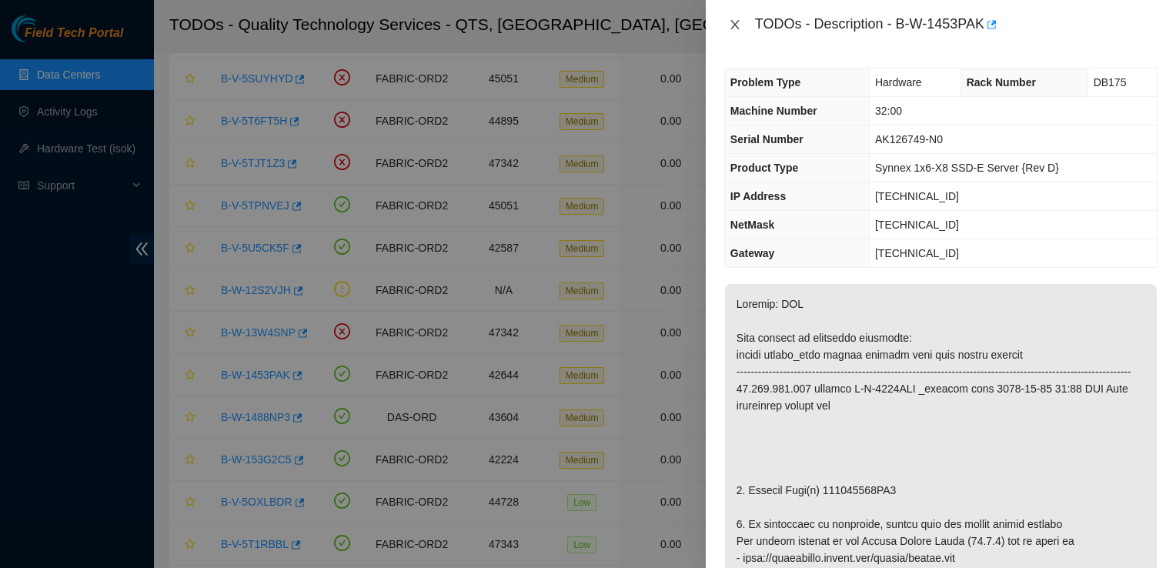
click at [732, 23] on icon "close" at bounding box center [735, 24] width 12 height 12
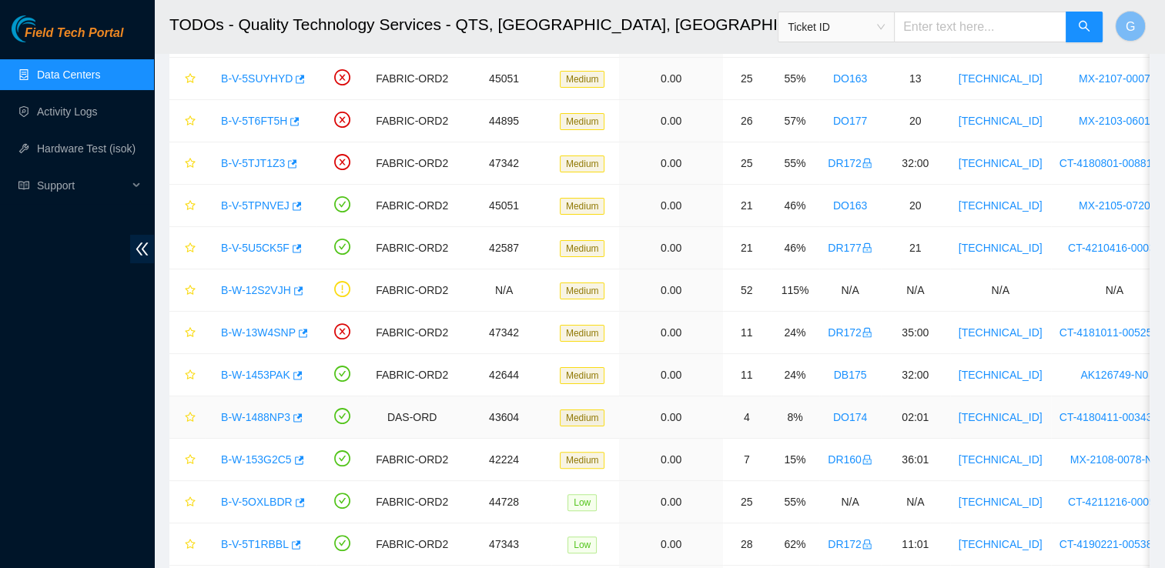
click at [268, 412] on link "B-W-1488NP3" at bounding box center [255, 417] width 69 height 12
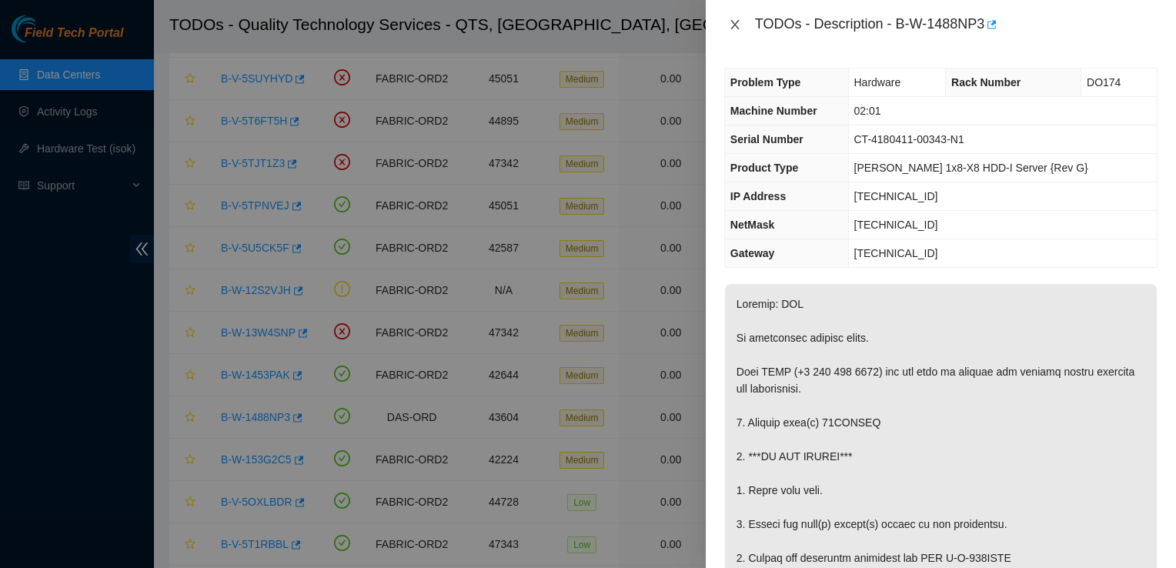
click at [737, 26] on icon "close" at bounding box center [735, 24] width 12 height 12
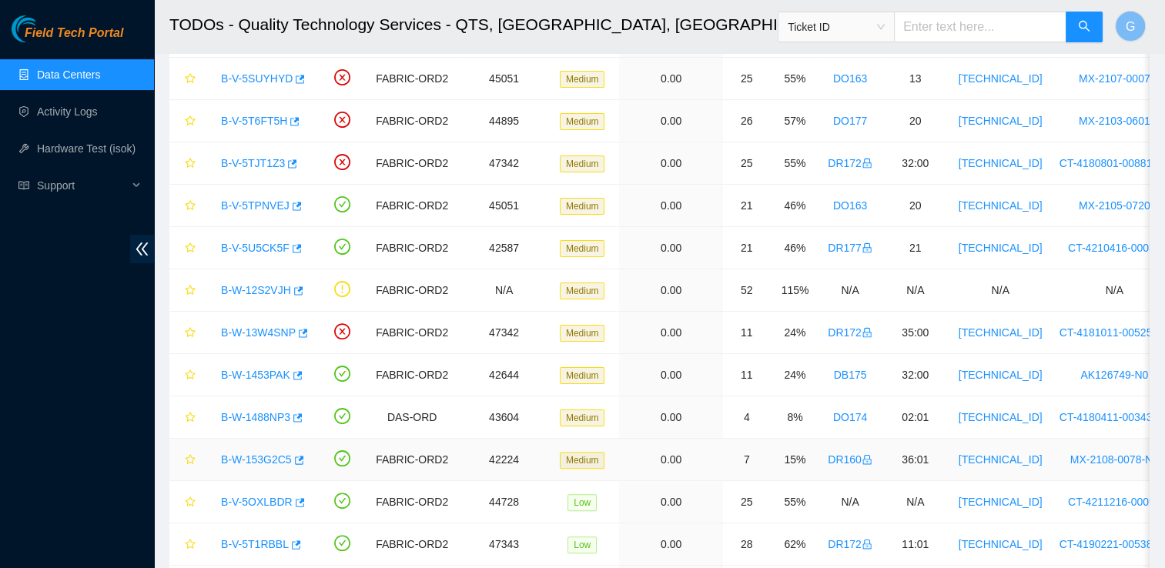
click at [249, 460] on link "B-W-153G2C5" at bounding box center [256, 459] width 71 height 12
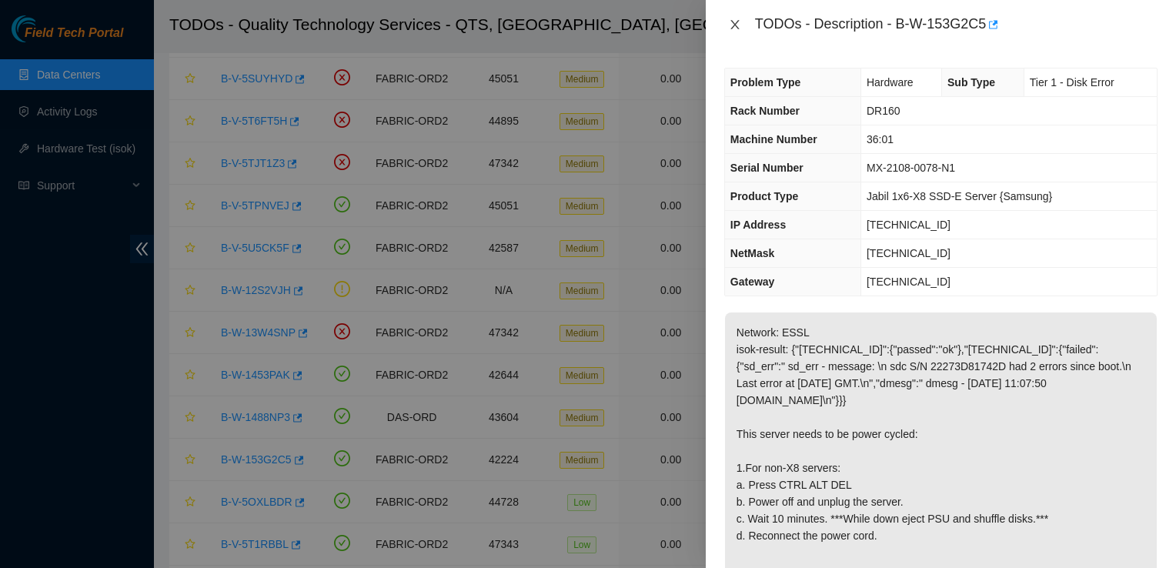
click at [742, 21] on button "Close" at bounding box center [735, 25] width 22 height 15
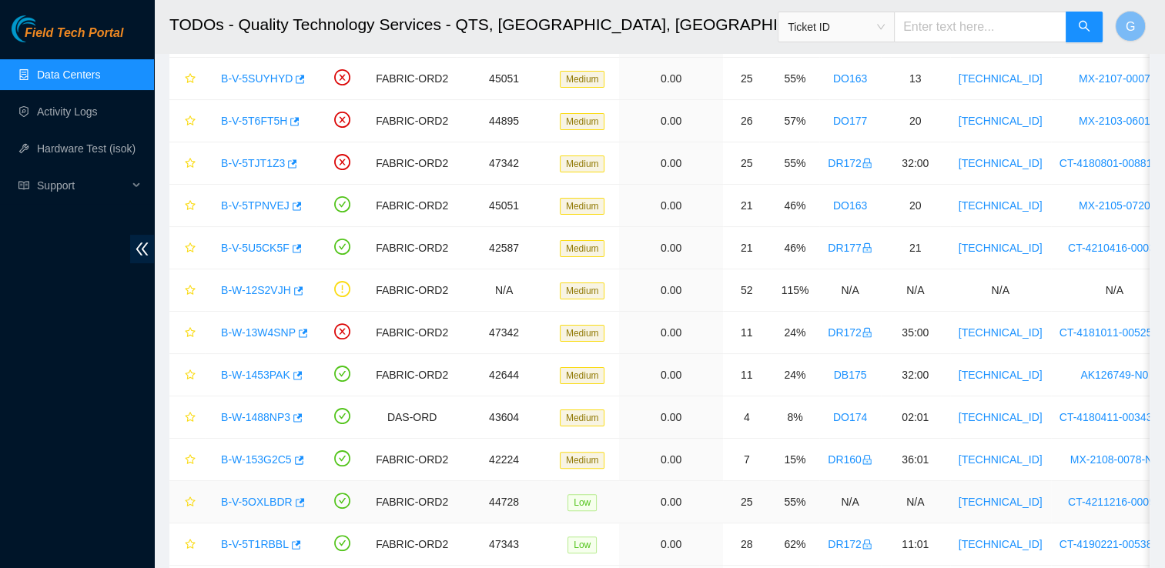
click at [263, 501] on link "B-V-5OXLBDR" at bounding box center [257, 502] width 72 height 12
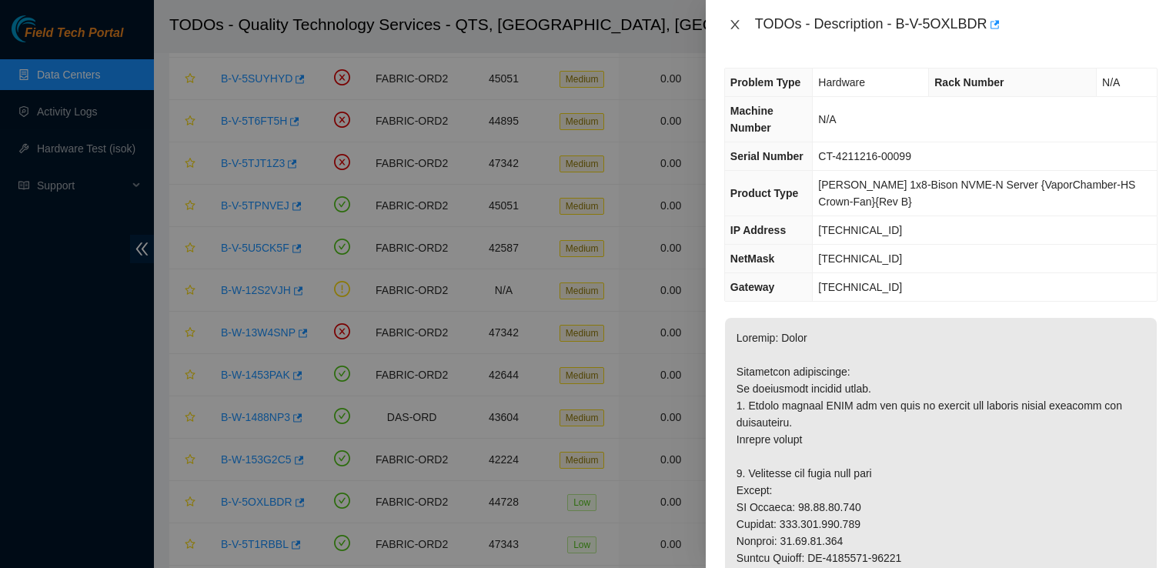
click at [731, 25] on icon "close" at bounding box center [735, 24] width 12 height 12
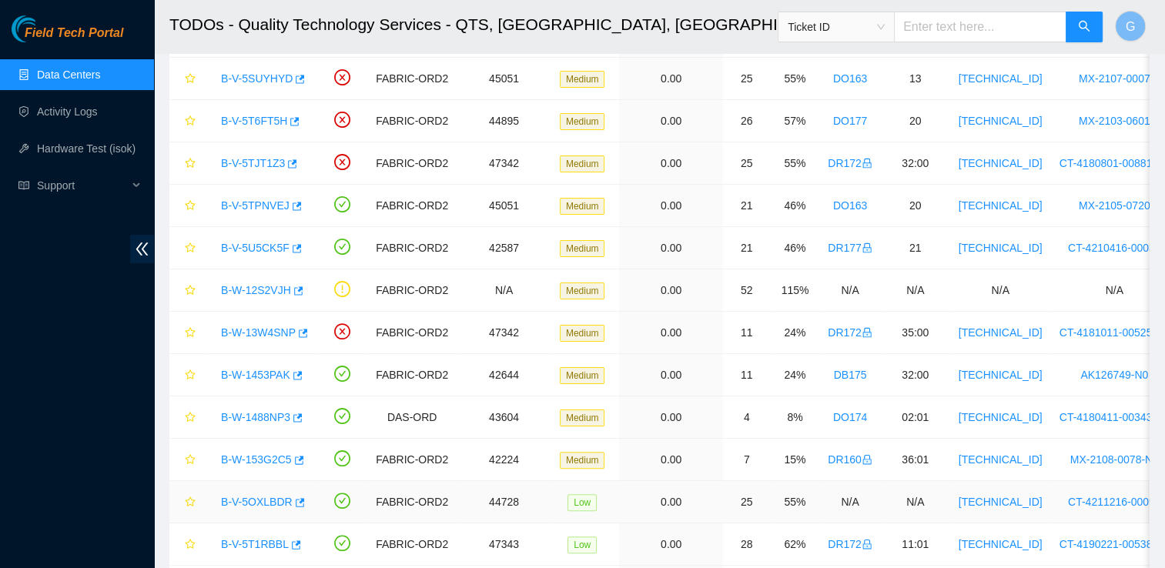
click at [260, 496] on link "B-V-5OXLBDR" at bounding box center [257, 502] width 72 height 12
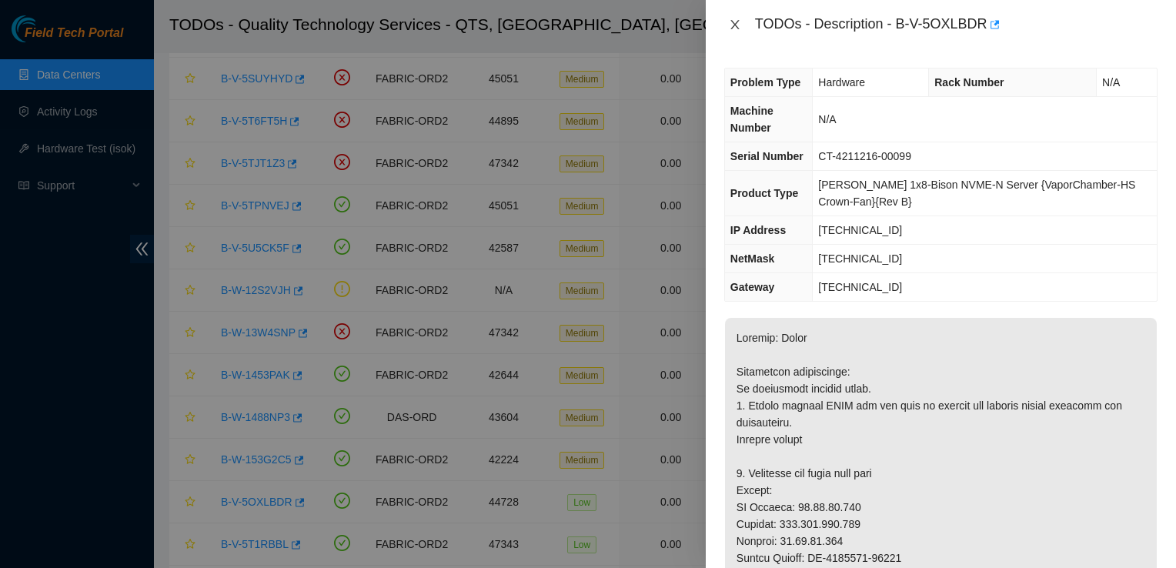
click at [745, 20] on button "Close" at bounding box center [735, 25] width 22 height 15
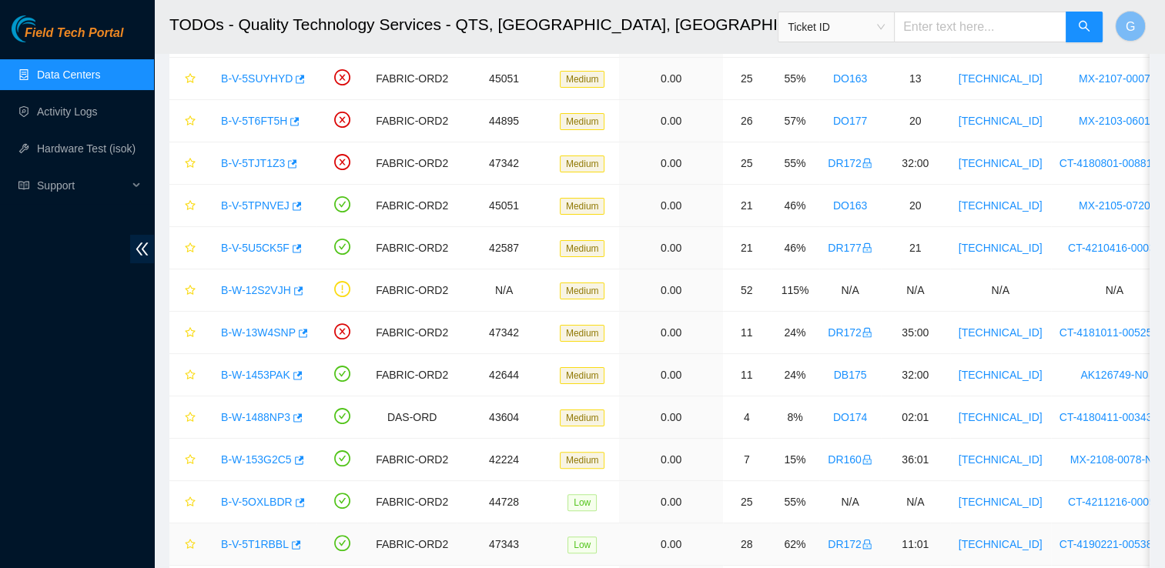
click at [252, 540] on link "B-V-5T1RBBL" at bounding box center [255, 544] width 68 height 12
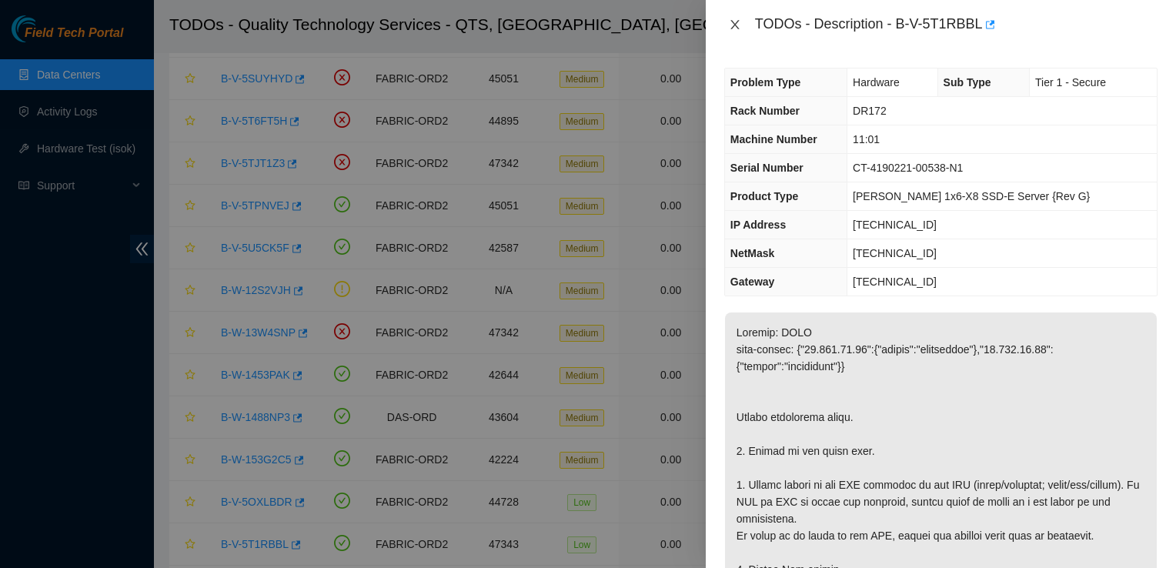
click at [730, 22] on icon "close" at bounding box center [735, 24] width 12 height 12
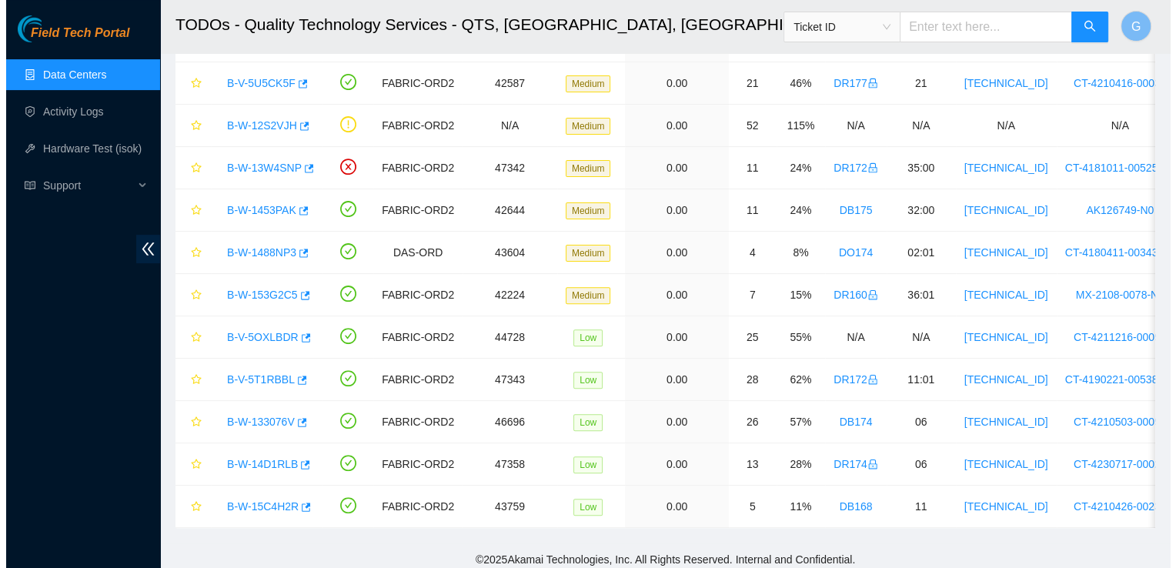
scroll to position [444, 0]
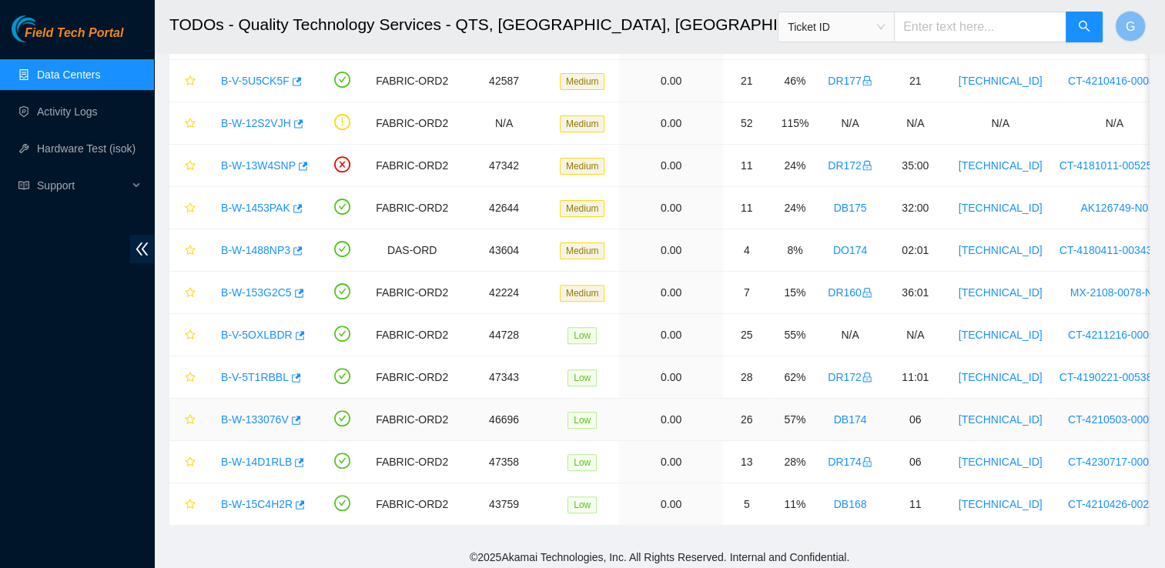
click at [243, 413] on link "B-W-133076V" at bounding box center [255, 419] width 68 height 12
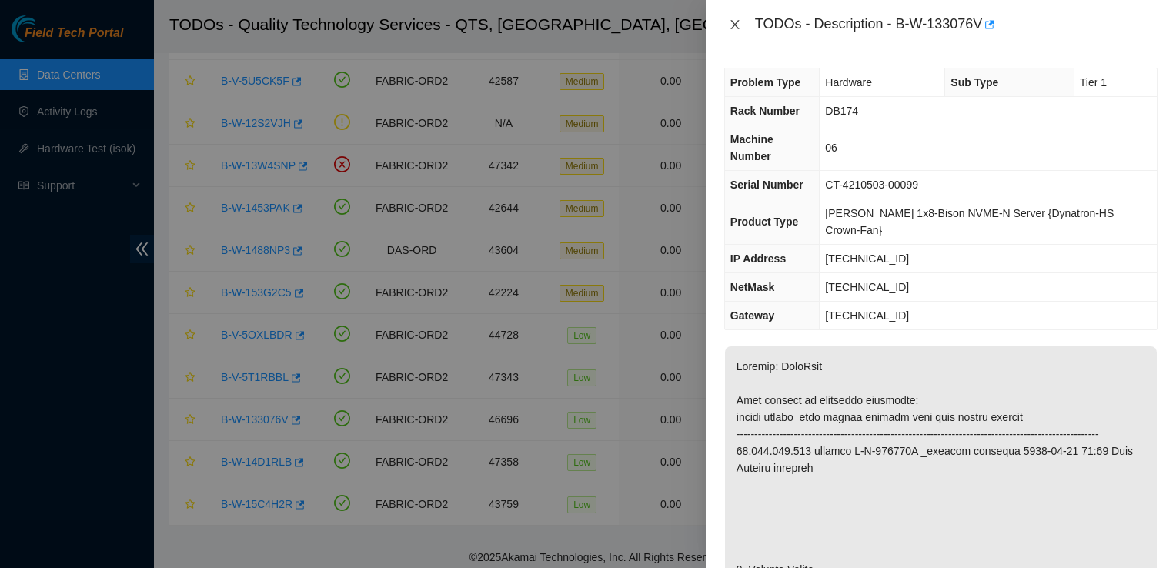
click at [740, 18] on icon "close" at bounding box center [735, 24] width 12 height 12
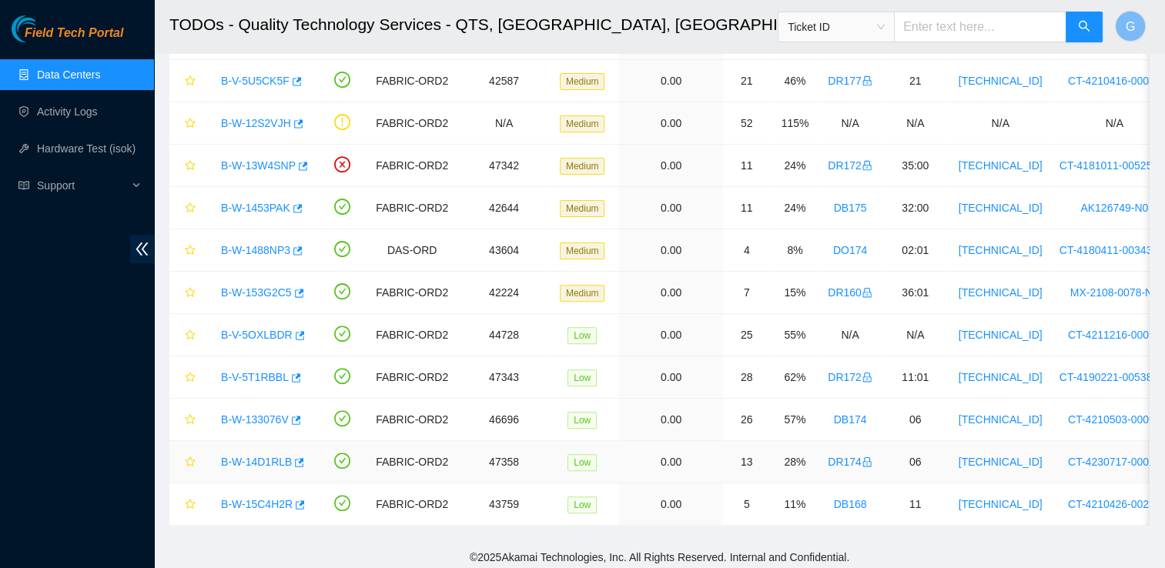
click at [242, 450] on div "B-W-14D1RLB" at bounding box center [260, 462] width 95 height 25
click at [249, 456] on link "B-W-14D1RLB" at bounding box center [256, 462] width 71 height 12
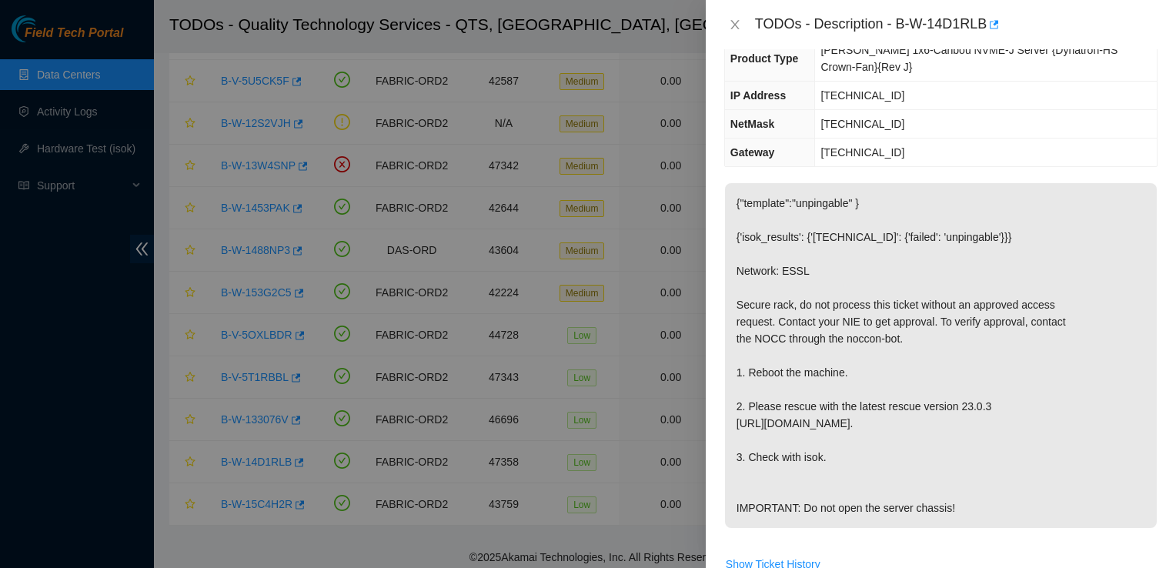
scroll to position [0, 0]
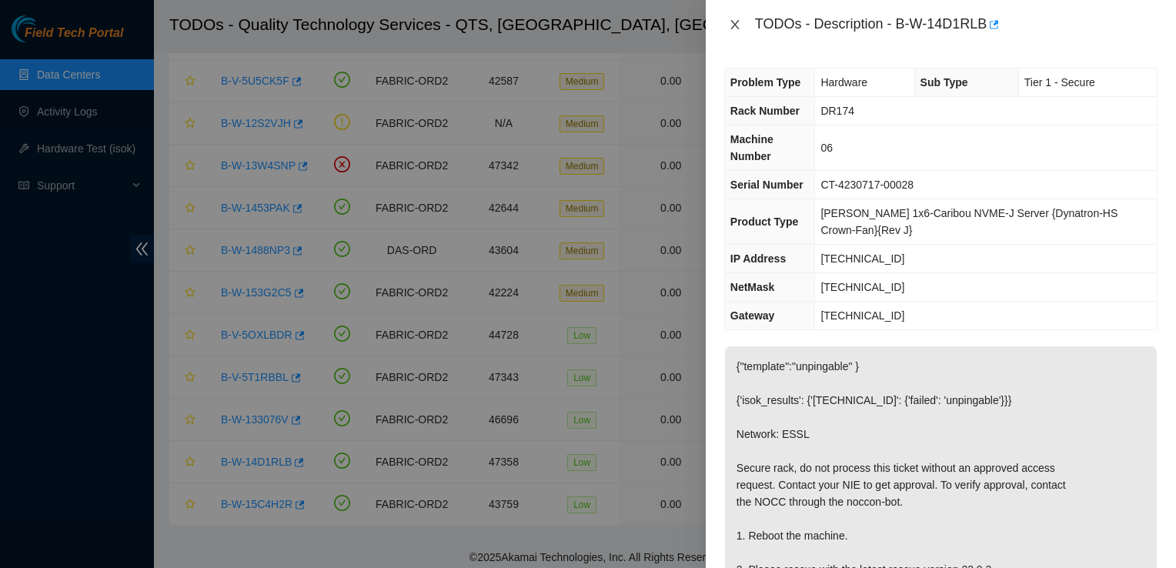
click at [730, 26] on icon "close" at bounding box center [735, 24] width 12 height 12
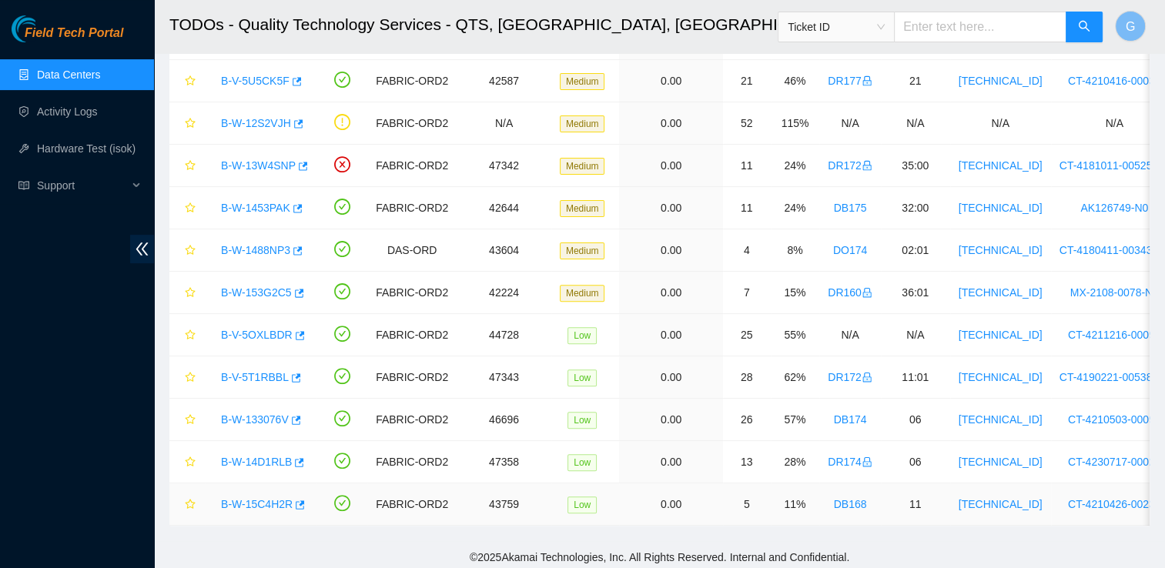
click at [250, 502] on link "B-W-15C4H2R" at bounding box center [257, 504] width 72 height 12
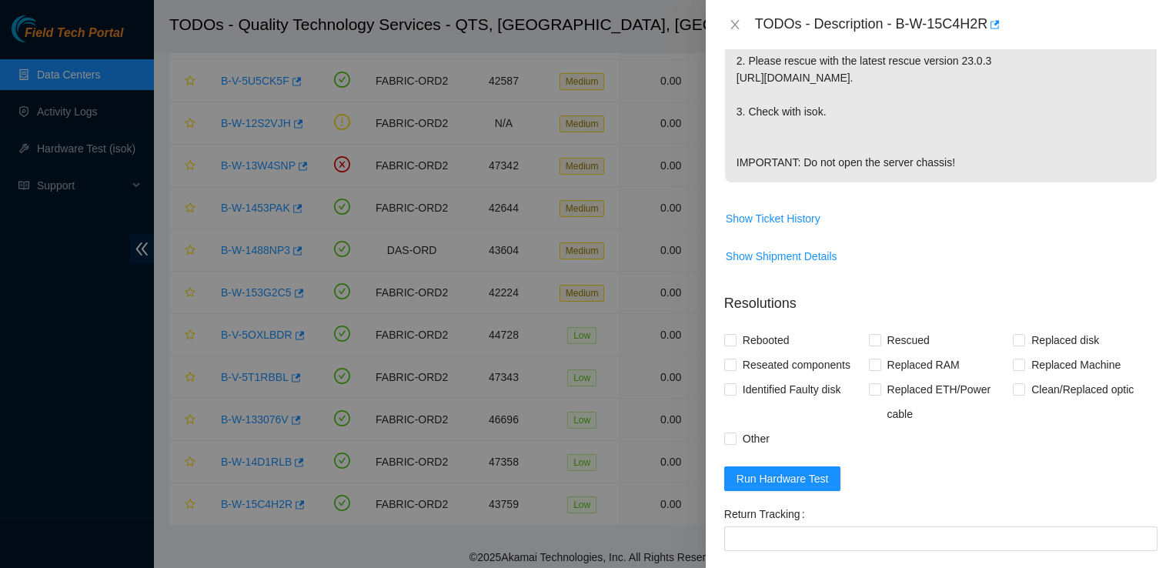
scroll to position [630, 0]
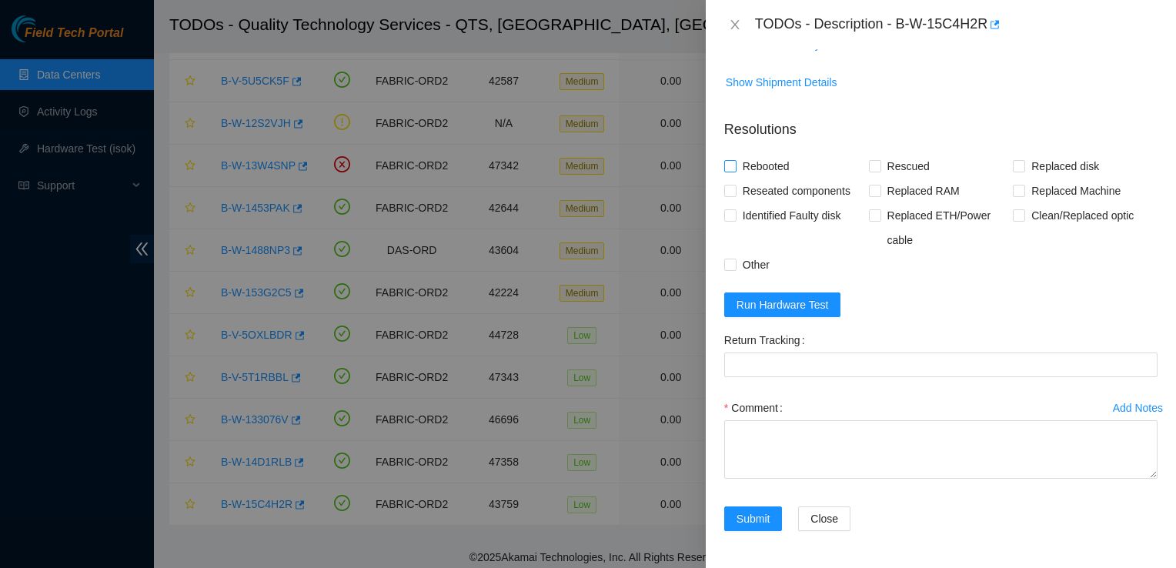
click at [734, 168] on input "Rebooted" at bounding box center [729, 165] width 11 height 11
checkbox input "true"
click at [873, 169] on input "Rescued" at bounding box center [874, 165] width 11 height 11
checkbox input "true"
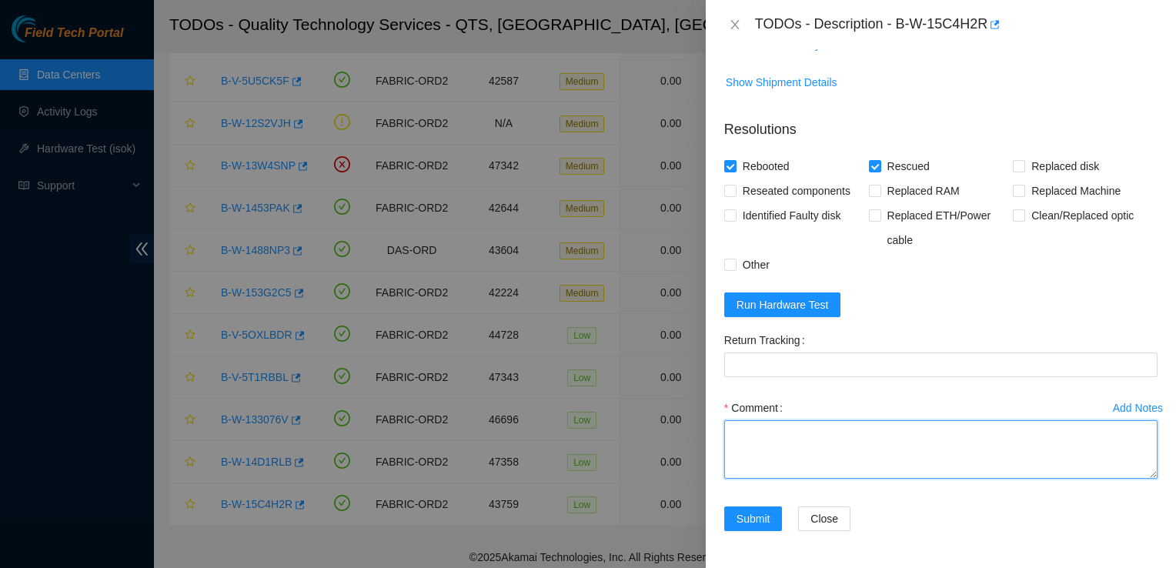
click at [764, 438] on textarea "Comment" at bounding box center [940, 449] width 433 height 59
type textarea "Followed steps"
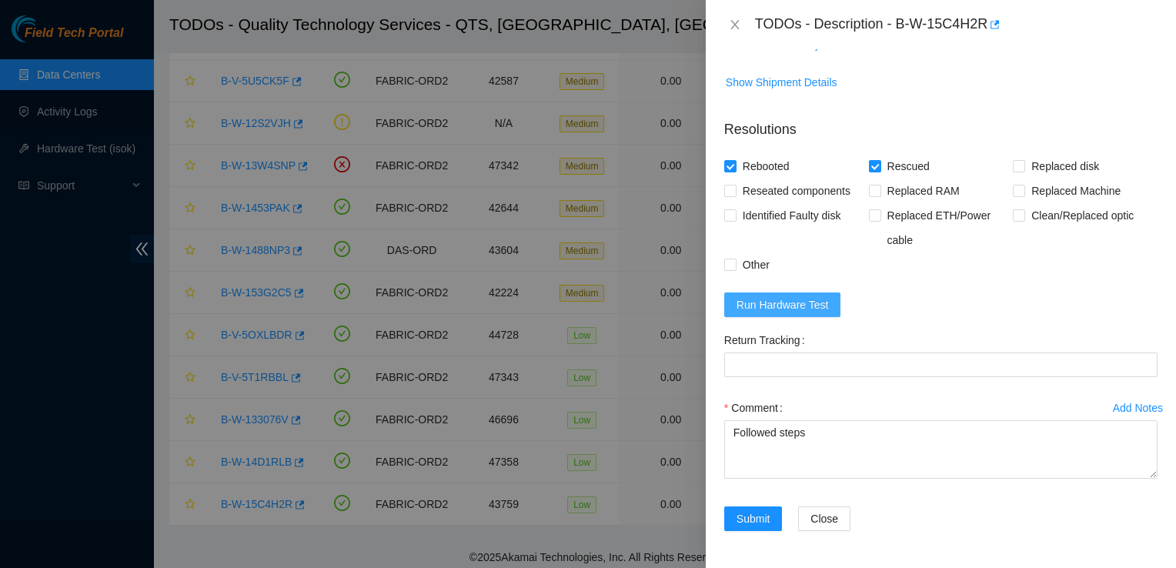
click at [791, 309] on span "Run Hardware Test" at bounding box center [783, 304] width 92 height 17
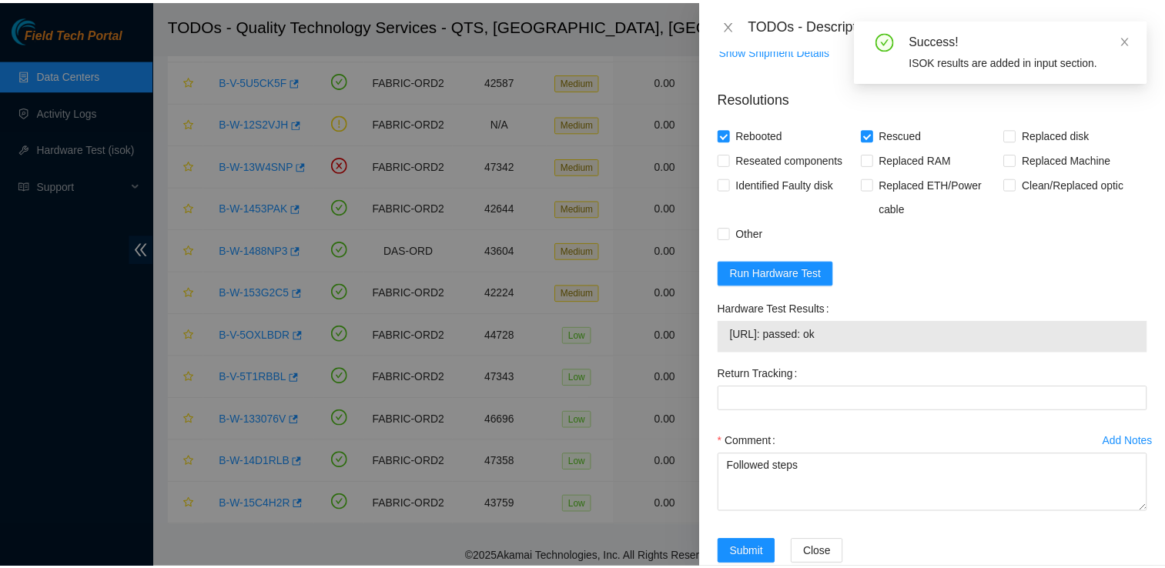
scroll to position [696, 0]
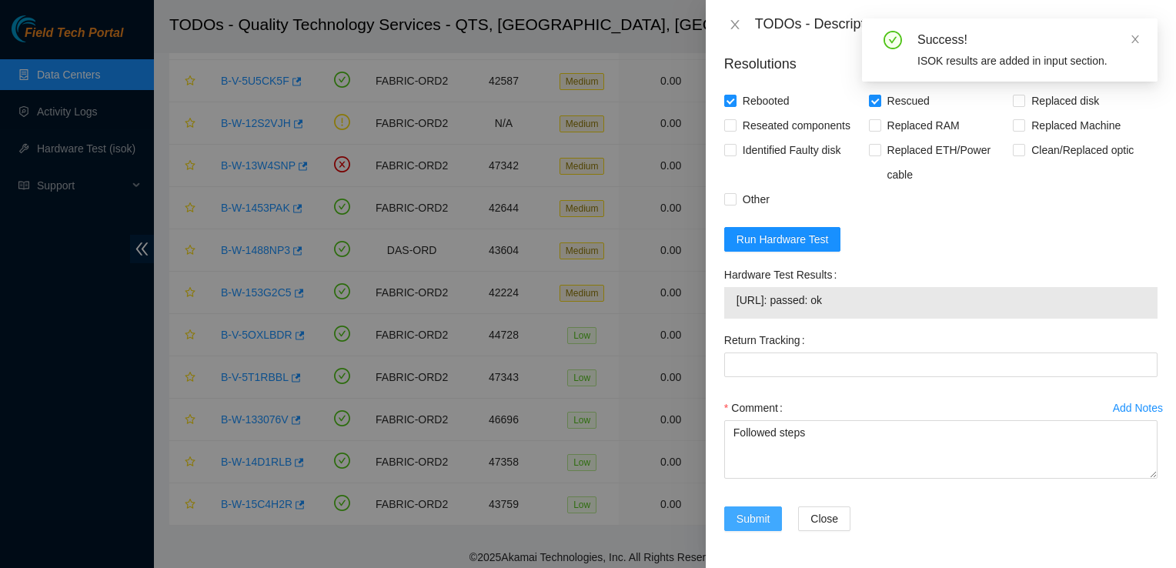
click at [745, 523] on span "Submit" at bounding box center [754, 518] width 34 height 17
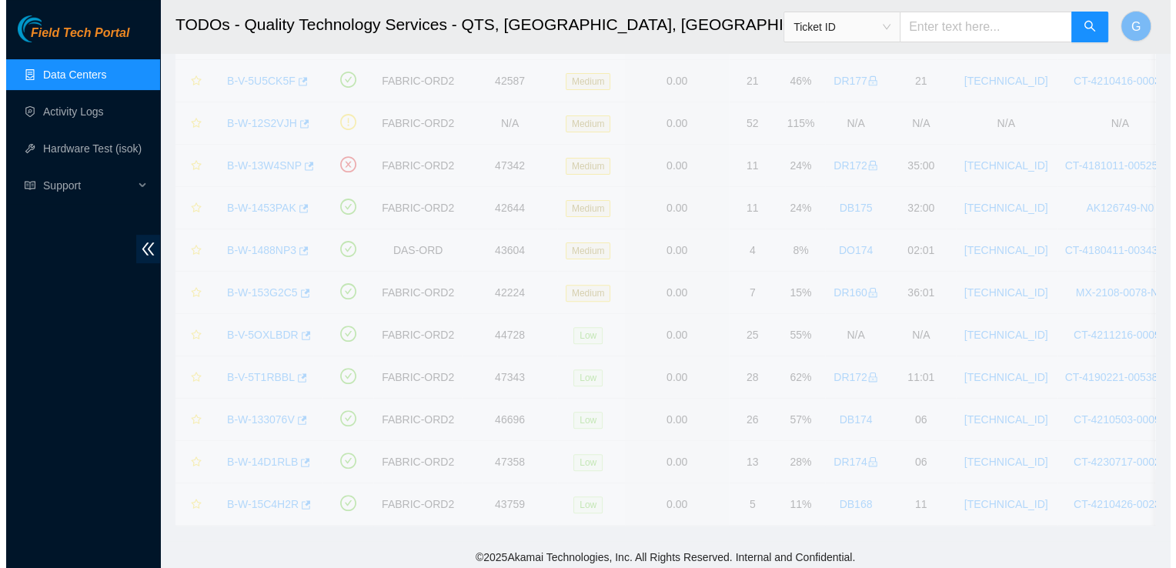
scroll to position [416, 0]
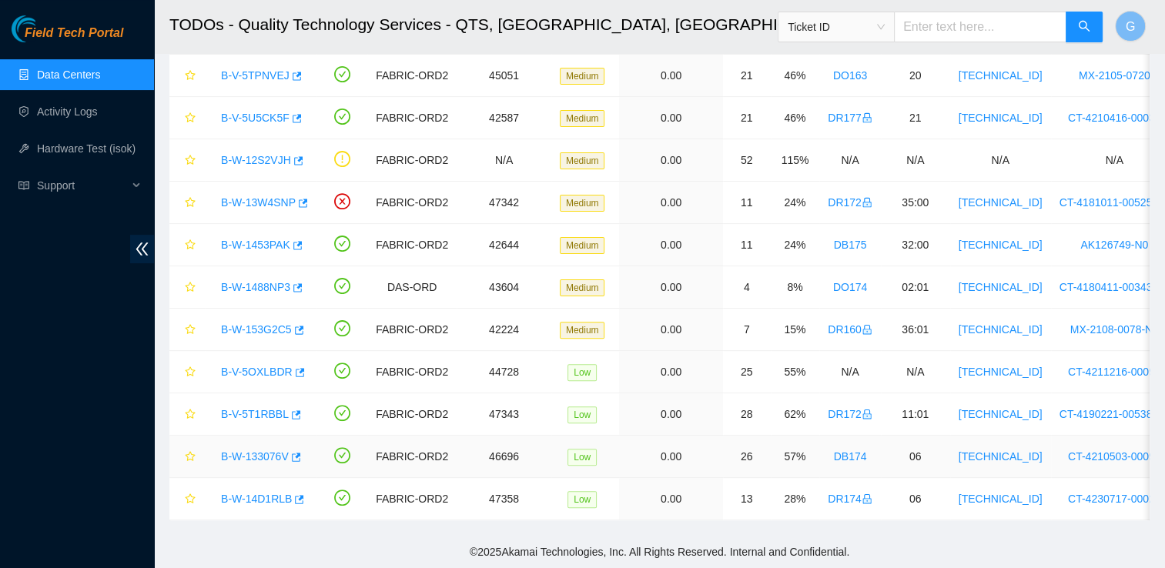
click at [276, 450] on link "B-W-133076V" at bounding box center [255, 456] width 68 height 12
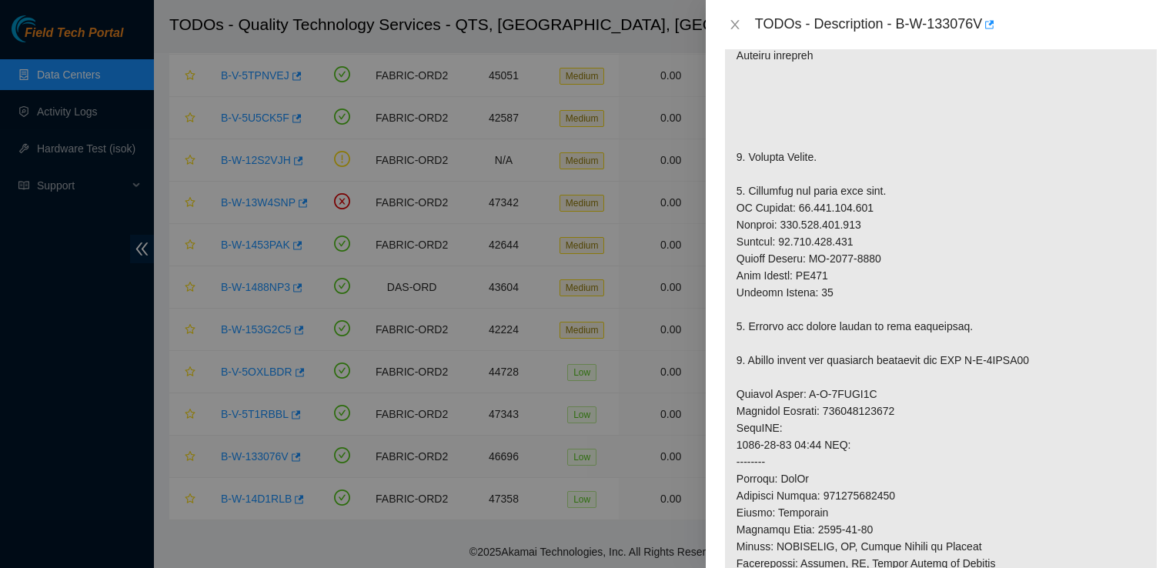
scroll to position [1222, 0]
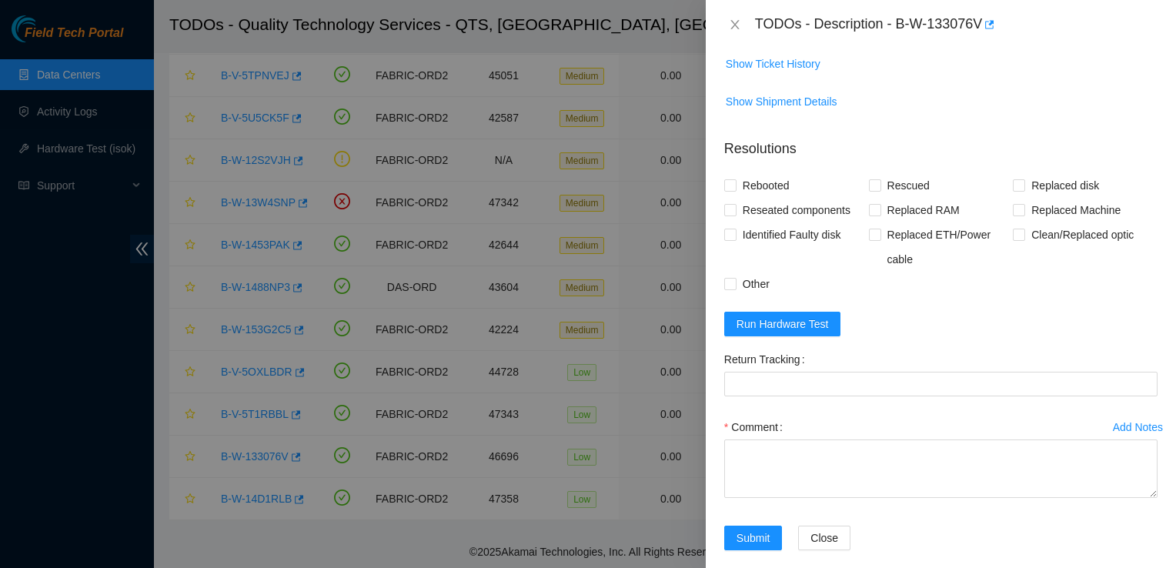
click at [1148, 415] on button "Add Notes" at bounding box center [1138, 427] width 52 height 25
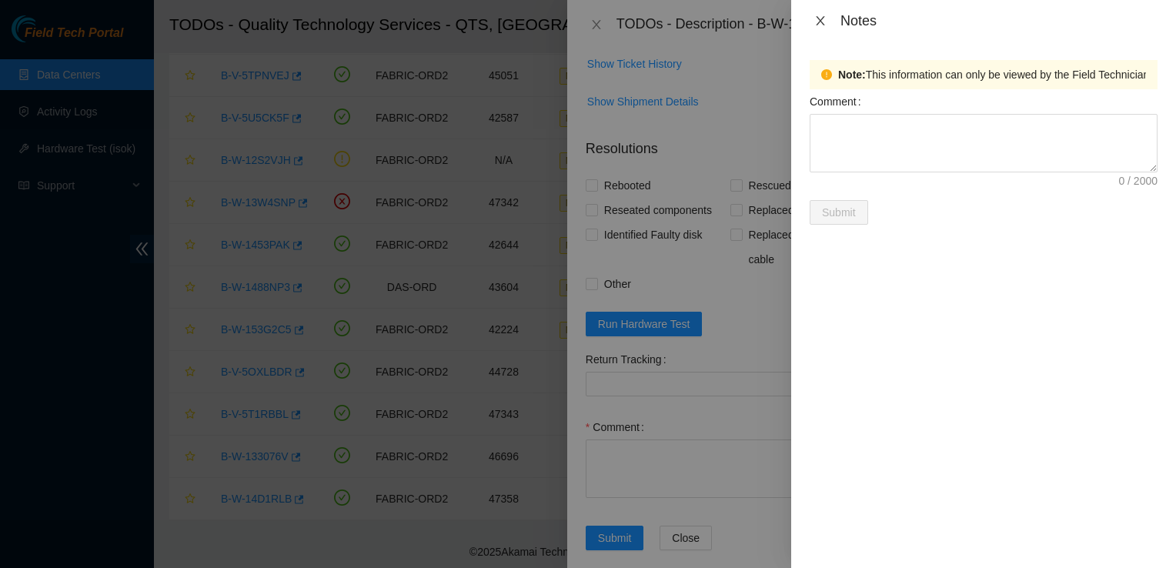
click at [817, 20] on icon "close" at bounding box center [820, 21] width 12 height 12
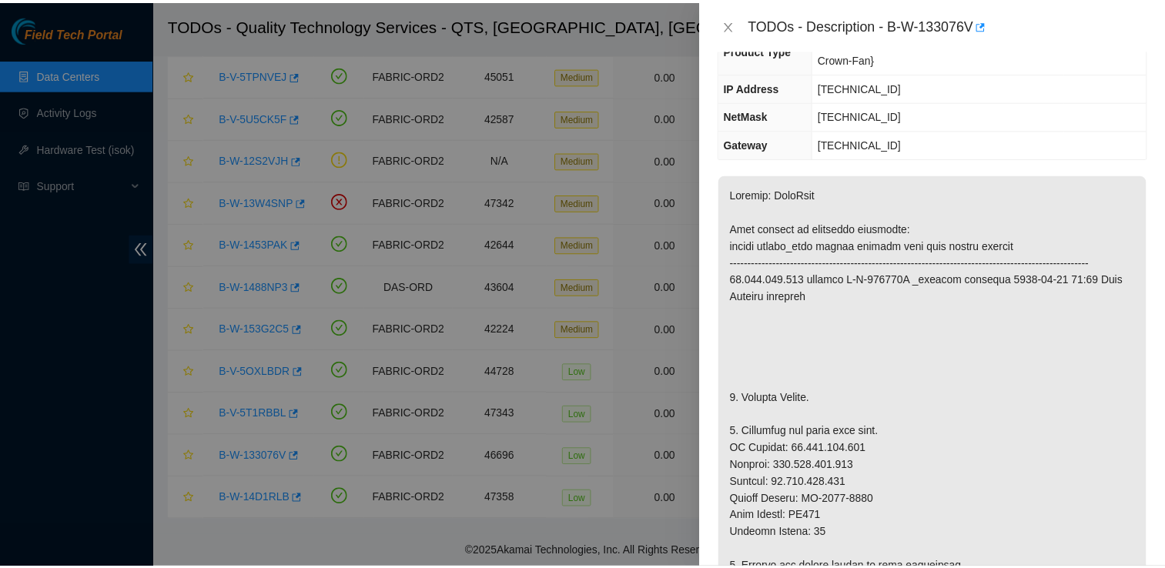
scroll to position [160, 0]
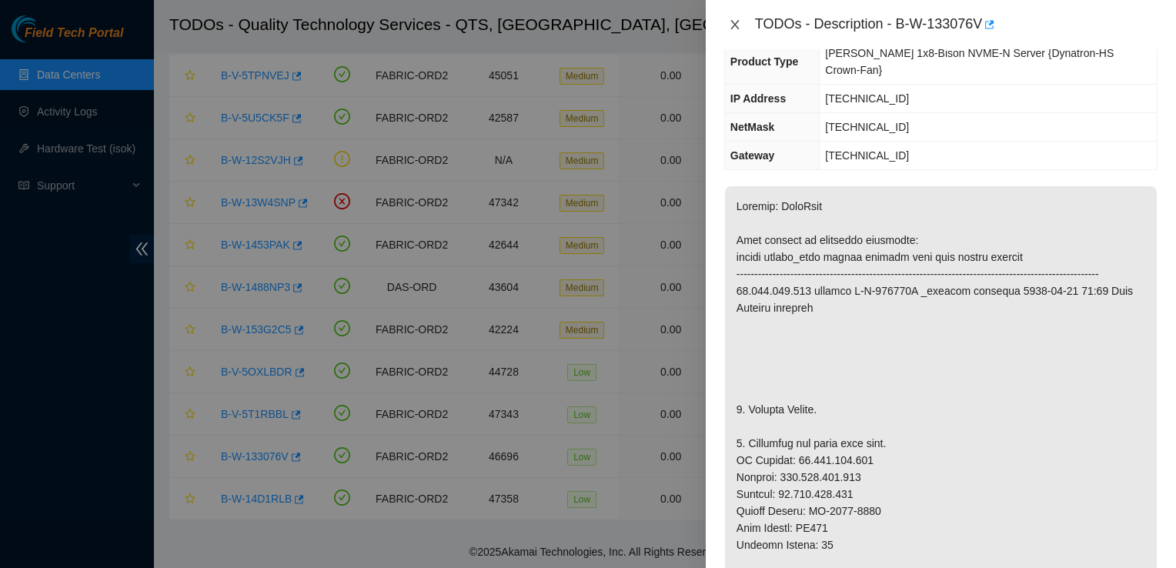
click at [734, 28] on icon "close" at bounding box center [735, 24] width 12 height 12
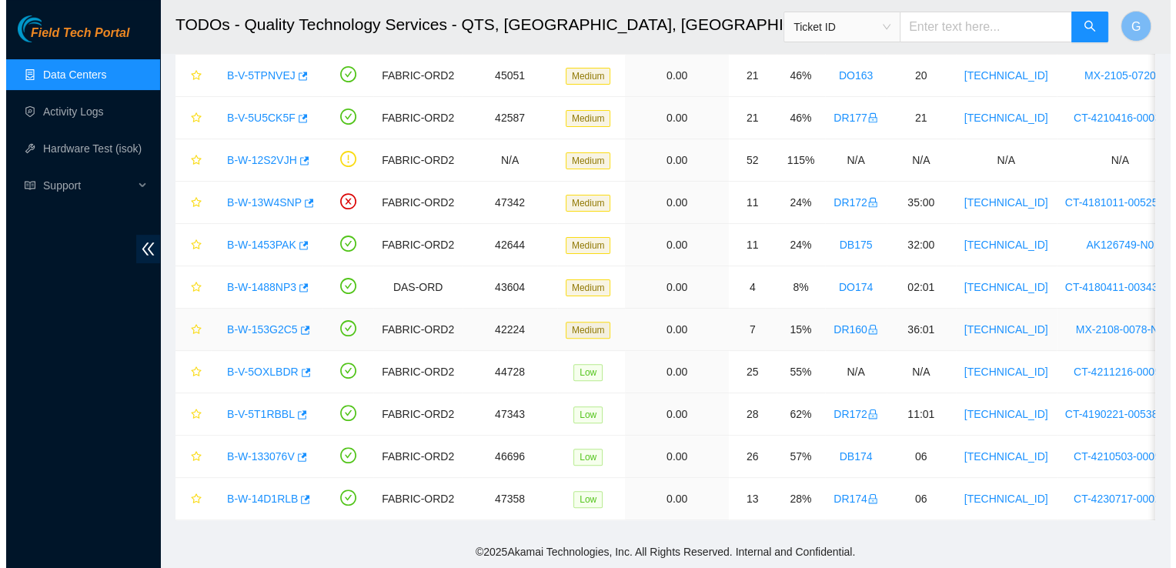
scroll to position [211, 0]
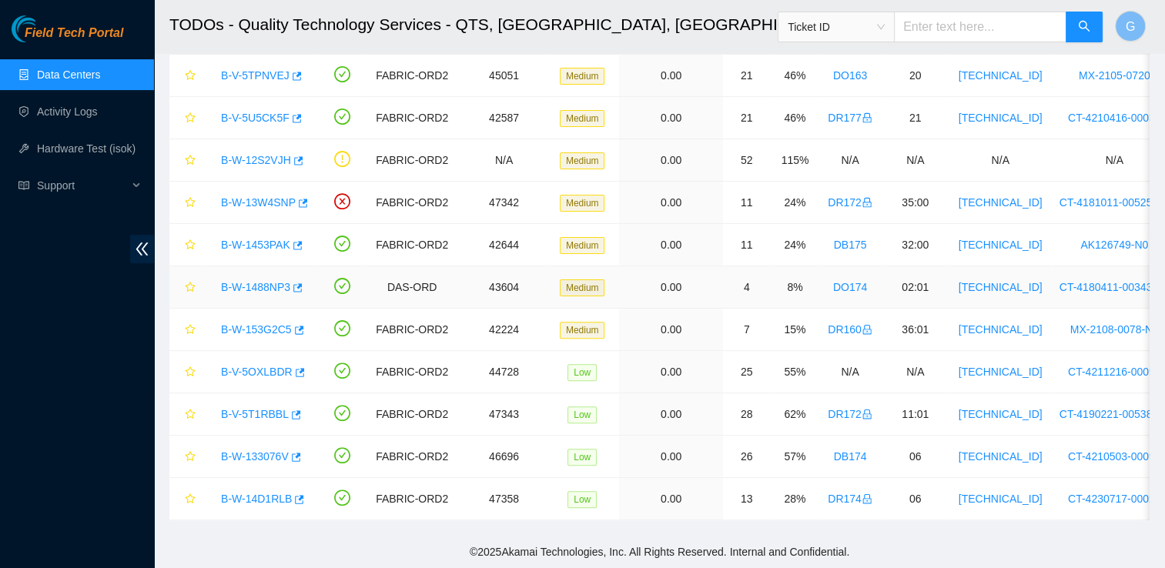
click at [268, 282] on link "B-W-1488NP3" at bounding box center [255, 287] width 69 height 12
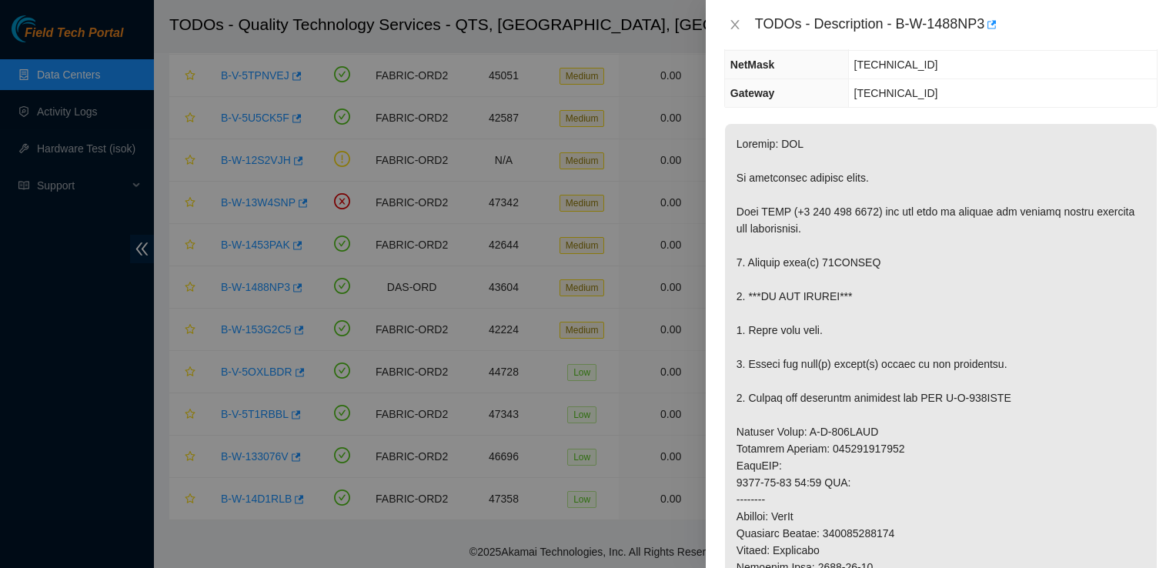
scroll to position [0, 0]
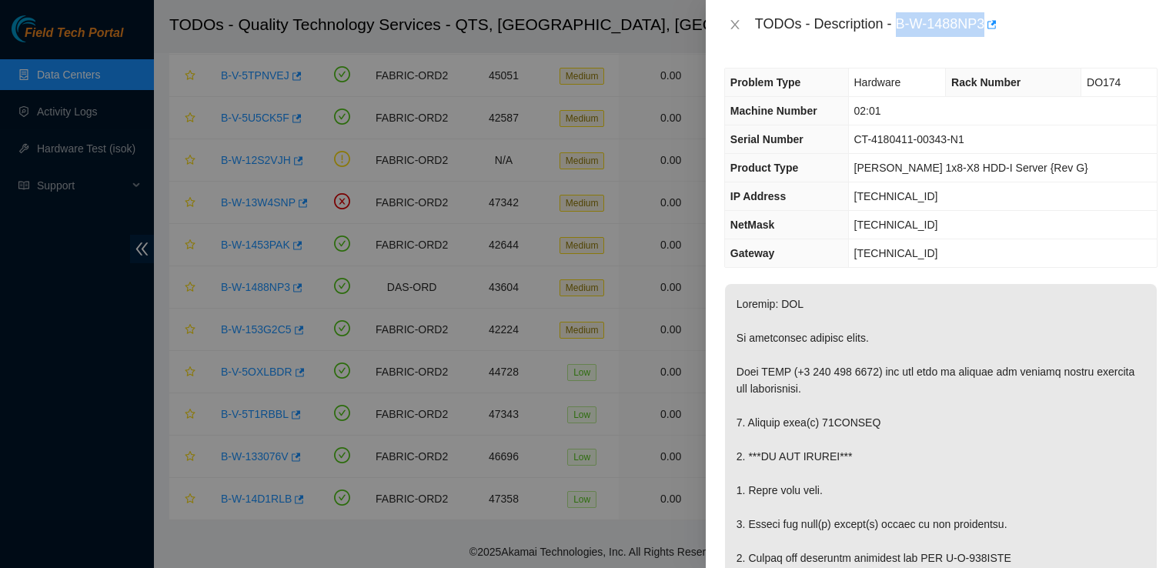
drag, startPoint x: 985, startPoint y: 18, endPoint x: 900, endPoint y: 18, distance: 85.4
click at [900, 18] on div "TODOs - Description - B-W-1488NP3" at bounding box center [956, 24] width 403 height 25
copy div "B-W-1488NP3"
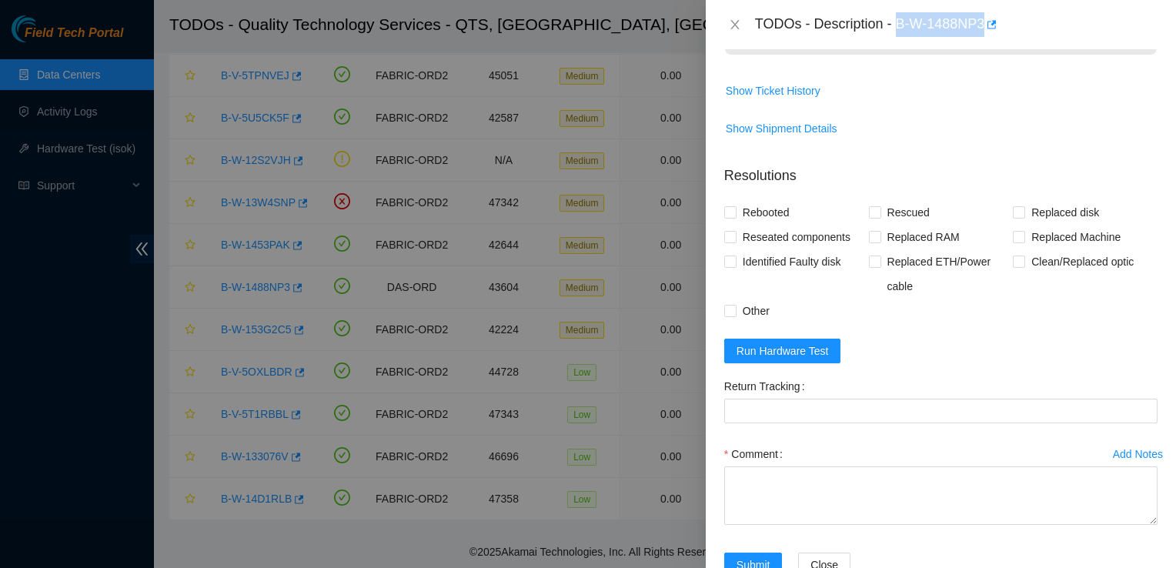
scroll to position [1008, 0]
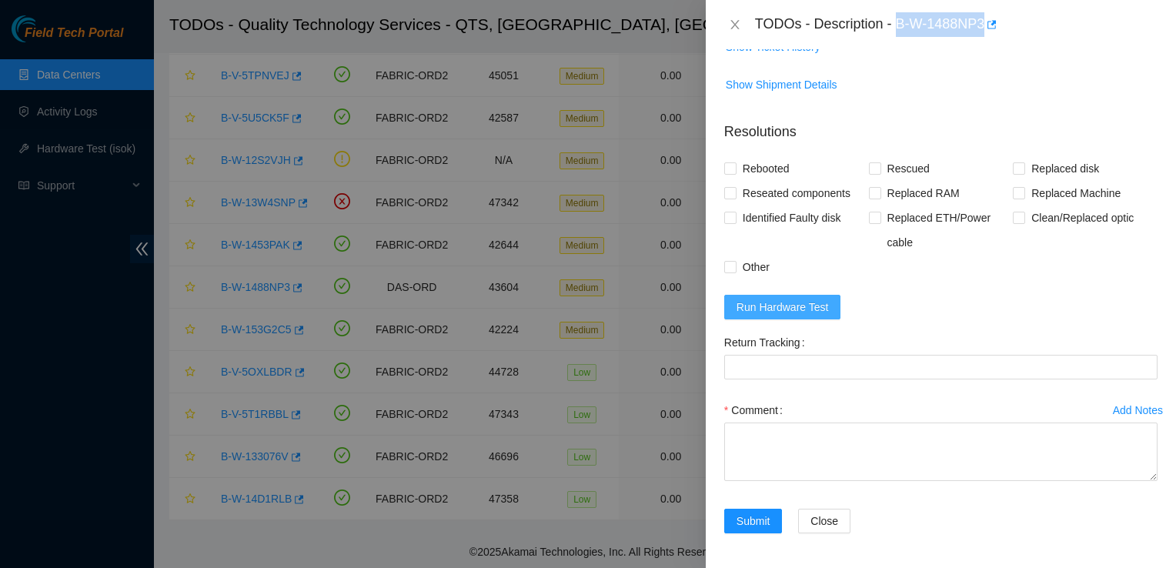
click at [798, 304] on span "Run Hardware Test" at bounding box center [783, 307] width 92 height 17
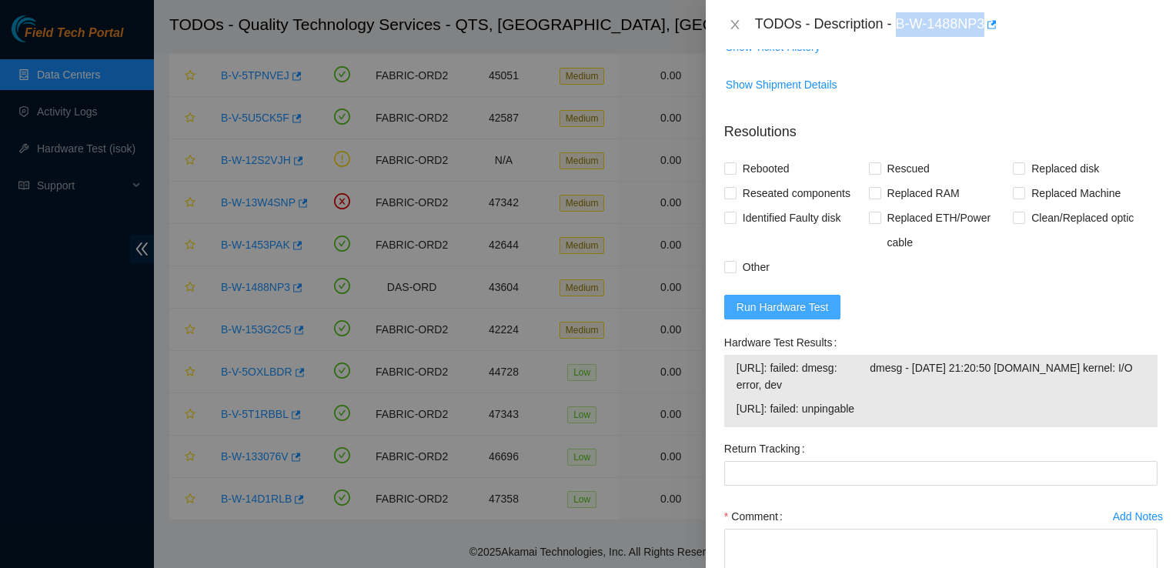
click at [791, 300] on span "Run Hardware Test" at bounding box center [783, 307] width 92 height 17
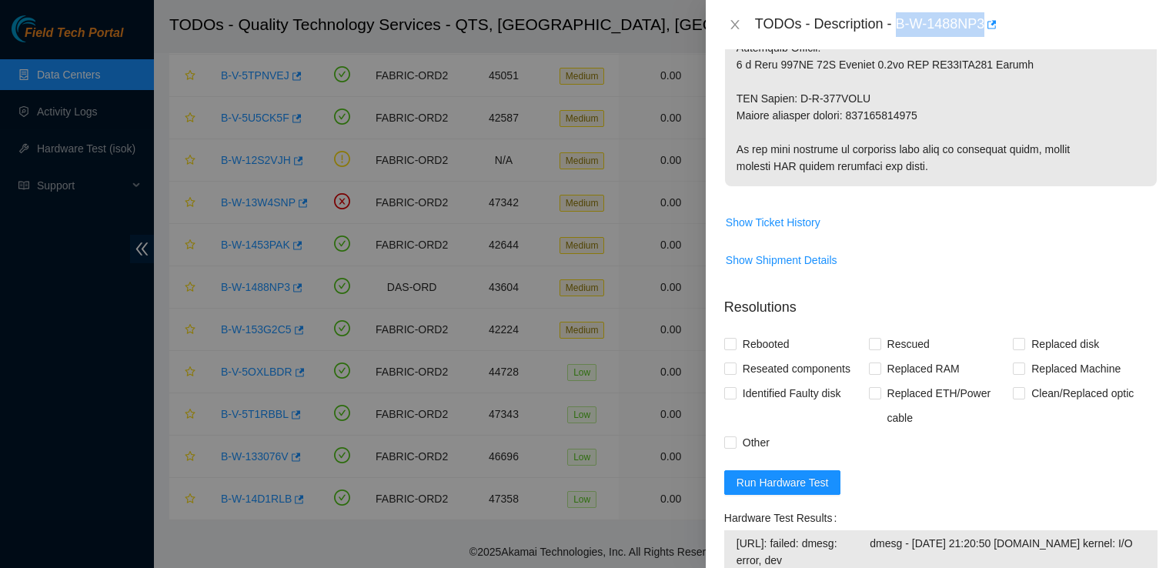
scroll to position [1115, 0]
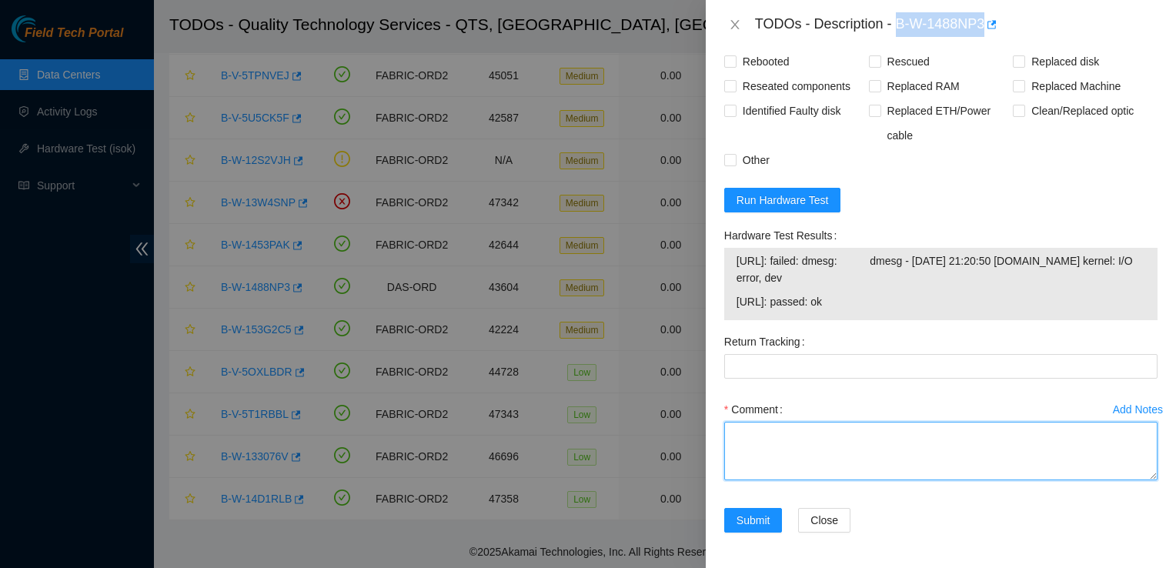
click at [816, 454] on textarea "Comment" at bounding box center [940, 451] width 433 height 59
paste textarea "Old: 04GDUJKA New: 45E0A00DFTR6"
type textarea "Old: 04GDUJKA New: 45E0A00DFTR6"
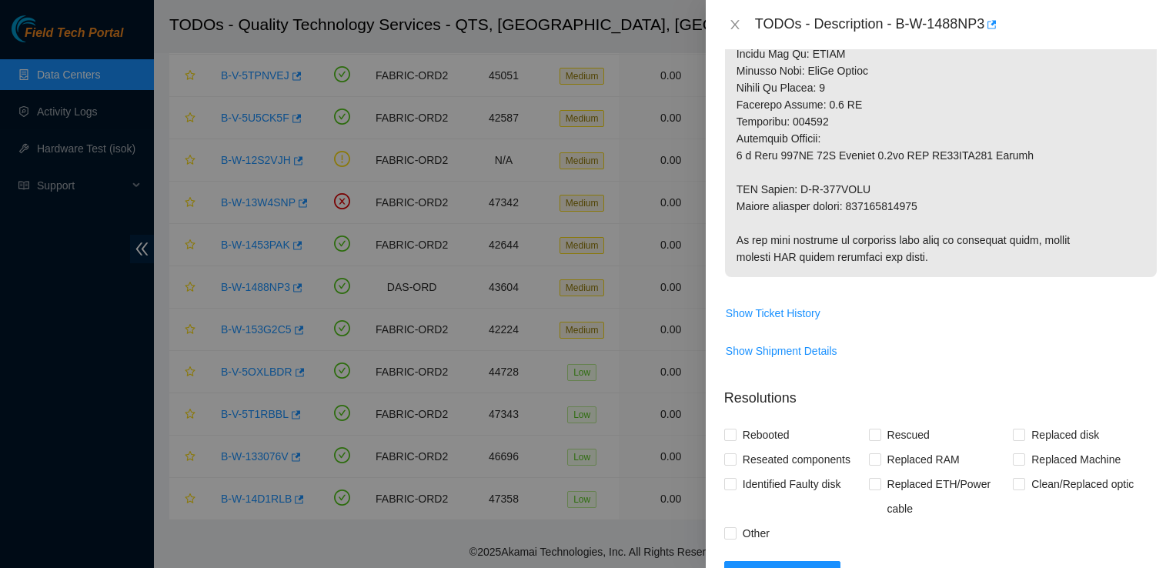
scroll to position [735, 0]
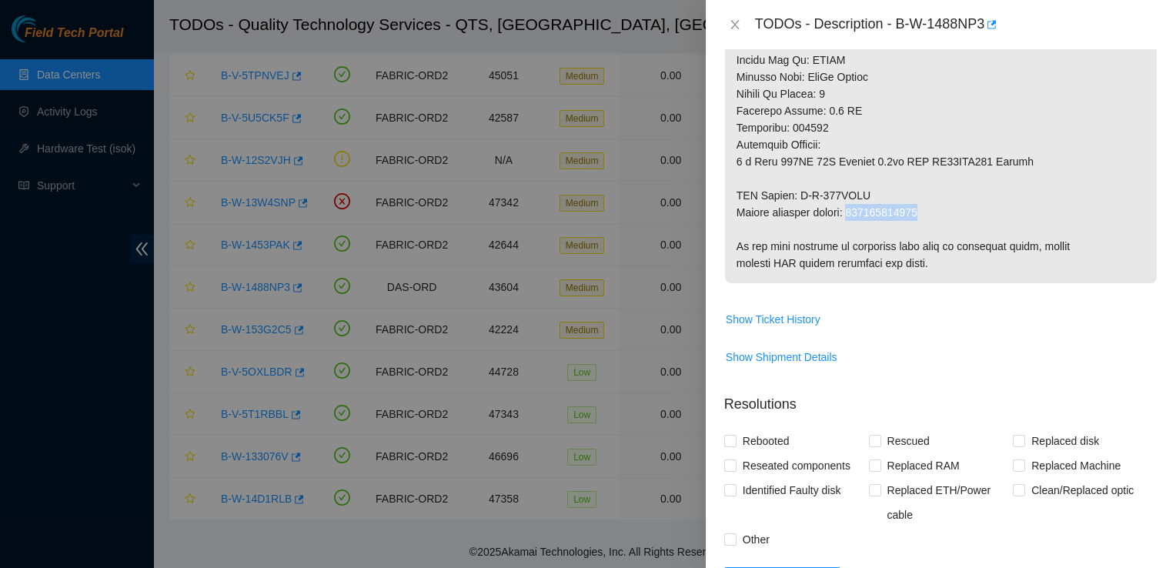
drag, startPoint x: 854, startPoint y: 214, endPoint x: 923, endPoint y: 210, distance: 68.6
drag, startPoint x: 923, startPoint y: 210, endPoint x: 894, endPoint y: 210, distance: 29.3
copy p "463470049107"
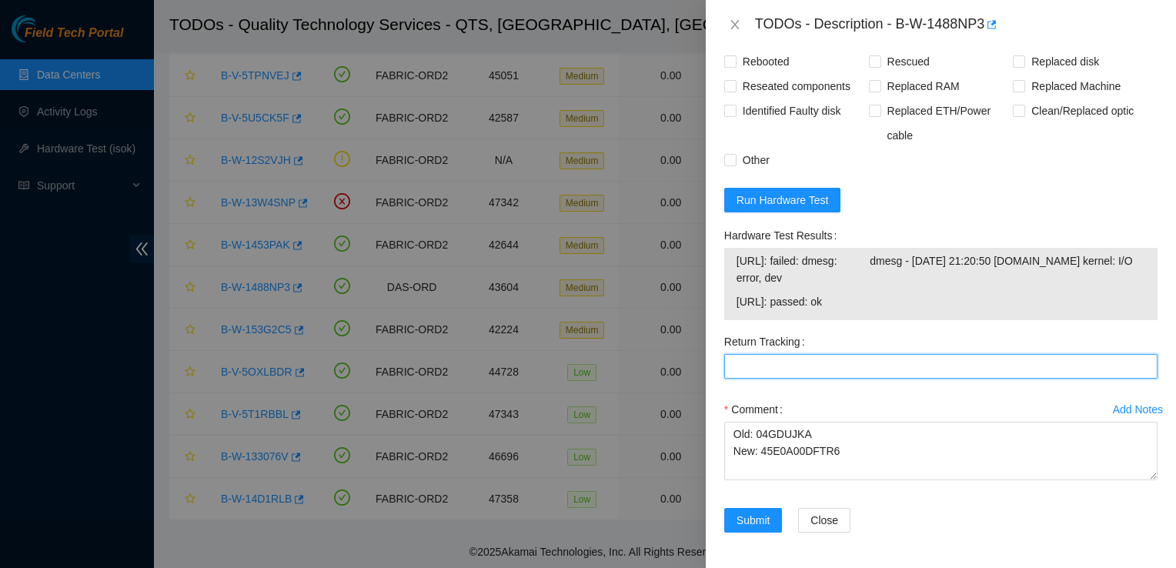
click at [811, 366] on Tracking "Return Tracking" at bounding box center [940, 366] width 433 height 25
paste Tracking "463470049107"
type Tracking "463470049107"
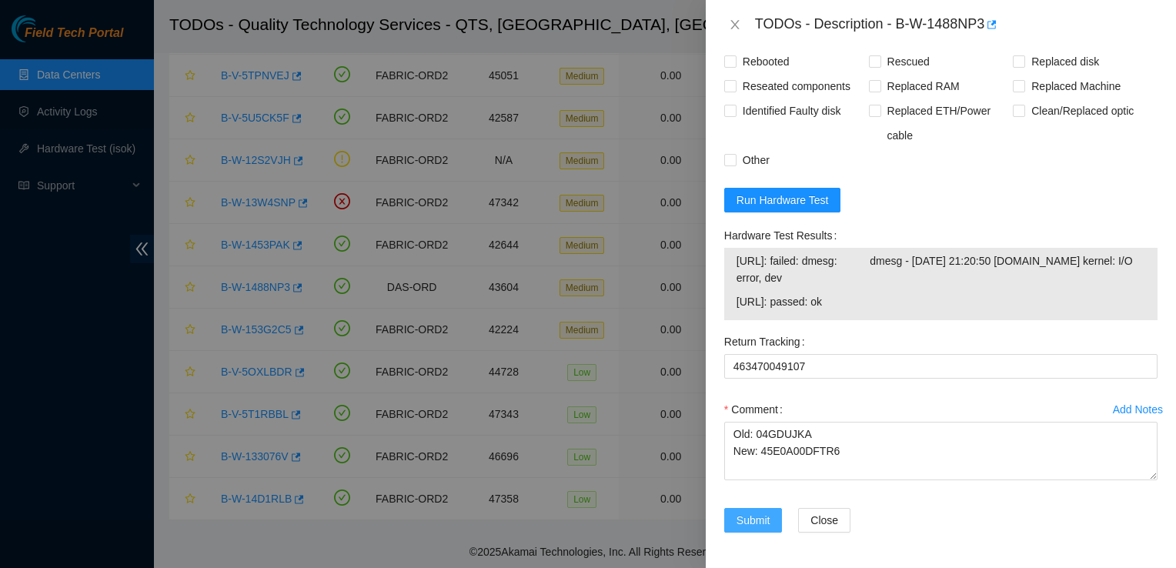
click at [757, 522] on span "Submit" at bounding box center [754, 520] width 34 height 17
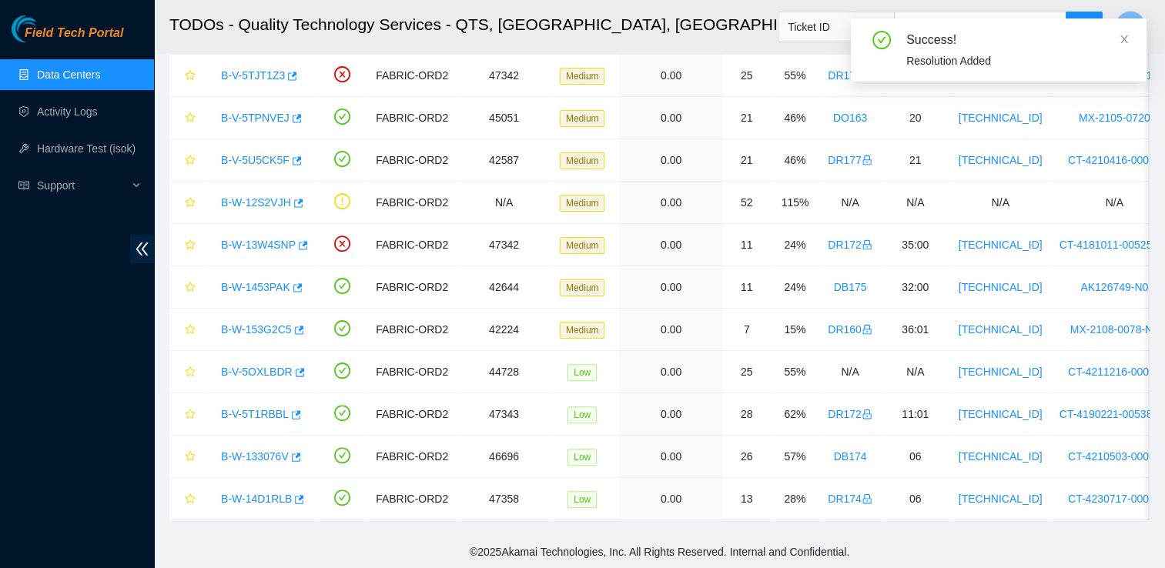
scroll to position [373, 0]
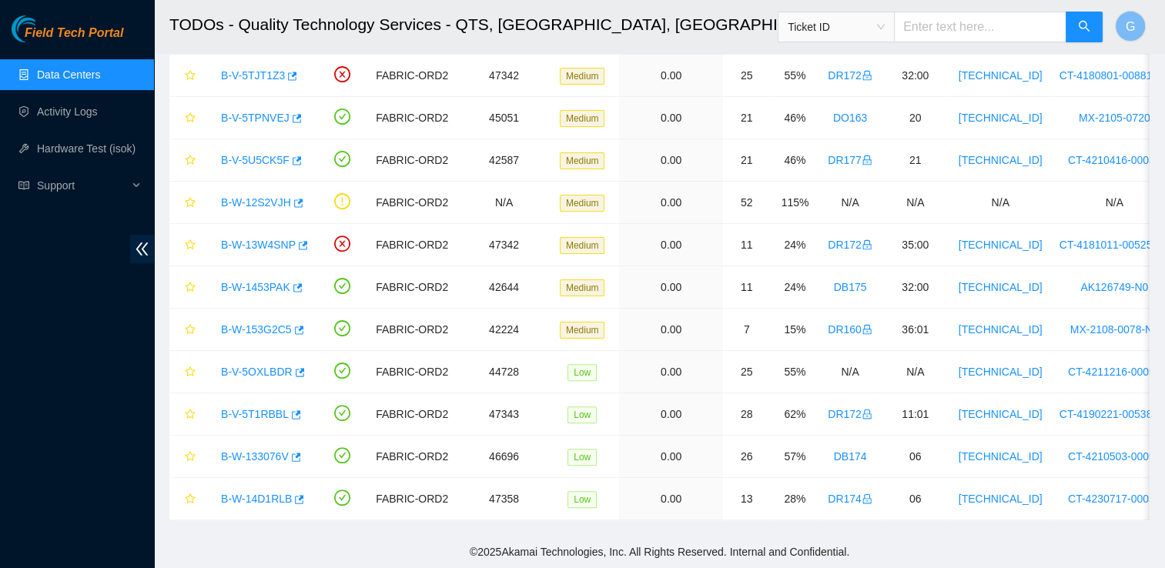
click at [70, 79] on link "Data Centers" at bounding box center [68, 75] width 63 height 12
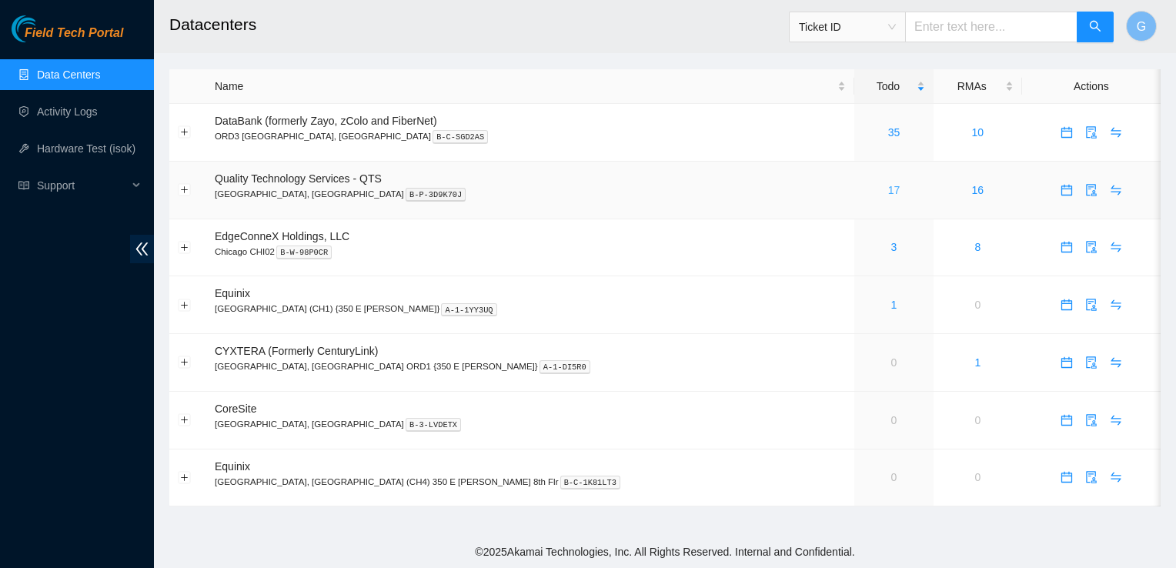
click at [888, 186] on link "17" at bounding box center [894, 190] width 12 height 12
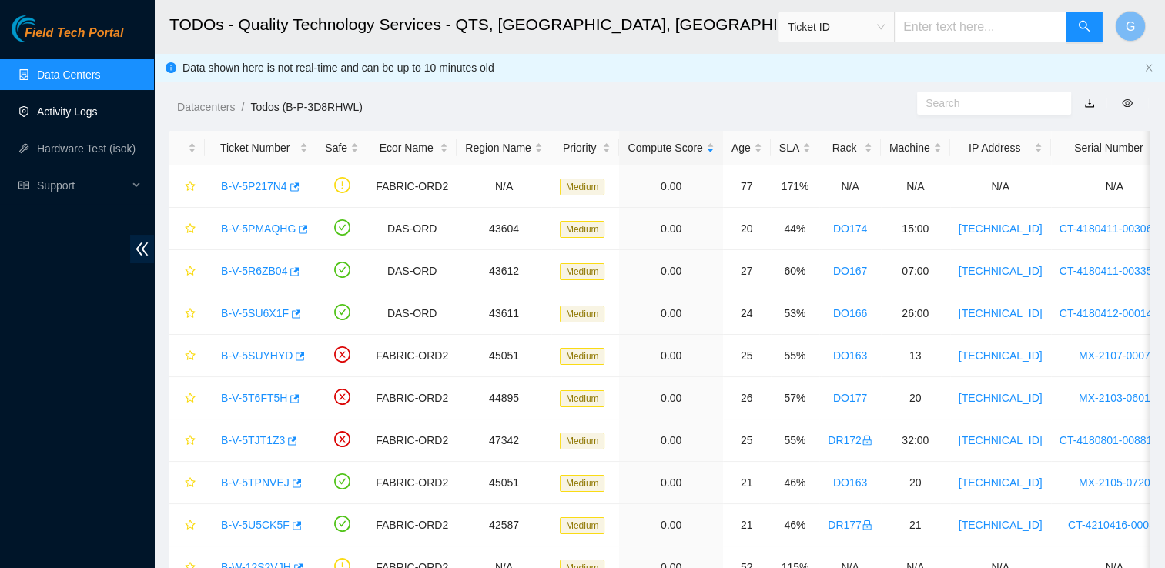
click at [59, 114] on link "Activity Logs" at bounding box center [67, 111] width 61 height 12
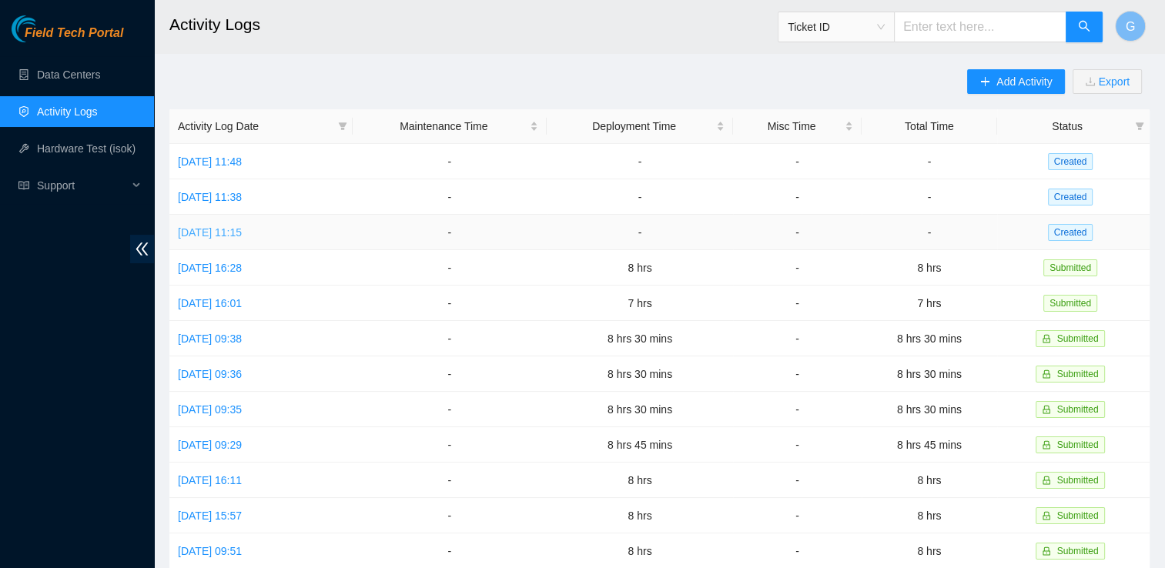
click at [242, 229] on link "Thu, 04 Sep 2025 11:15" at bounding box center [210, 232] width 64 height 12
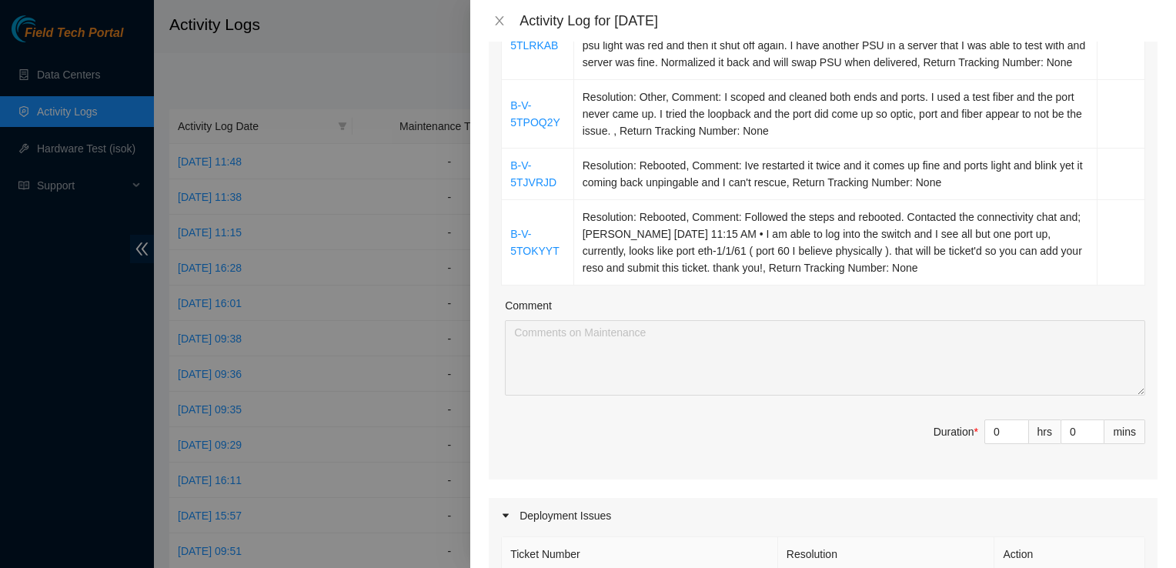
scroll to position [346, 0]
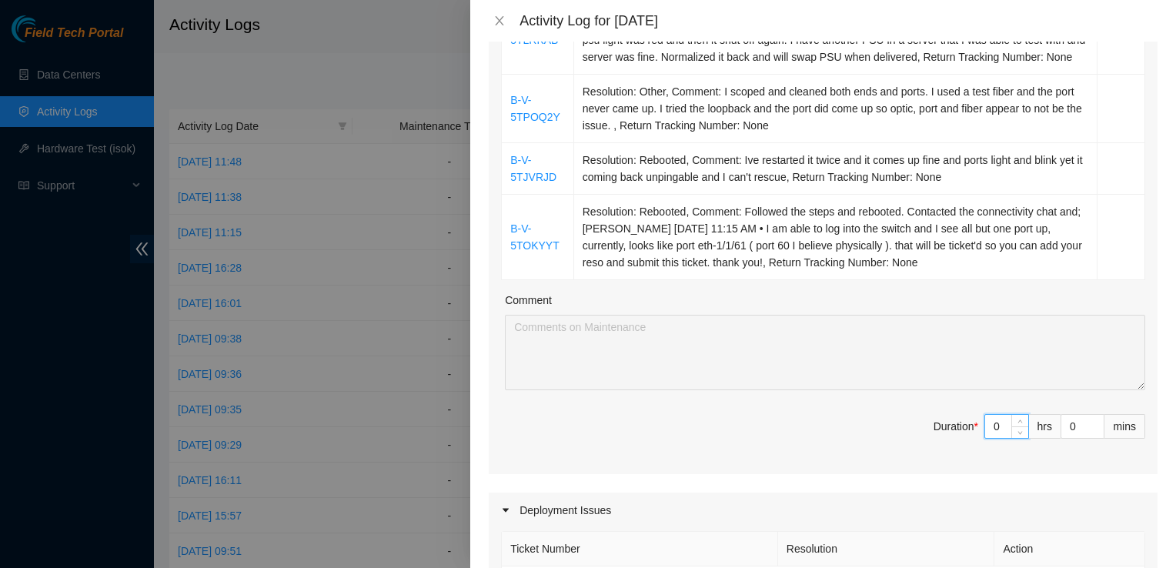
drag, startPoint x: 991, startPoint y: 440, endPoint x: 884, endPoint y: 428, distance: 107.6
click at [884, 428] on div "Ticket Number Resolution Action B-V-5TLRKAB Resolution: Other, Comment: This is…" at bounding box center [823, 204] width 669 height 540
type input "8"
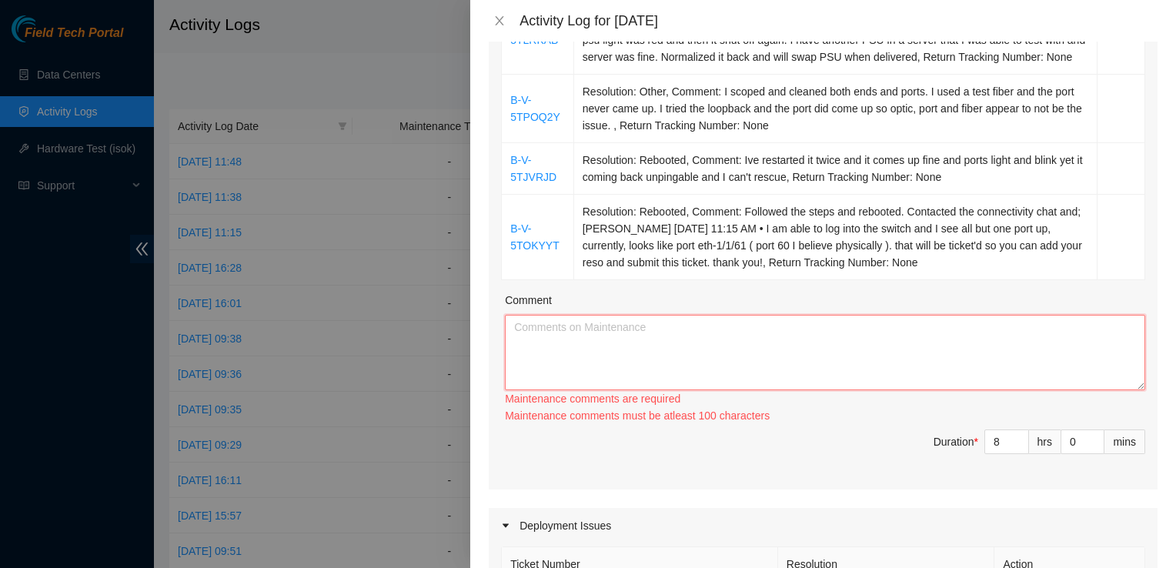
click at [665, 382] on textarea "Comment" at bounding box center [825, 352] width 640 height 75
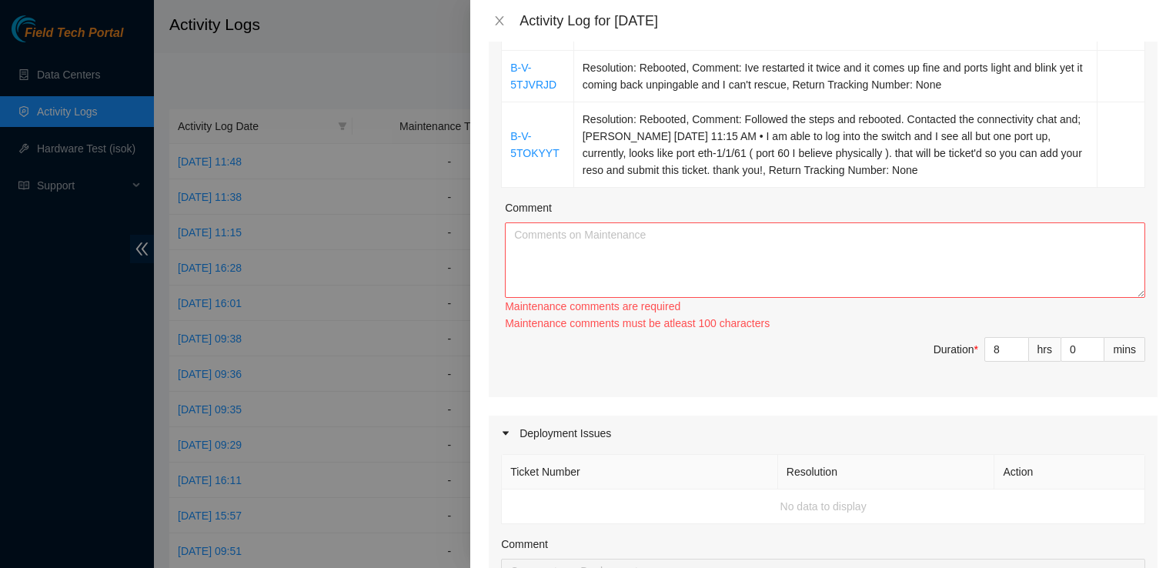
scroll to position [440, 0]
drag, startPoint x: 985, startPoint y: 364, endPoint x: 951, endPoint y: 362, distance: 33.9
click at [951, 362] on span "Duration * 8 hrs 0 mins" at bounding box center [823, 357] width 644 height 43
type input "0"
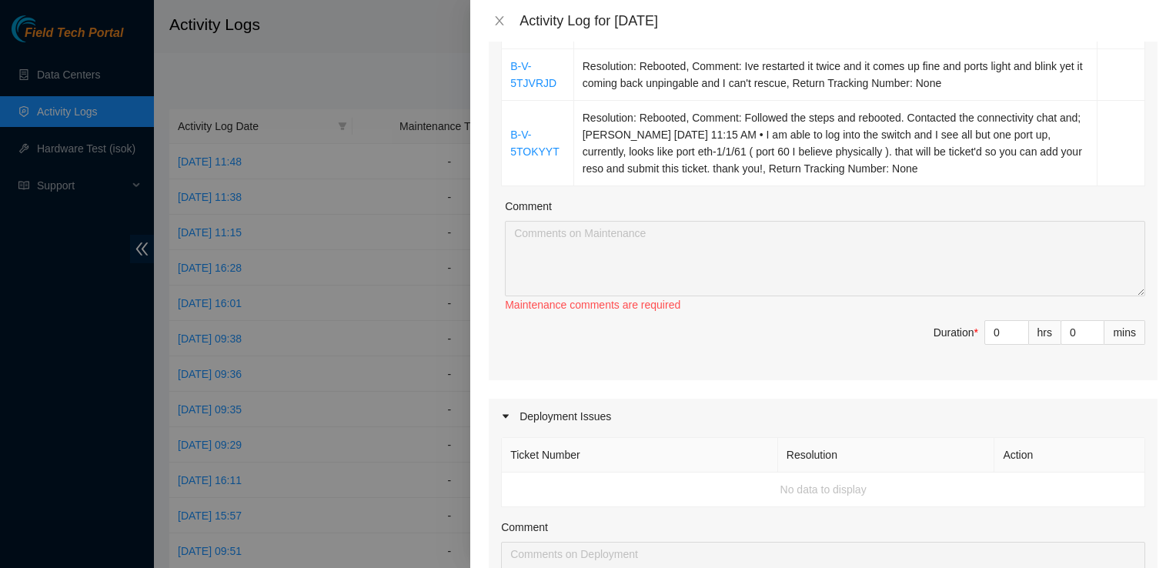
drag, startPoint x: 817, startPoint y: 369, endPoint x: 689, endPoint y: 389, distance: 129.3
click at [689, 380] on div "Ticket Number Resolution Action B-V-5TLRKAB Resolution: Other, Comment: This is…" at bounding box center [823, 110] width 669 height 540
drag, startPoint x: 995, startPoint y: 349, endPoint x: 865, endPoint y: 342, distance: 129.5
click at [865, 342] on span "Duration * 0 hrs 0 mins" at bounding box center [823, 341] width 644 height 43
type input "8"
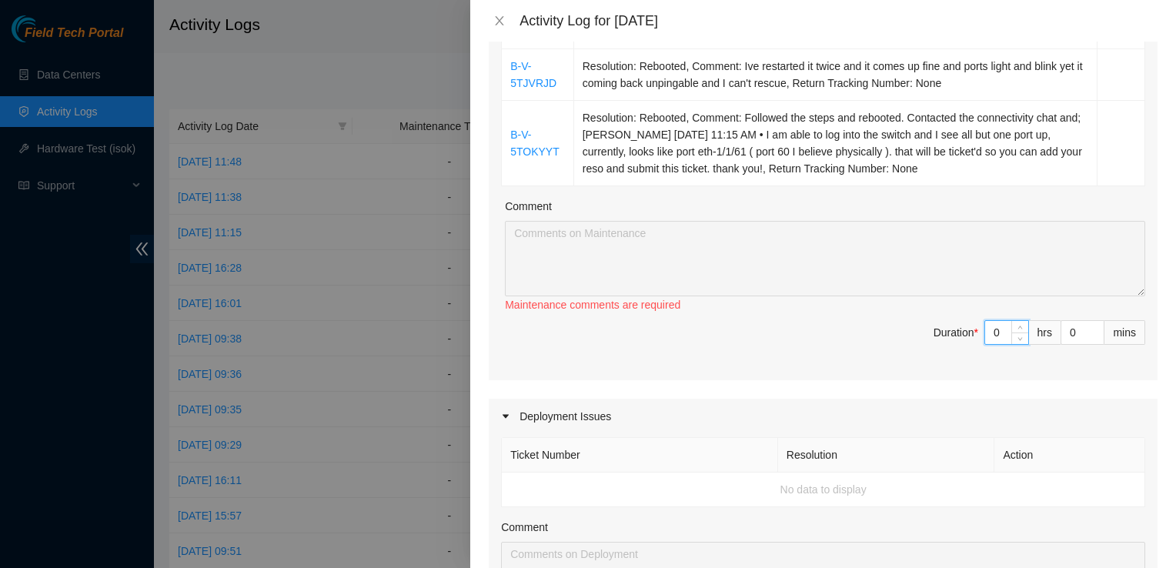
type input "8"
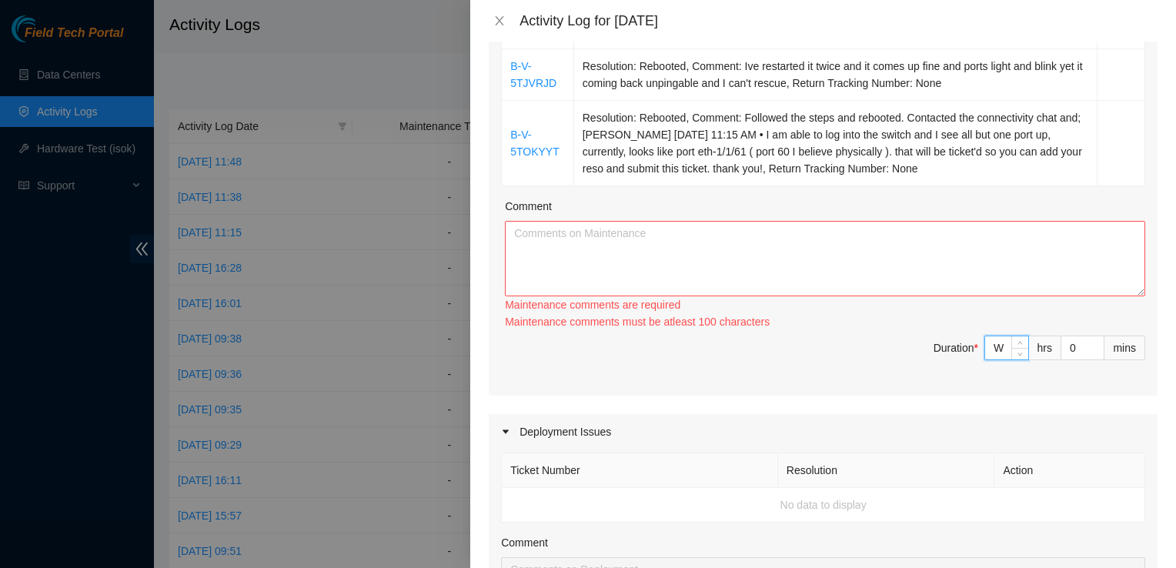
click at [574, 272] on textarea "Comment" at bounding box center [825, 258] width 640 height 75
type input "8"
click at [574, 272] on textarea "Comment" at bounding box center [825, 258] width 640 height 75
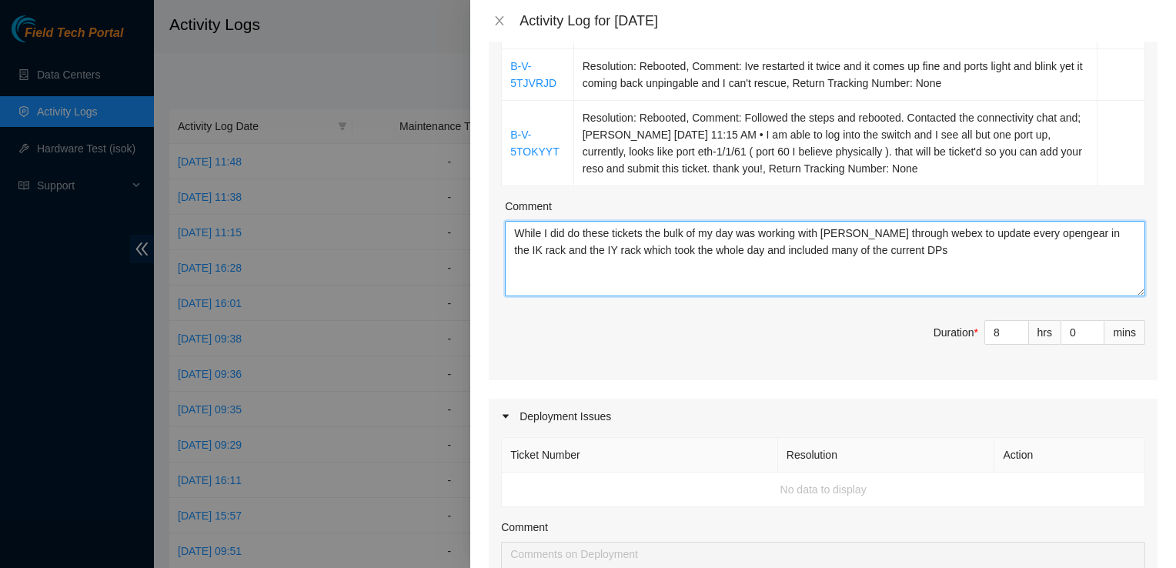
type textarea "While I did do these tickets the bulk of my day was working with Issac through …"
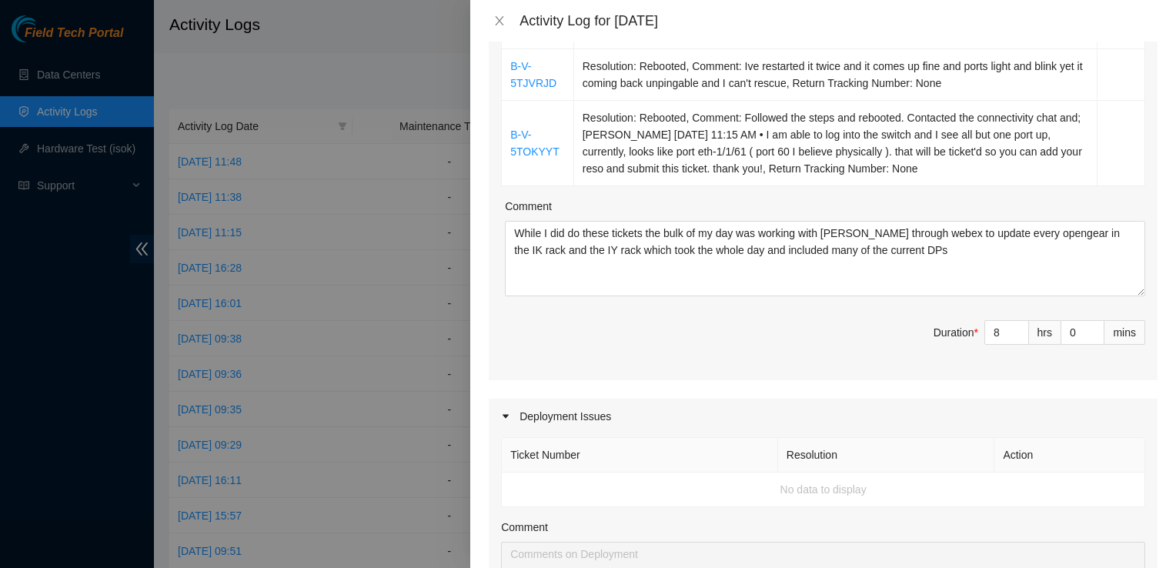
scroll to position [988, 0]
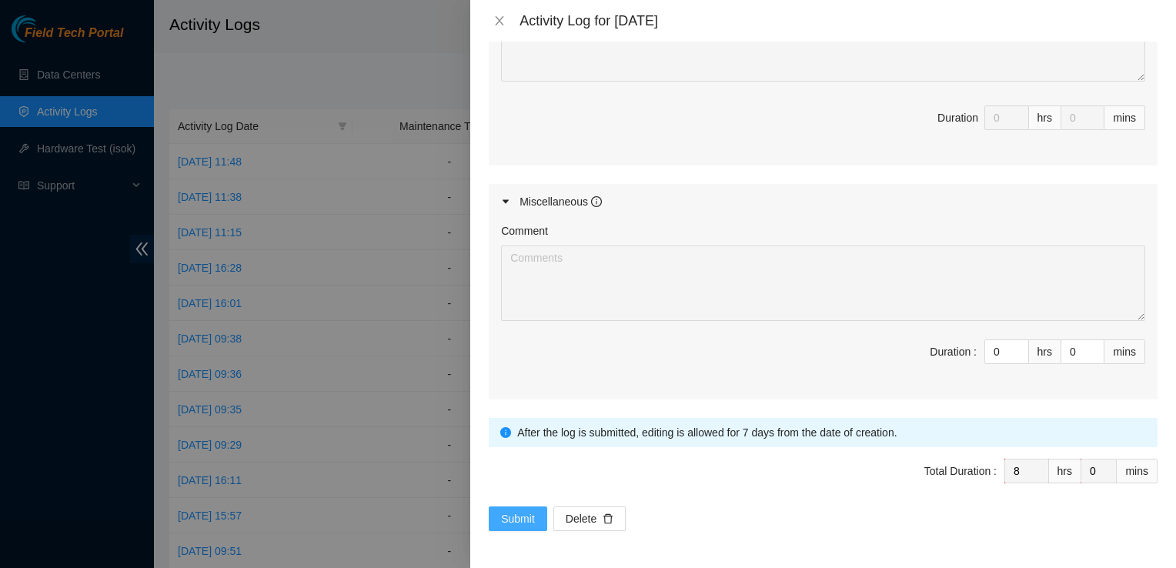
click at [534, 516] on span "Submit" at bounding box center [518, 518] width 34 height 17
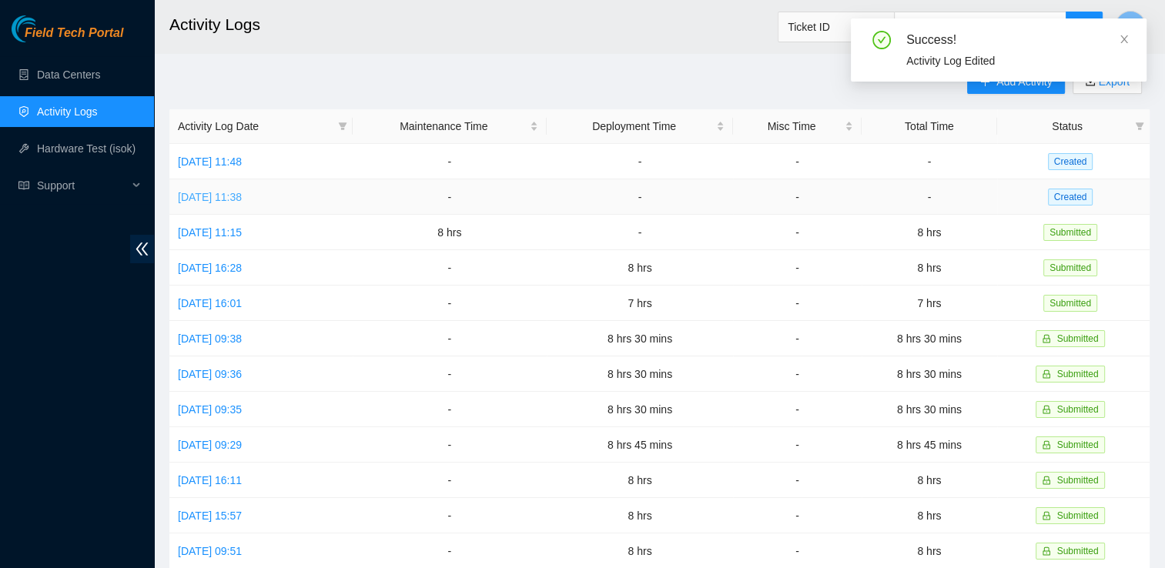
click at [212, 196] on link "Fri, 05 Sep 2025 11:38" at bounding box center [210, 197] width 64 height 12
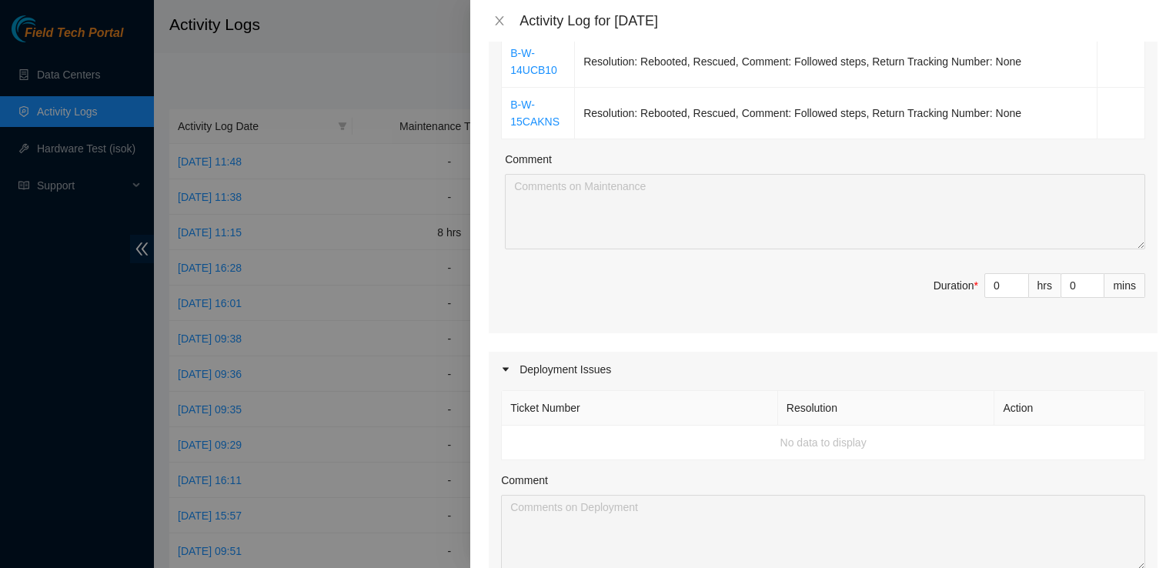
scroll to position [1784, 0]
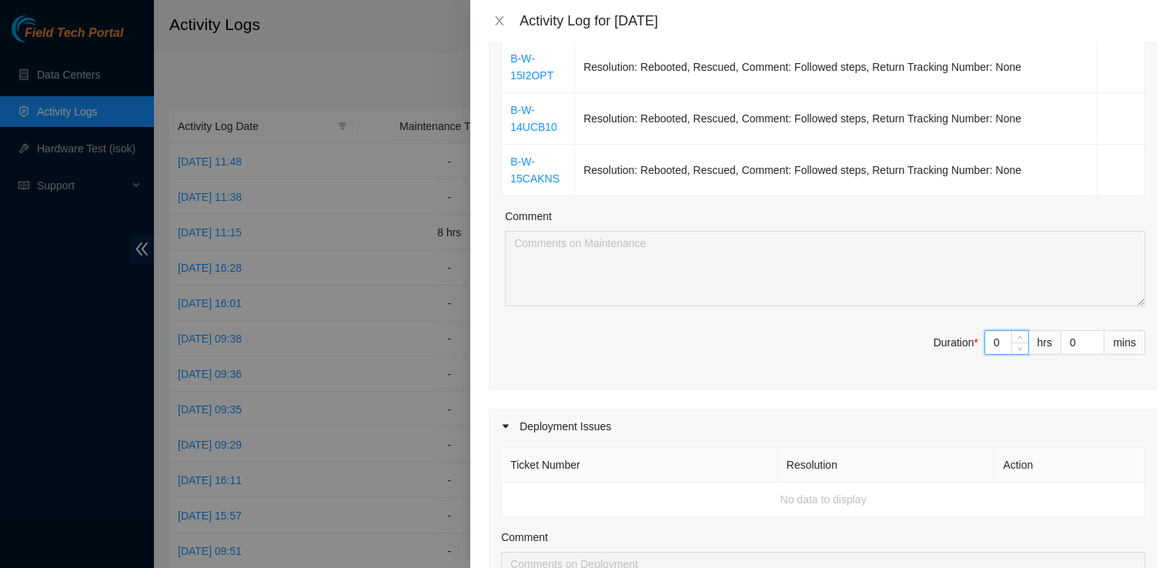
drag, startPoint x: 994, startPoint y: 334, endPoint x: 884, endPoint y: 328, distance: 110.2
click at [884, 330] on span "Duration * 0 hrs 0 mins" at bounding box center [823, 351] width 644 height 43
type input "8"
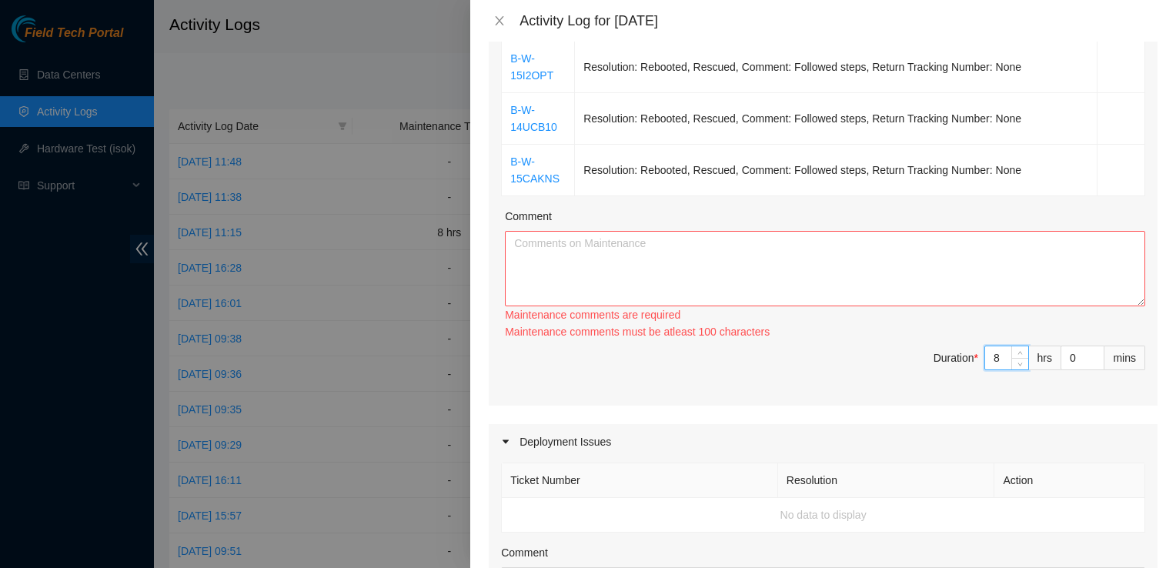
type input "8"
click at [899, 245] on textarea "Comment" at bounding box center [825, 268] width 640 height 75
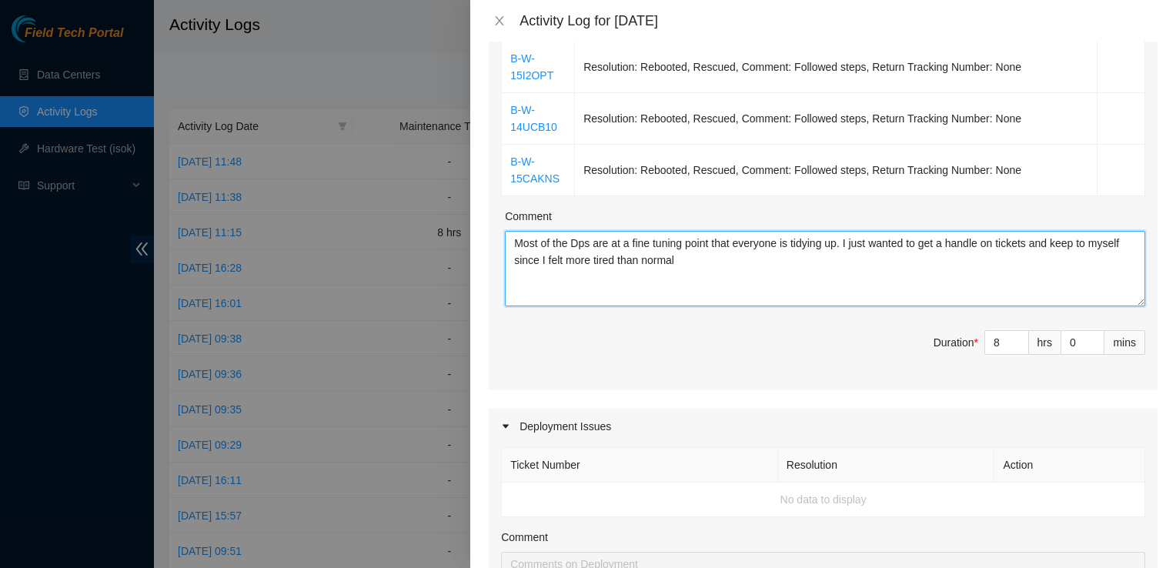
click at [690, 252] on textarea "Most of the Dps are at a fine tuning point that everyone is tidying up. I just …" at bounding box center [825, 268] width 640 height 75
type textarea "Most of the Dps are at a fine tuning point that everyone is tidying up. I just …"
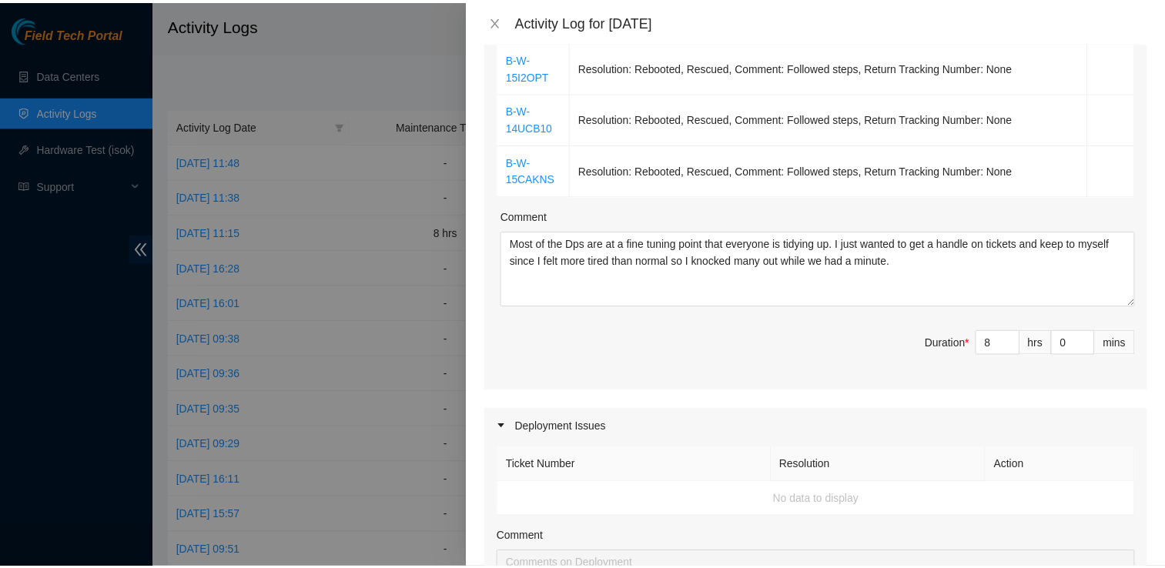
scroll to position [2322, 0]
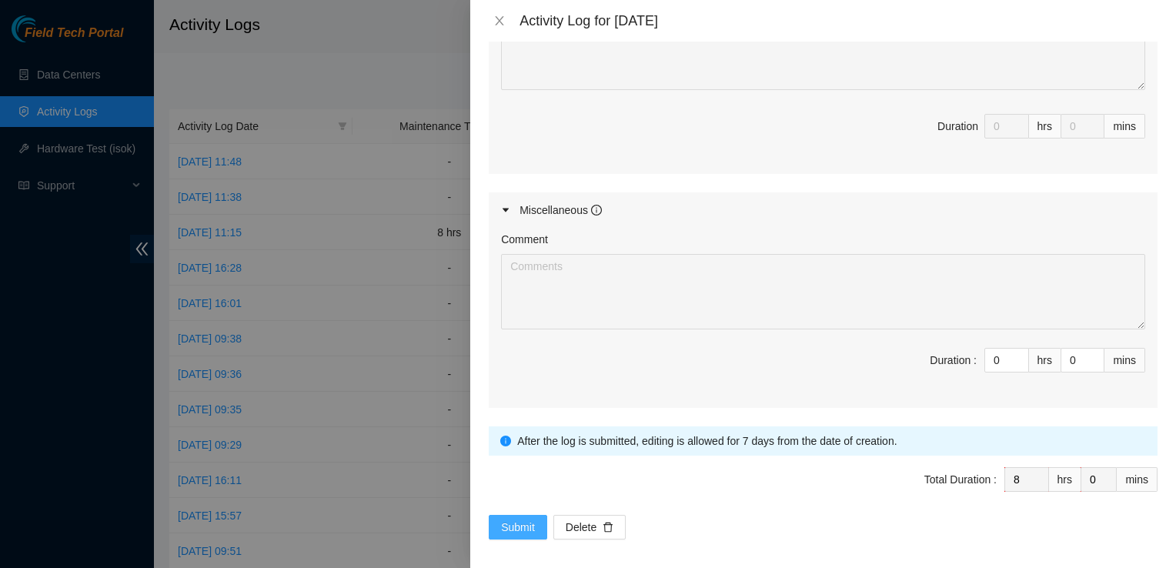
click at [524, 519] on span "Submit" at bounding box center [518, 527] width 34 height 17
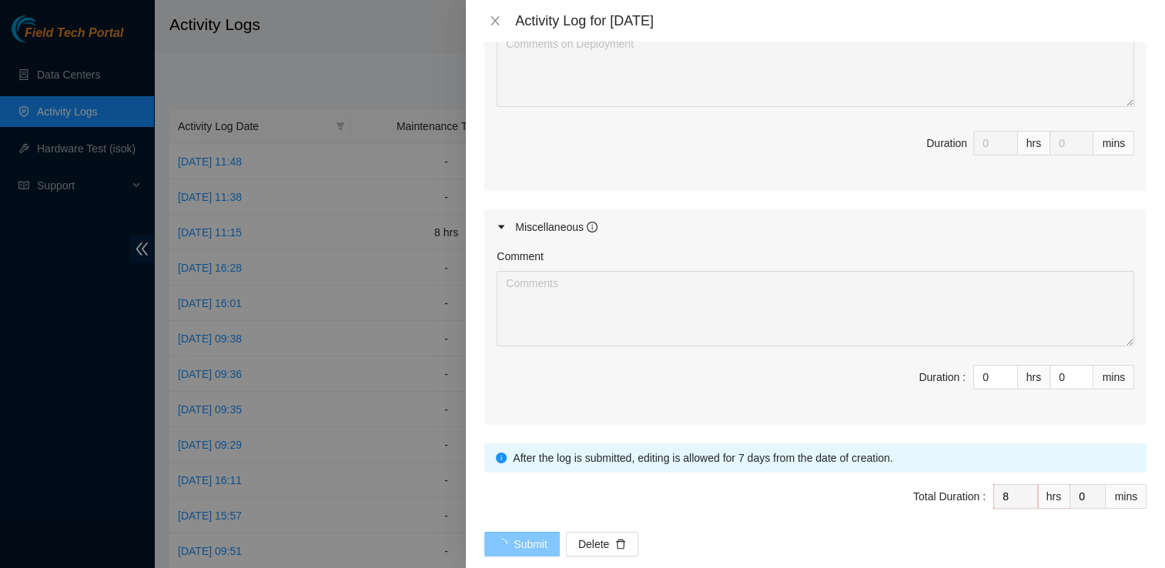
scroll to position [0, 0]
